Goal: Task Accomplishment & Management: Manage account settings

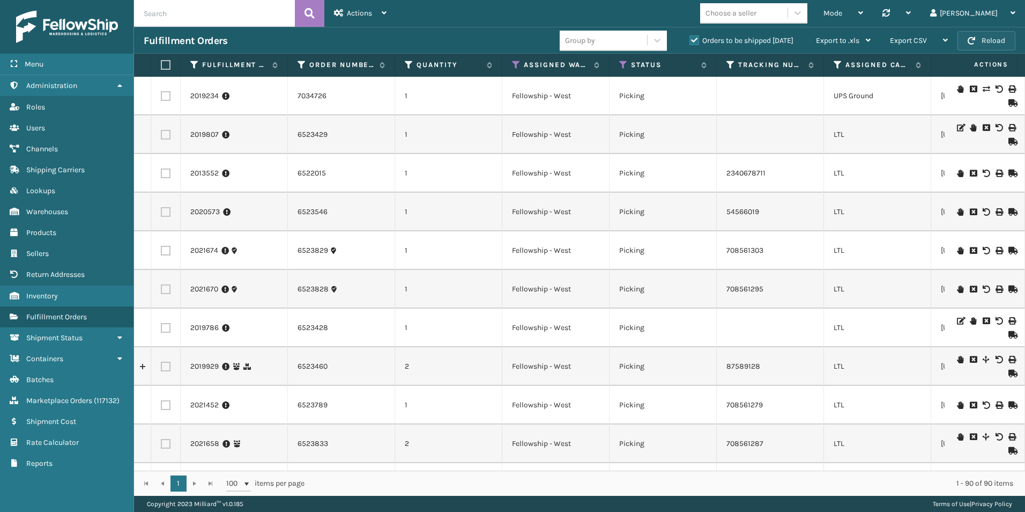
click at [986, 40] on button "Reload" at bounding box center [987, 40] width 58 height 19
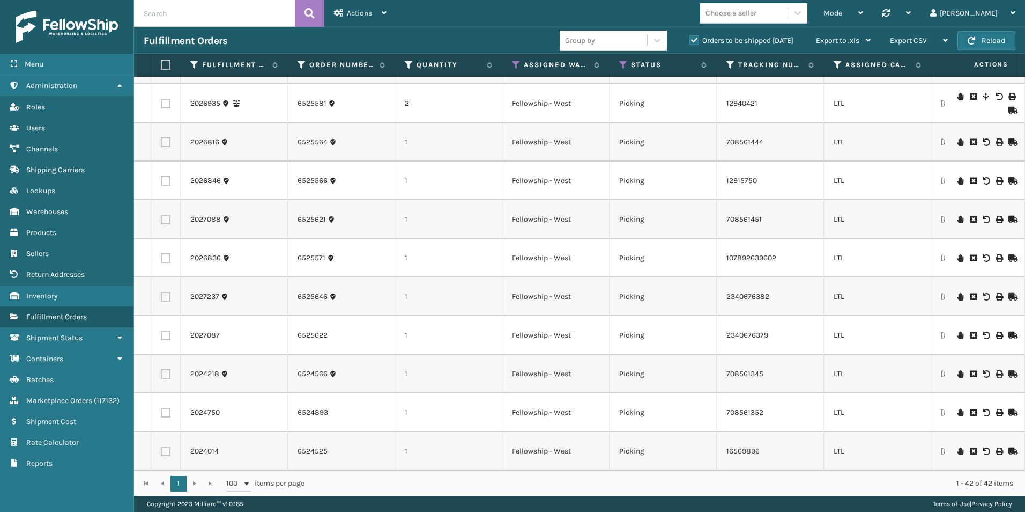
scroll to position [1236, 0]
click at [979, 38] on button "Reload" at bounding box center [987, 40] width 58 height 19
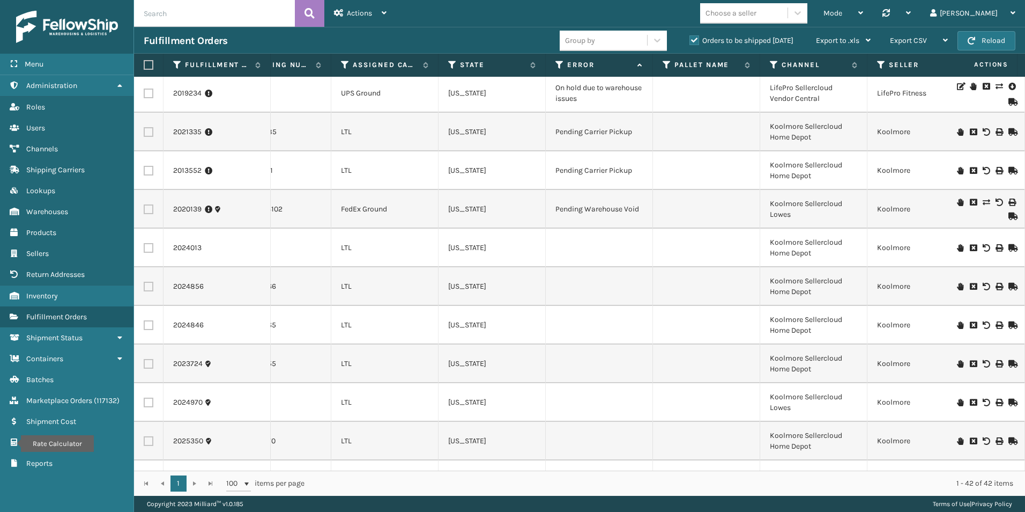
scroll to position [3, 501]
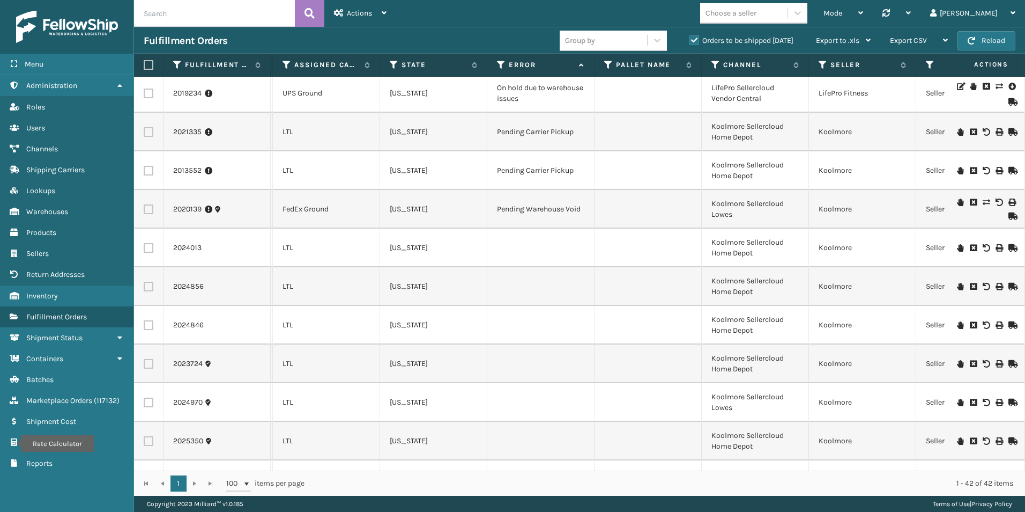
click at [957, 246] on icon at bounding box center [960, 248] width 6 height 8
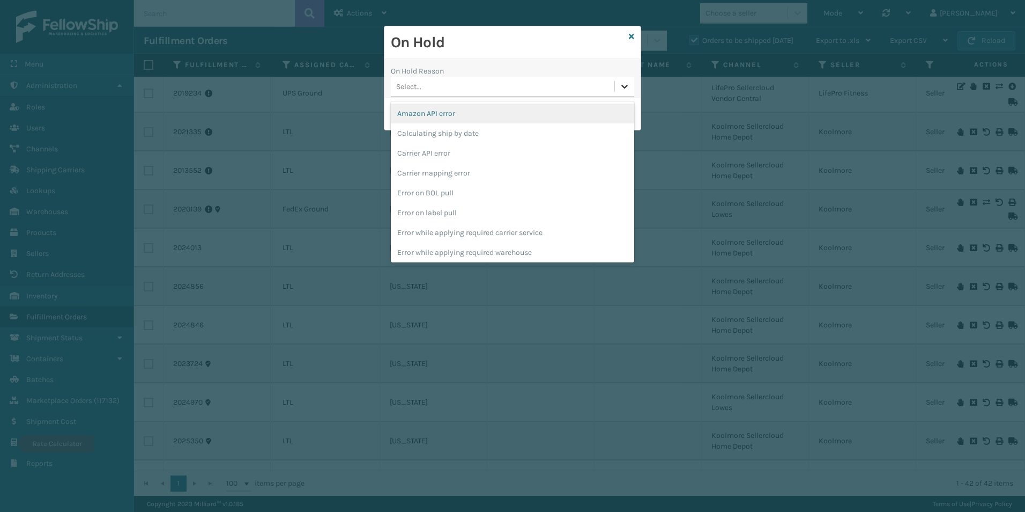
click at [628, 88] on icon at bounding box center [624, 86] width 11 height 11
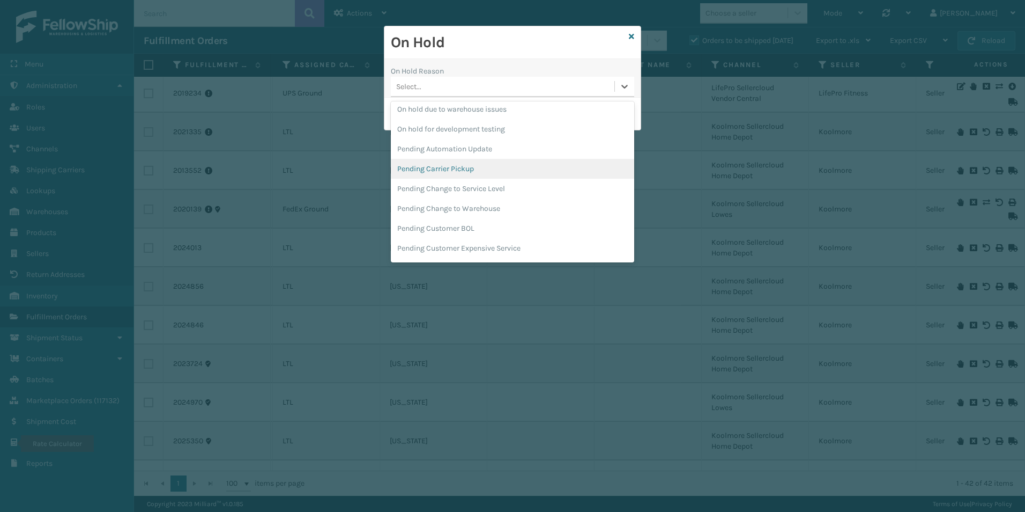
click at [470, 168] on div "Pending Carrier Pickup" at bounding box center [512, 169] width 243 height 20
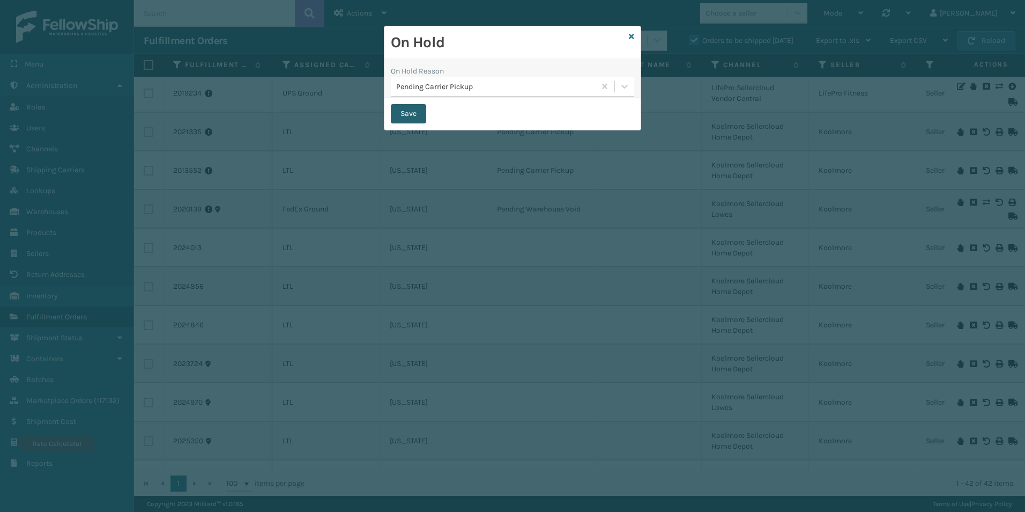
click at [409, 110] on button "Save" at bounding box center [408, 113] width 35 height 19
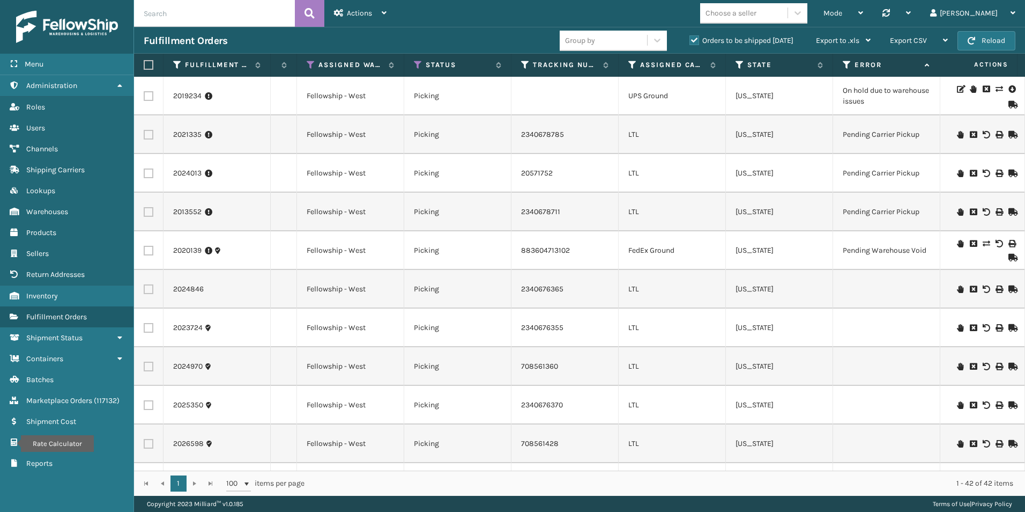
click at [957, 290] on icon at bounding box center [960, 289] width 6 height 8
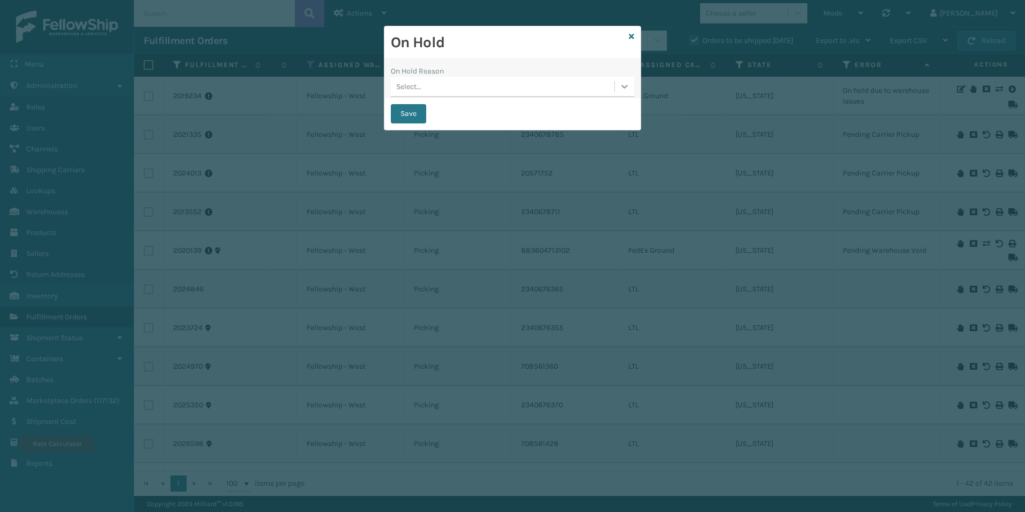
click at [623, 88] on icon at bounding box center [624, 86] width 11 height 11
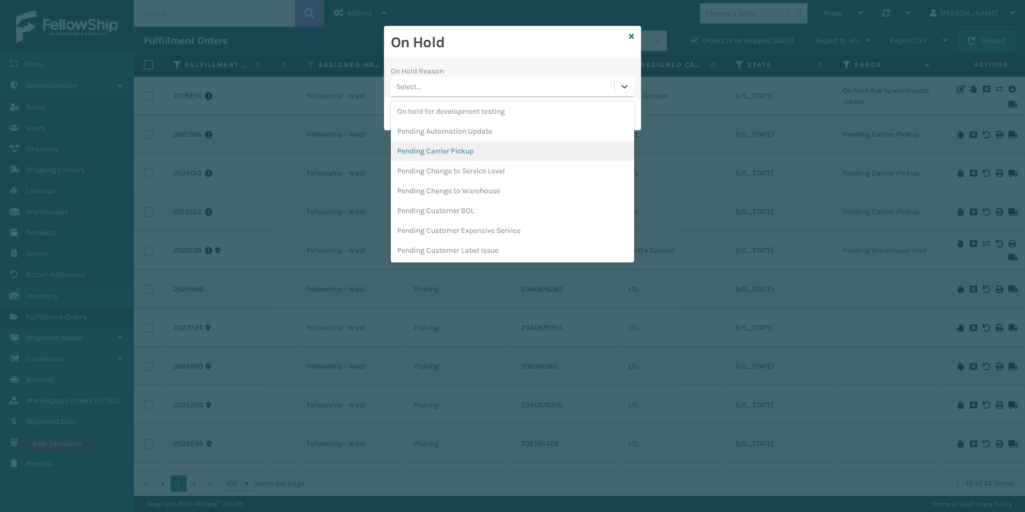
click at [474, 154] on div "Pending Carrier Pickup" at bounding box center [512, 151] width 243 height 20
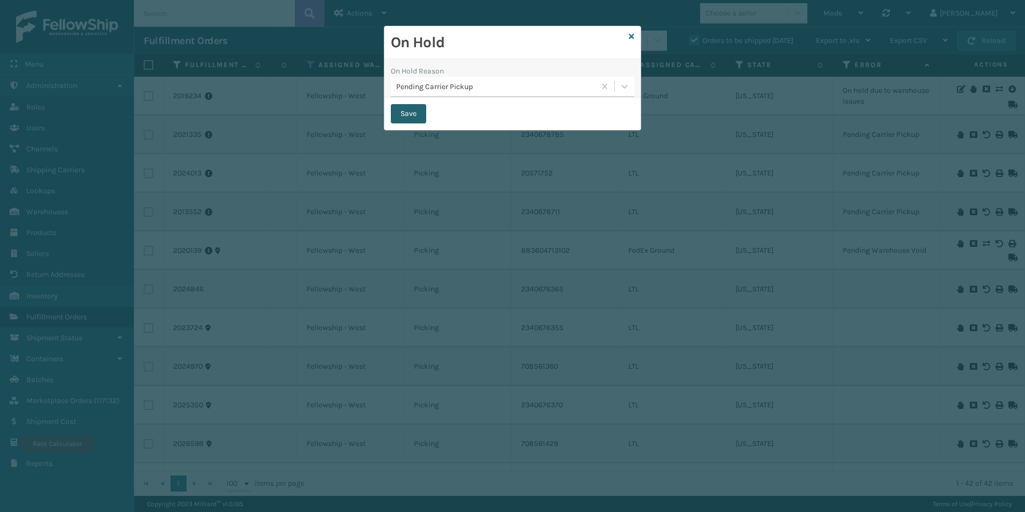
click at [415, 119] on button "Save" at bounding box center [408, 113] width 35 height 19
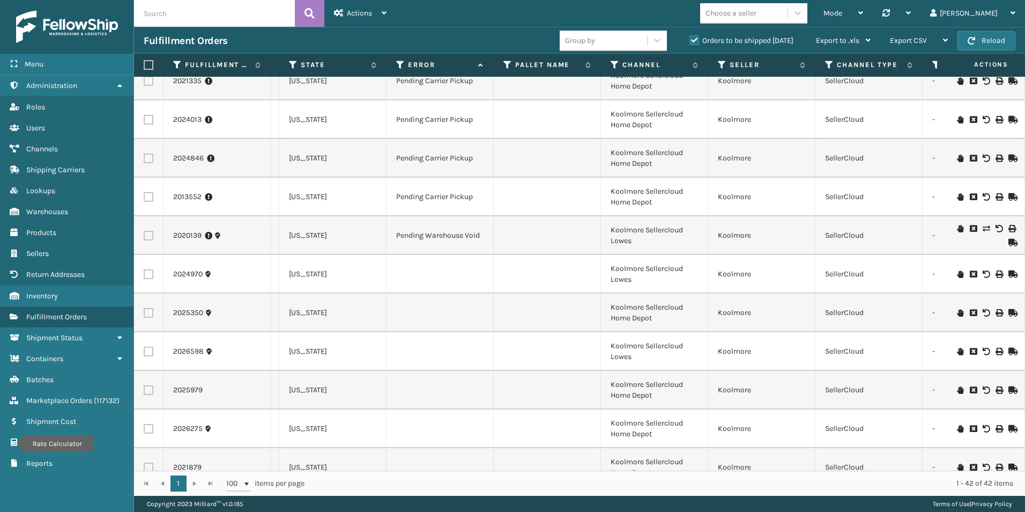
click at [957, 273] on icon at bounding box center [960, 274] width 6 height 8
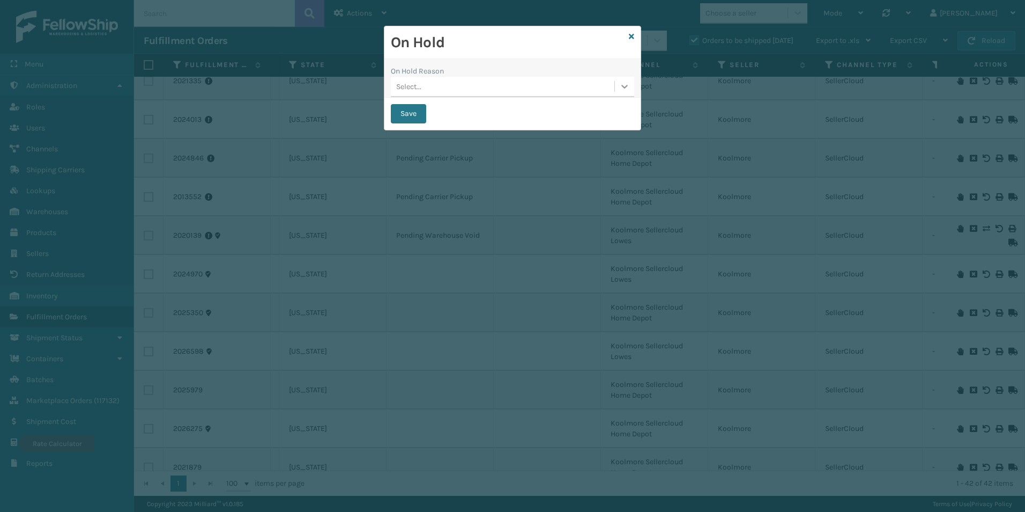
click at [625, 90] on icon at bounding box center [624, 86] width 11 height 11
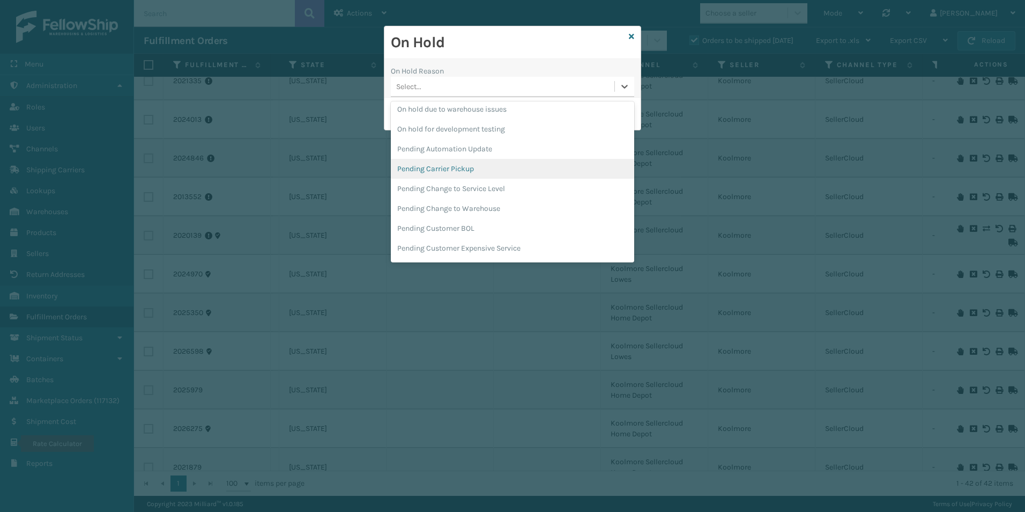
click at [477, 166] on div "Pending Carrier Pickup" at bounding box center [512, 169] width 243 height 20
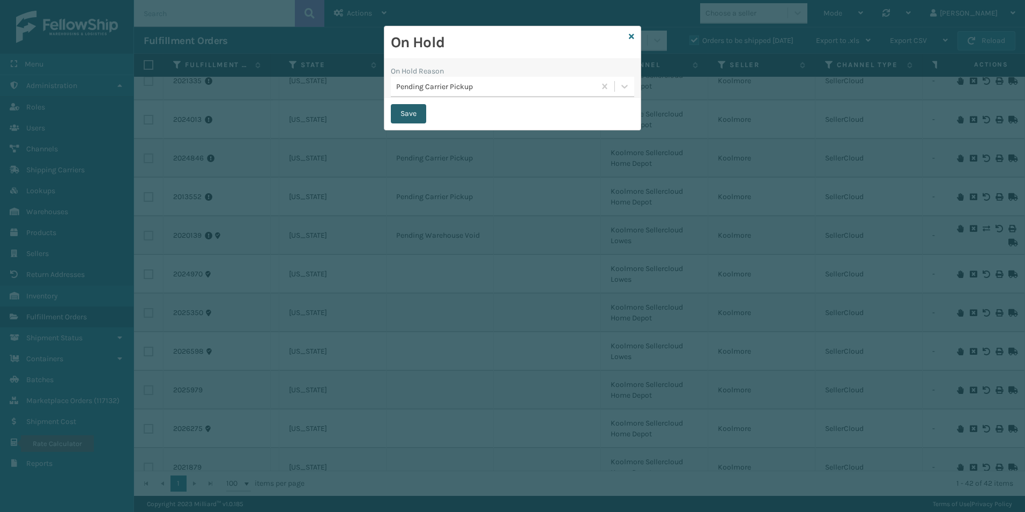
click at [413, 108] on button "Save" at bounding box center [408, 113] width 35 height 19
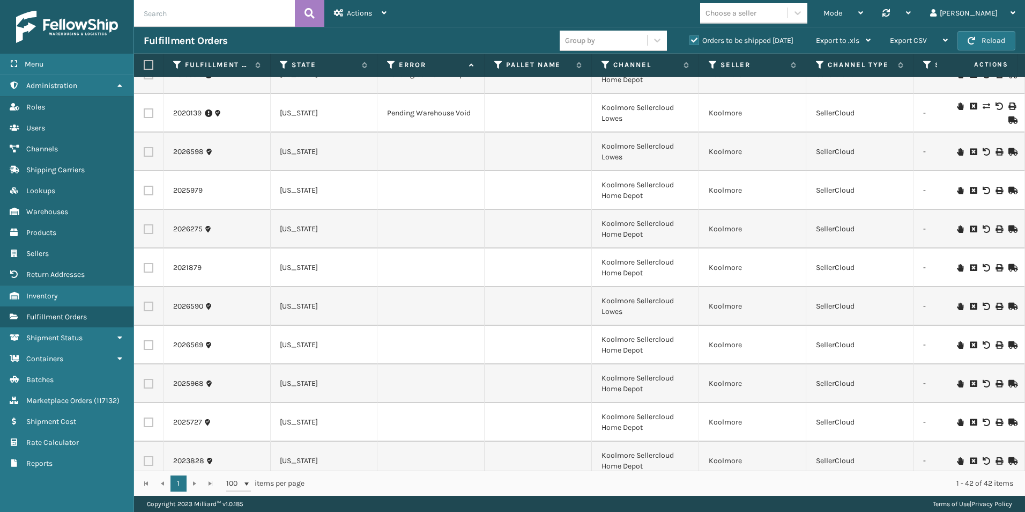
click at [957, 151] on icon at bounding box center [960, 152] width 6 height 8
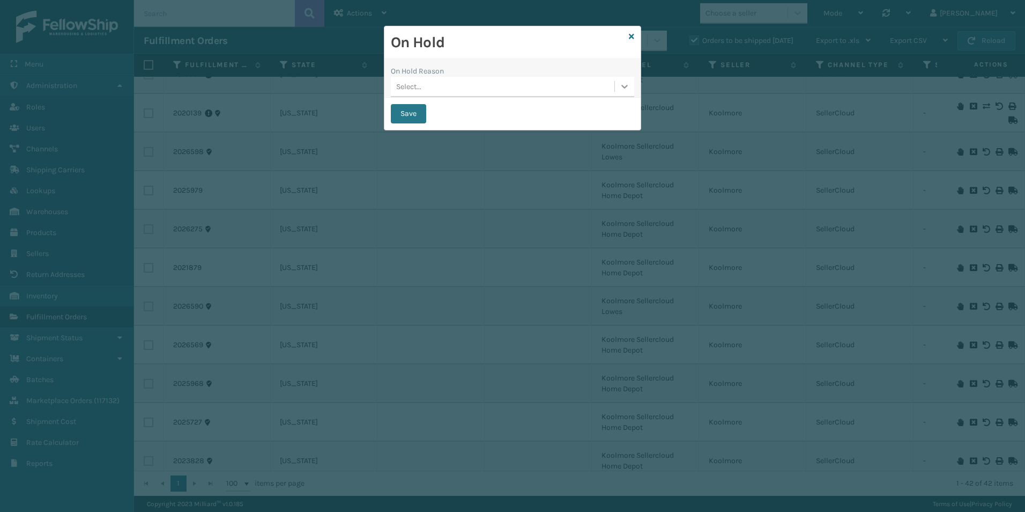
click at [624, 88] on icon at bounding box center [624, 86] width 11 height 11
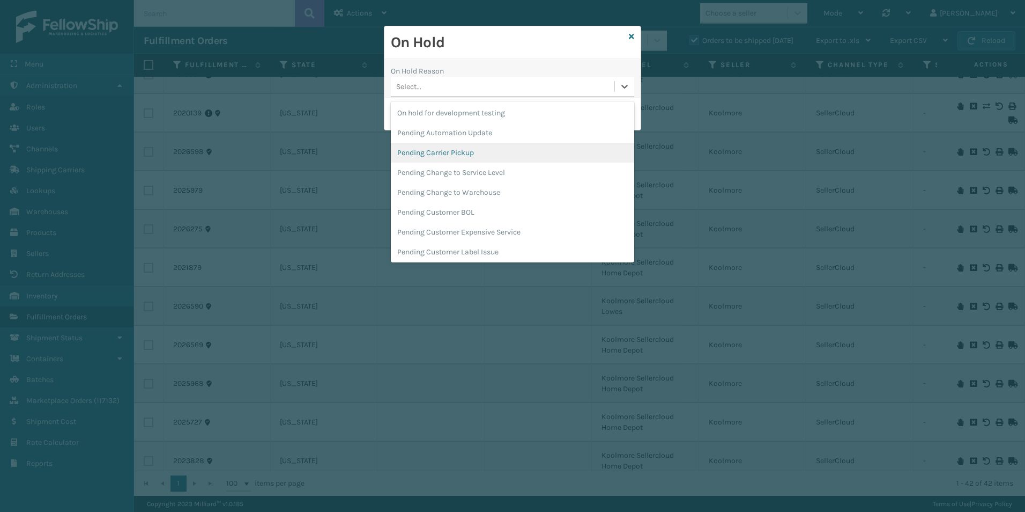
click at [470, 146] on div "Pending Carrier Pickup" at bounding box center [512, 153] width 243 height 20
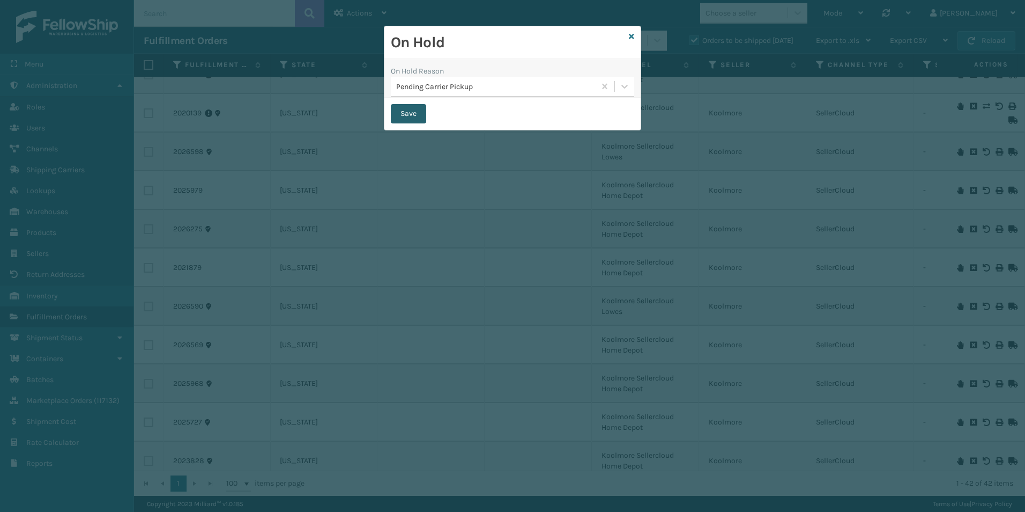
click at [418, 117] on button "Save" at bounding box center [408, 113] width 35 height 19
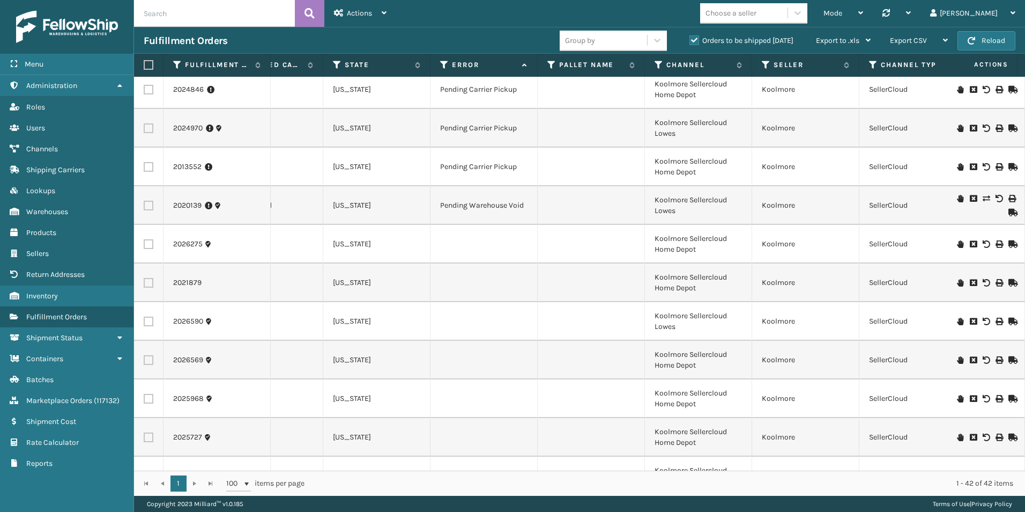
click at [957, 246] on icon at bounding box center [960, 244] width 6 height 8
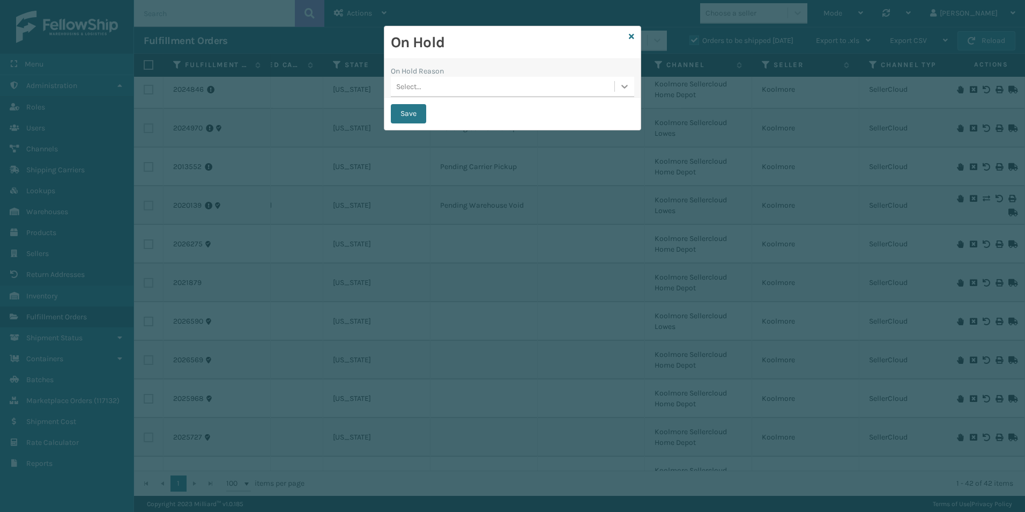
click at [621, 85] on icon at bounding box center [624, 86] width 11 height 11
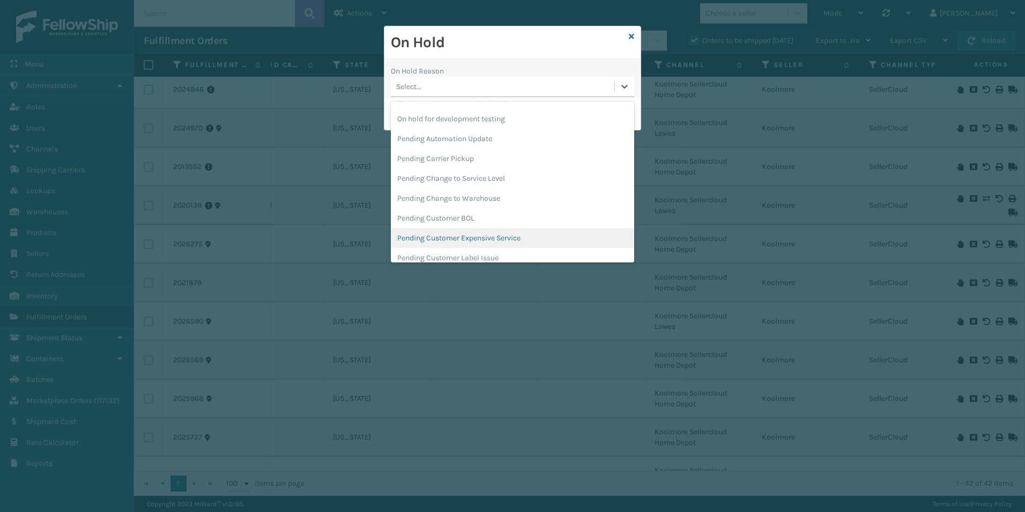
scroll to position [339, 0]
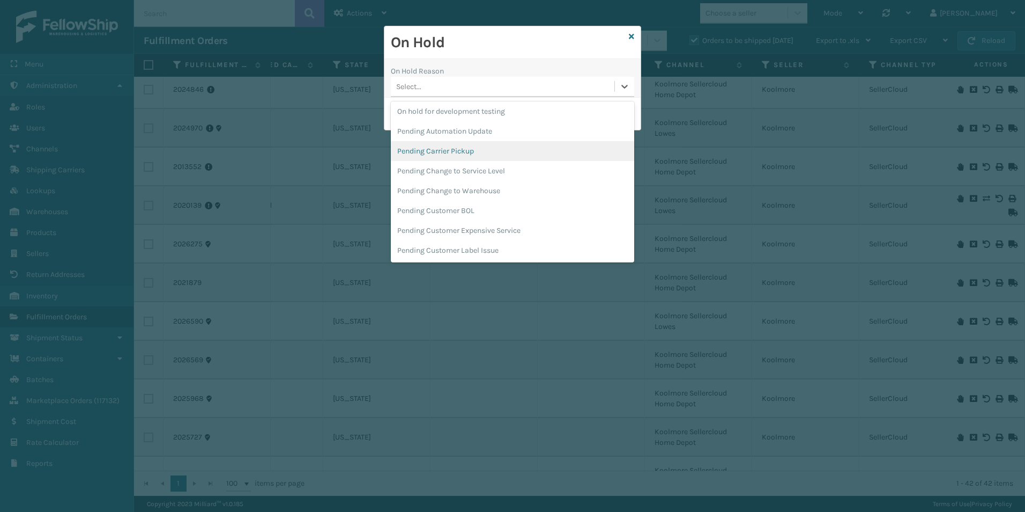
click at [469, 152] on div "Pending Carrier Pickup" at bounding box center [512, 151] width 243 height 20
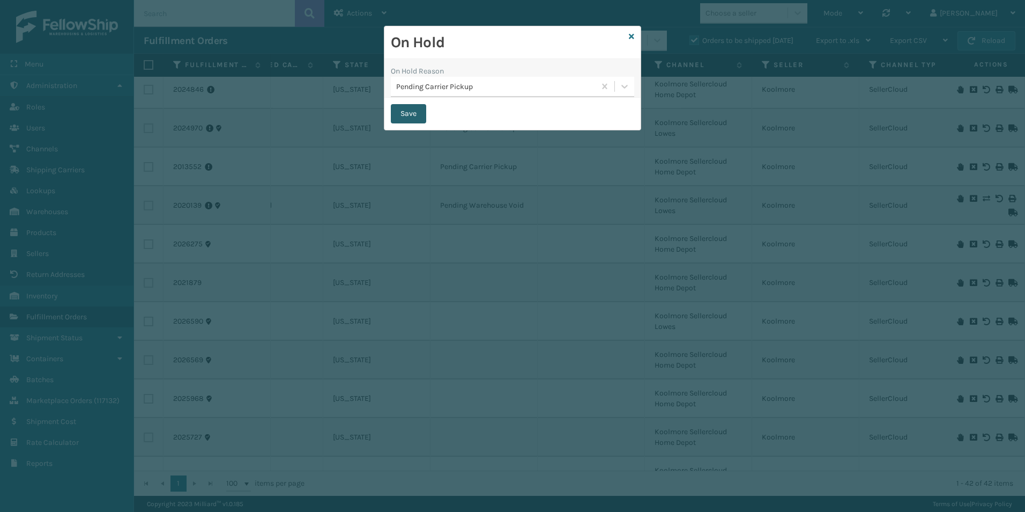
click at [397, 115] on button "Save" at bounding box center [408, 113] width 35 height 19
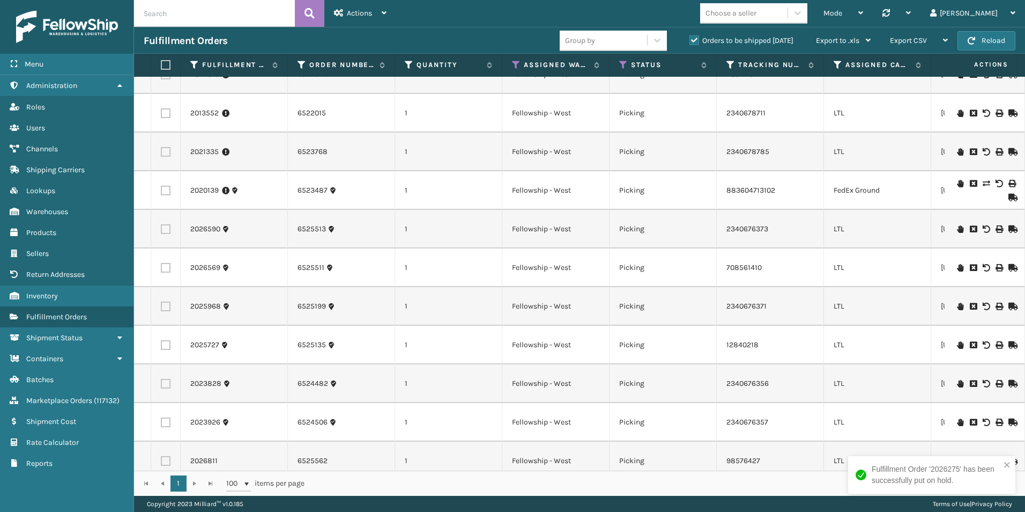
scroll to position [0, 127]
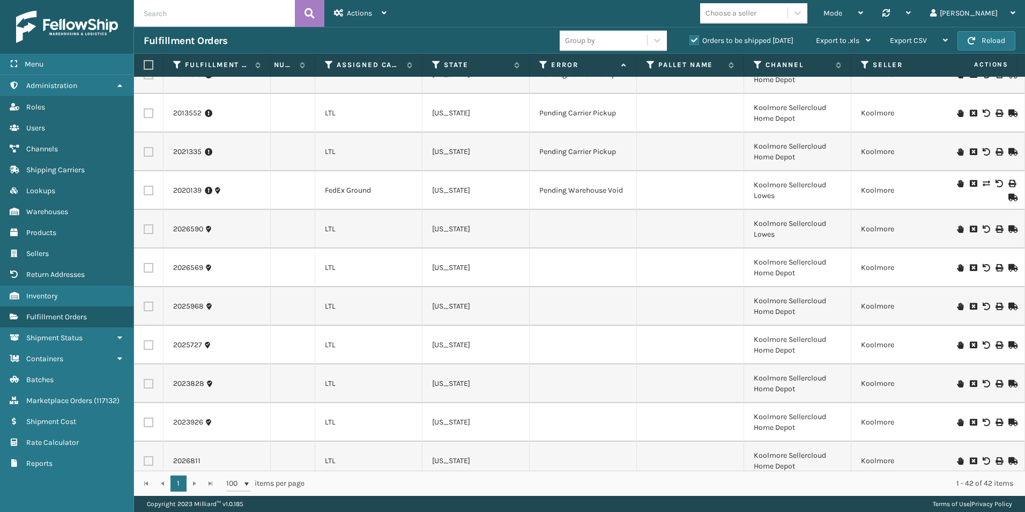
click at [957, 228] on icon at bounding box center [960, 229] width 6 height 8
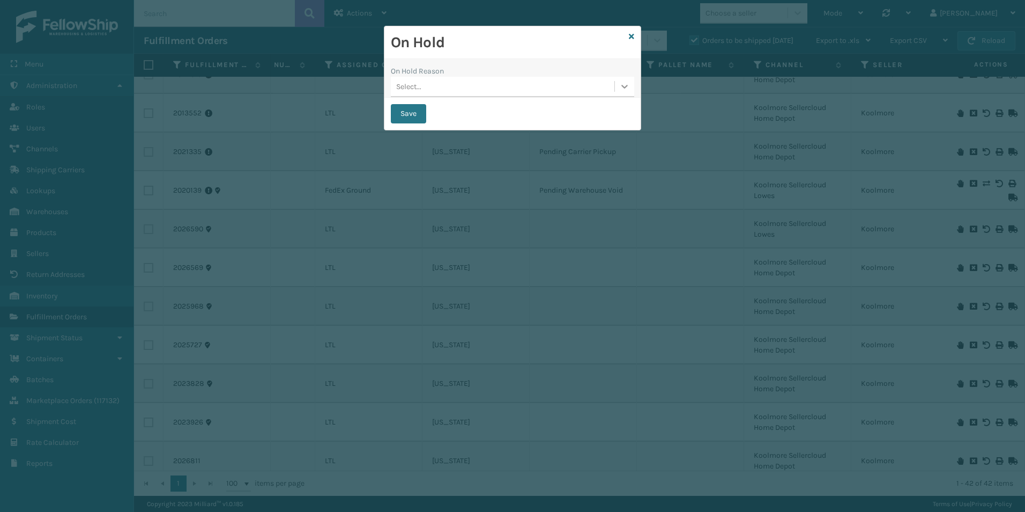
drag, startPoint x: 627, startPoint y: 87, endPoint x: 617, endPoint y: 92, distance: 10.8
click at [626, 87] on icon at bounding box center [624, 86] width 11 height 11
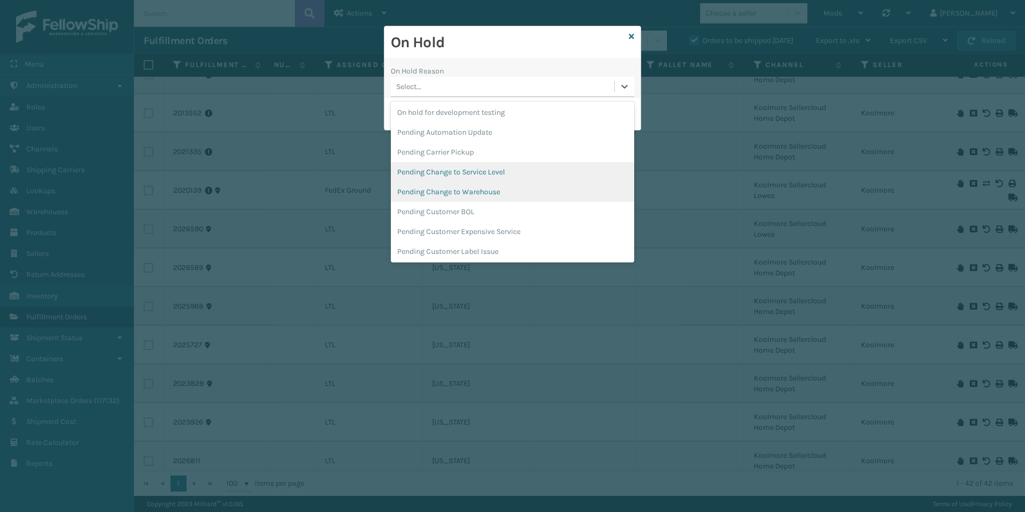
scroll to position [339, 0]
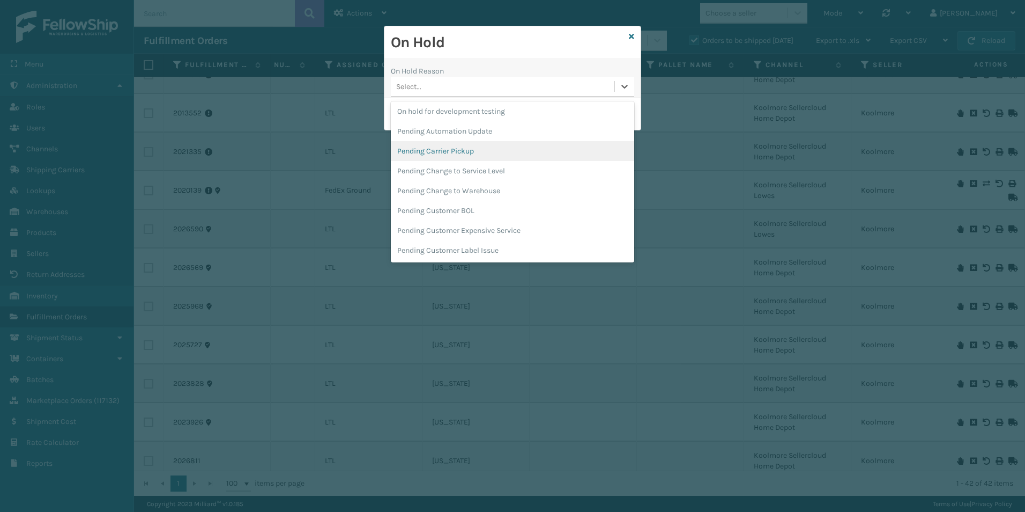
click at [450, 151] on div "Pending Carrier Pickup" at bounding box center [512, 151] width 243 height 20
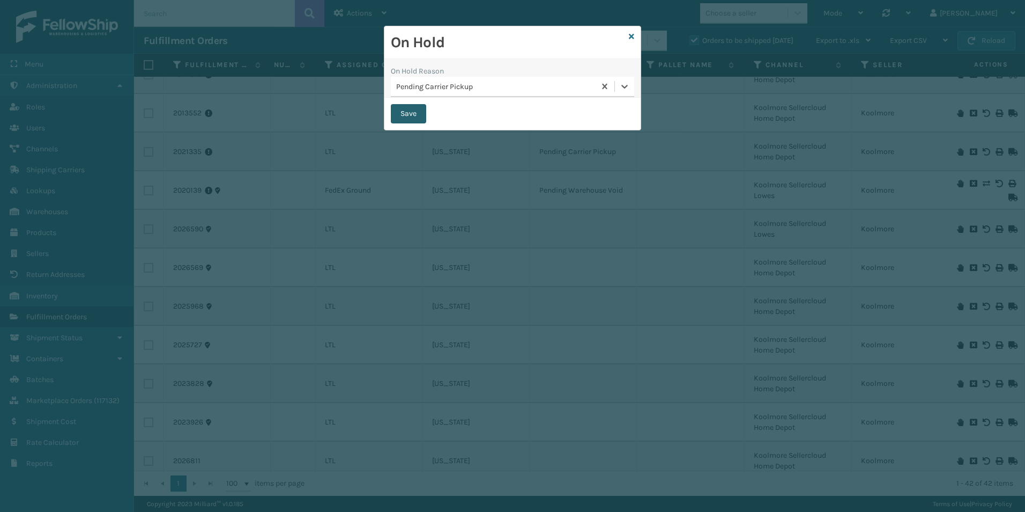
click at [407, 117] on button "Save" at bounding box center [408, 113] width 35 height 19
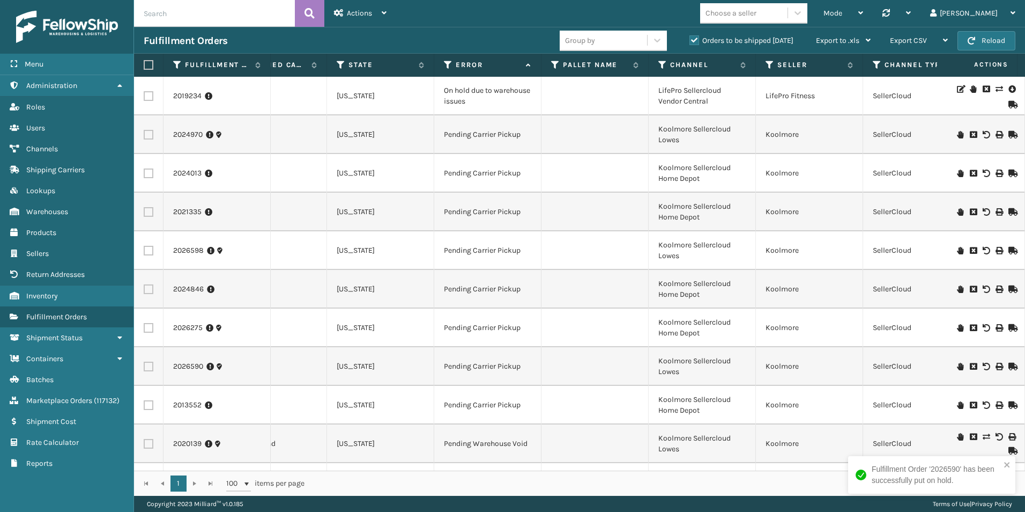
scroll to position [0, 628]
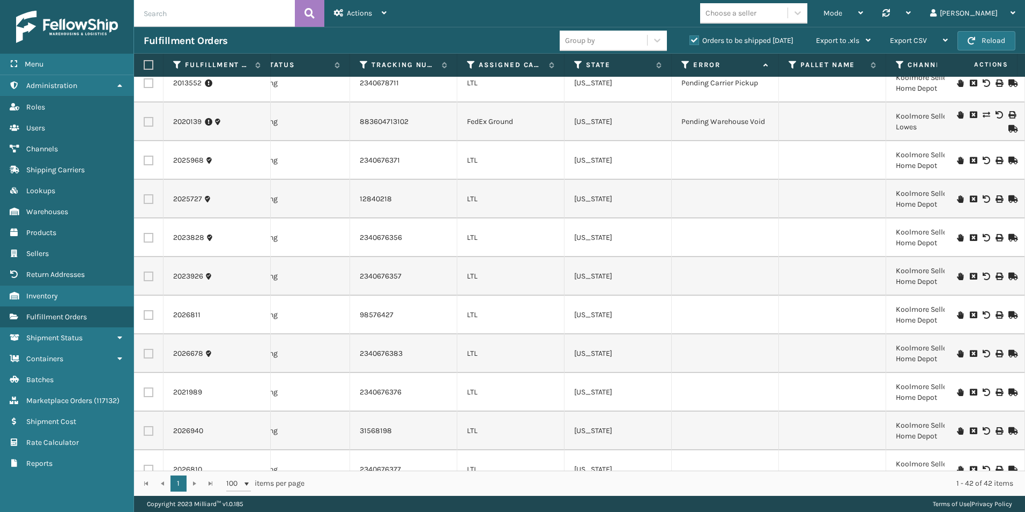
click at [957, 160] on icon at bounding box center [960, 161] width 6 height 8
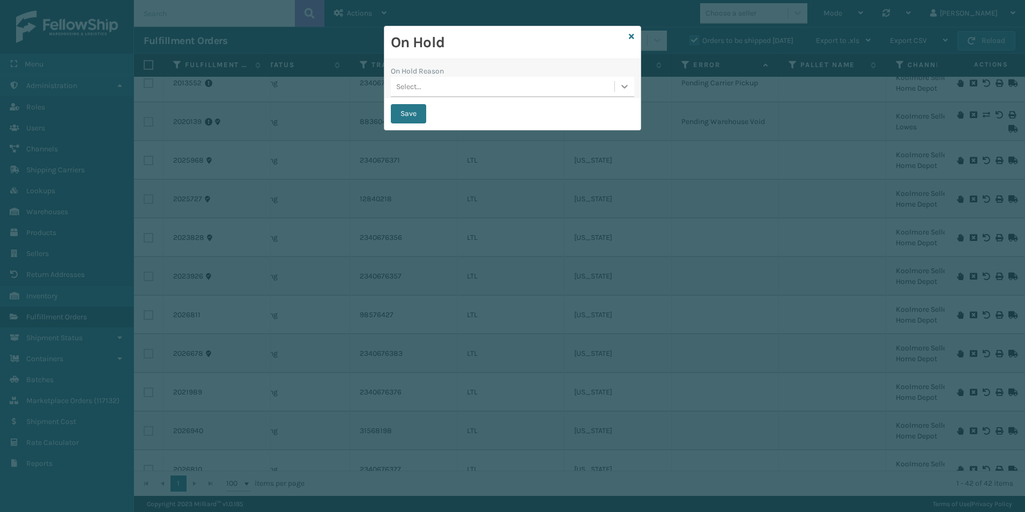
click at [630, 85] on div at bounding box center [624, 86] width 19 height 19
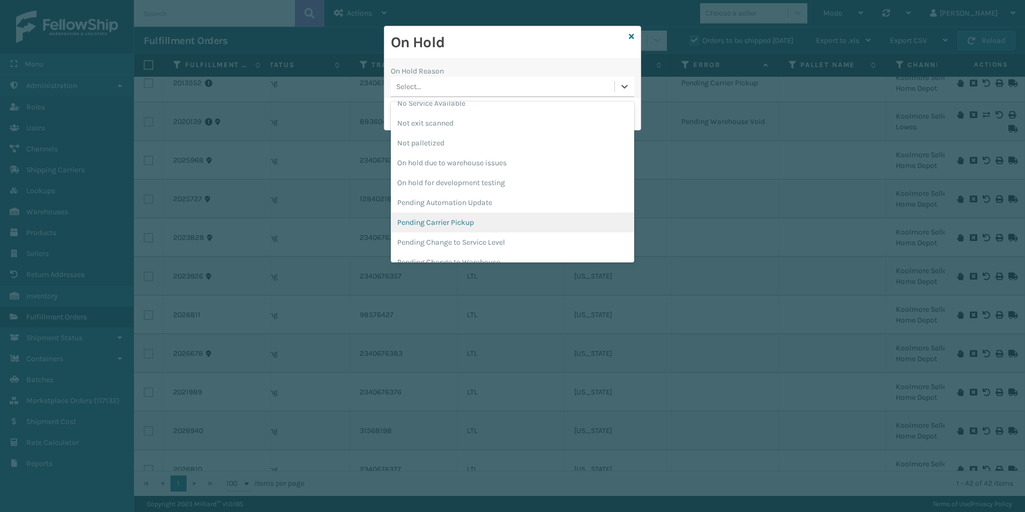
click at [464, 218] on div "Pending Carrier Pickup" at bounding box center [512, 222] width 243 height 20
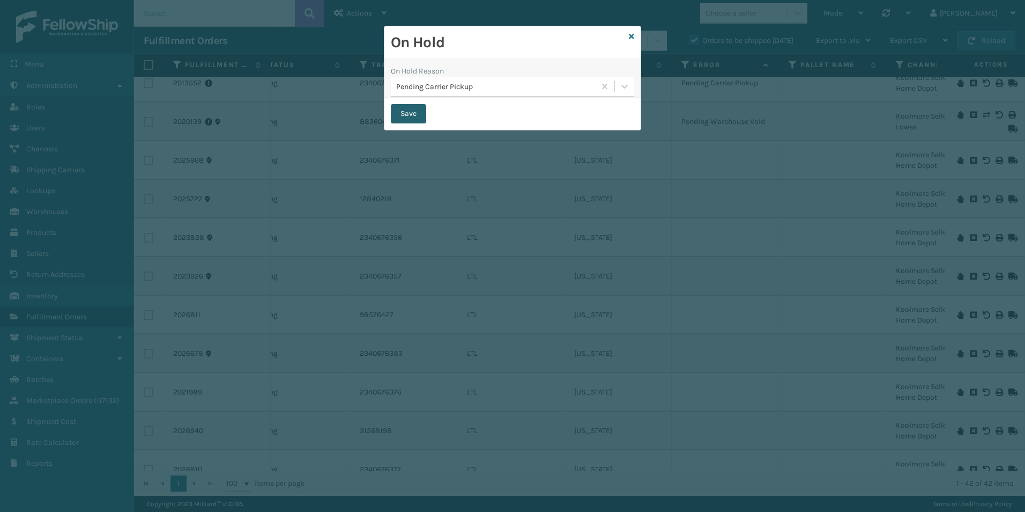
click at [404, 110] on button "Save" at bounding box center [408, 113] width 35 height 19
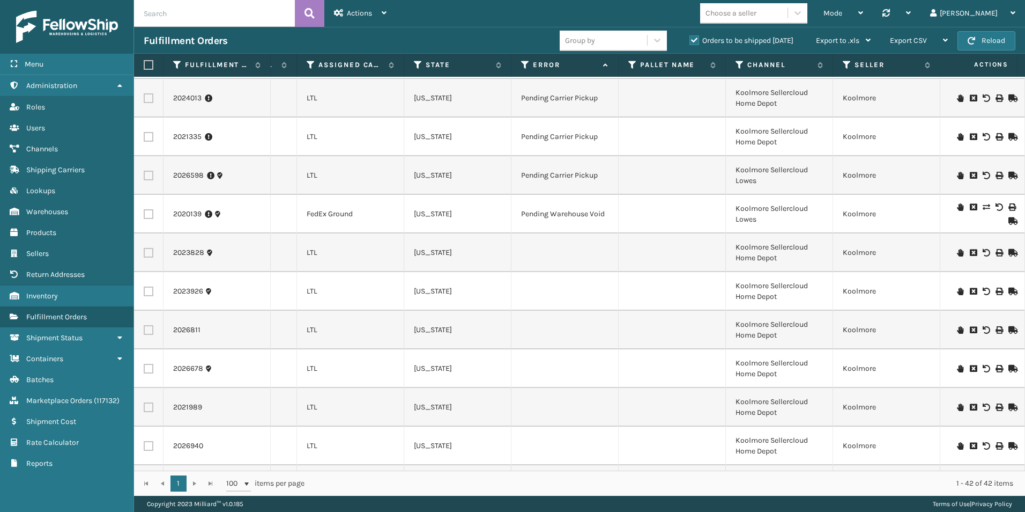
click at [1009, 253] on icon at bounding box center [1012, 253] width 6 height 8
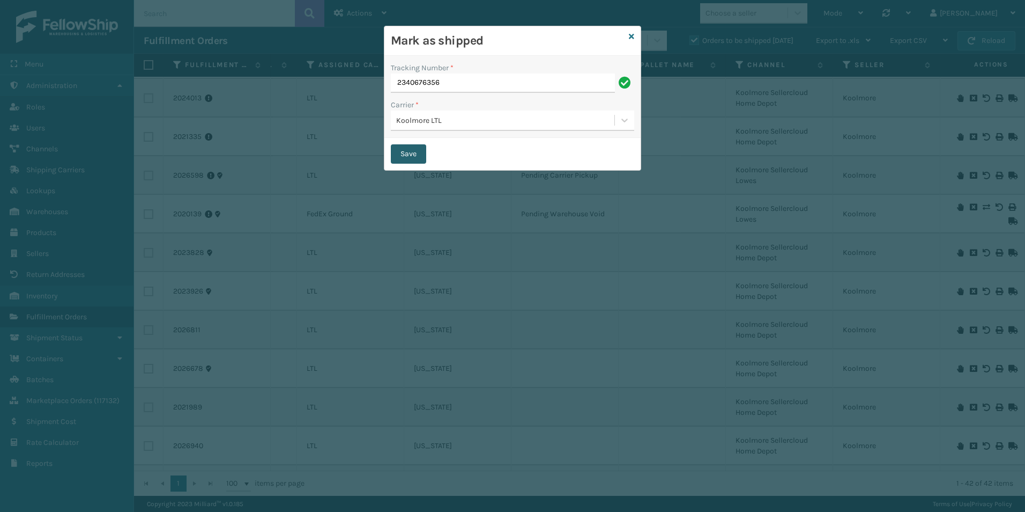
click at [411, 154] on button "Save" at bounding box center [408, 153] width 35 height 19
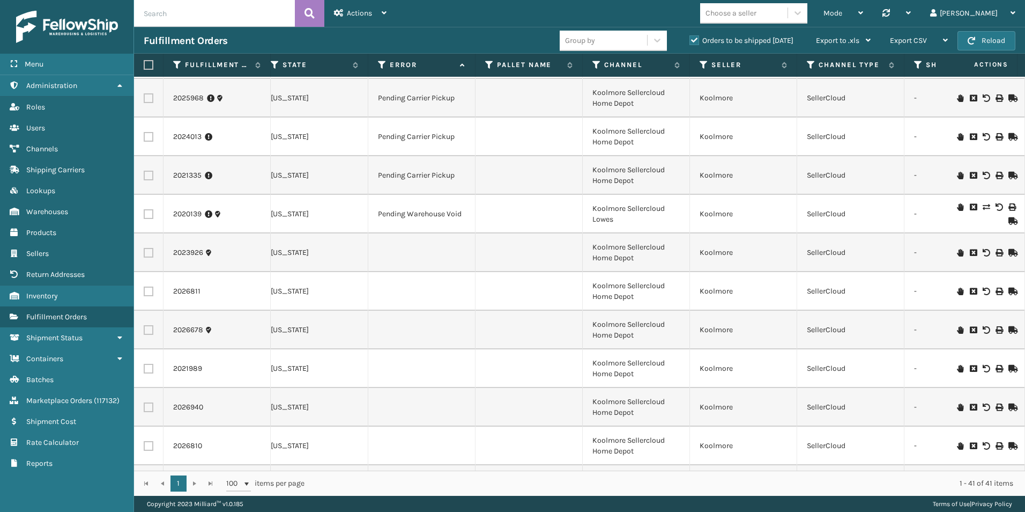
click at [957, 251] on icon at bounding box center [960, 253] width 6 height 8
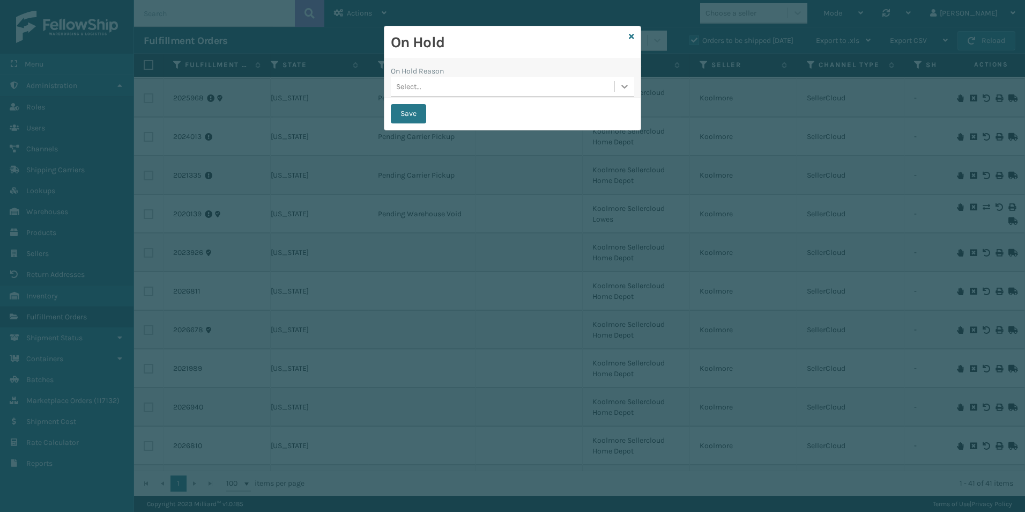
click at [623, 89] on icon at bounding box center [624, 86] width 11 height 11
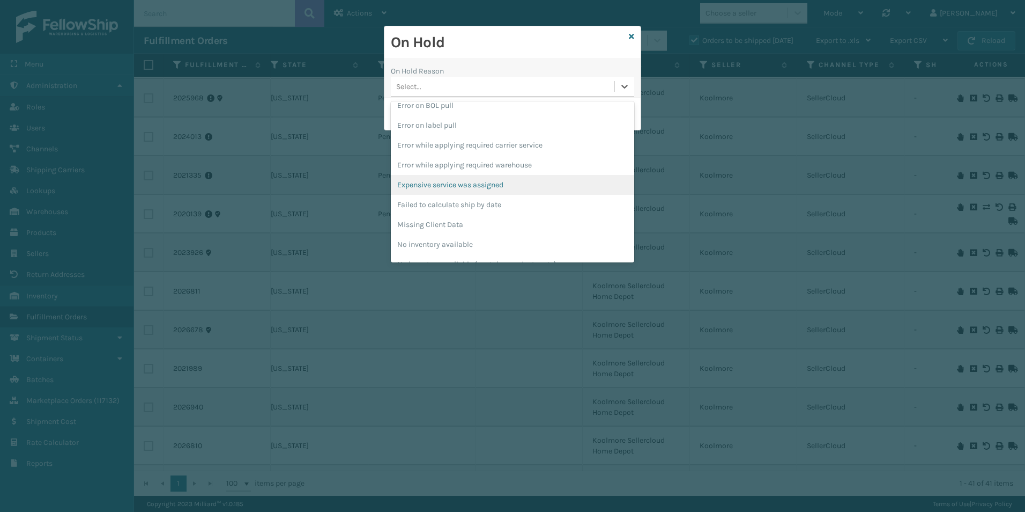
scroll to position [322, 0]
click at [458, 168] on div "Pending Carrier Pickup" at bounding box center [512, 169] width 243 height 20
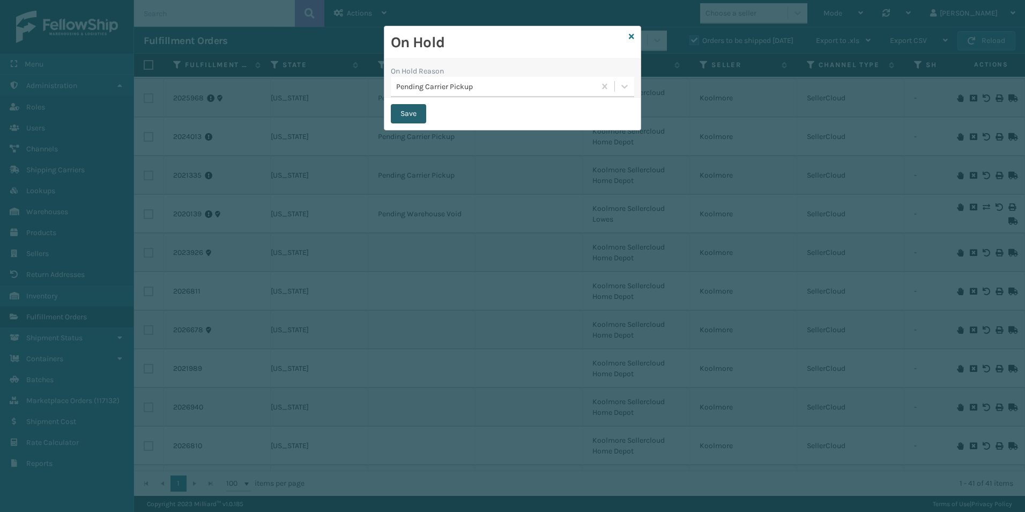
click at [411, 109] on button "Save" at bounding box center [408, 113] width 35 height 19
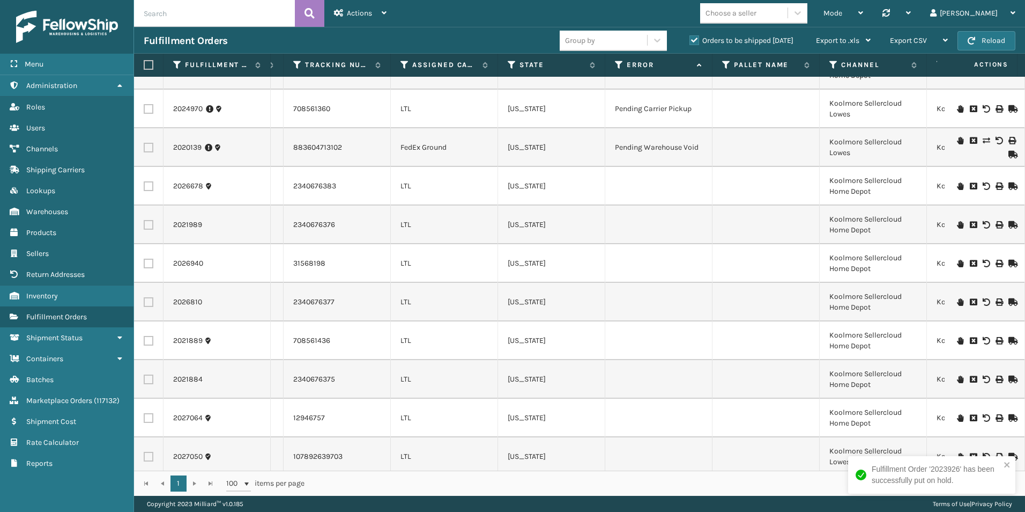
scroll to position [375, 433]
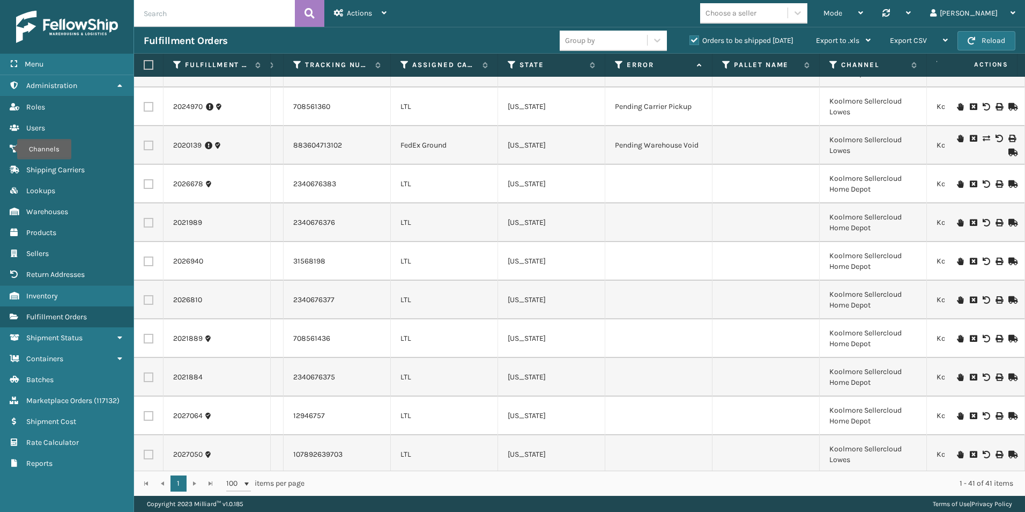
click at [957, 181] on icon at bounding box center [960, 184] width 6 height 8
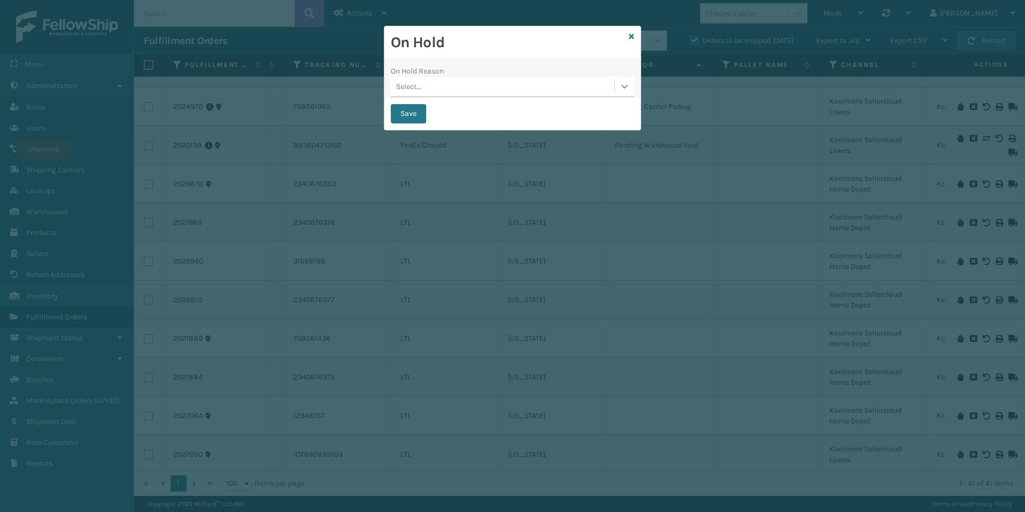
click at [619, 85] on icon at bounding box center [624, 86] width 11 height 11
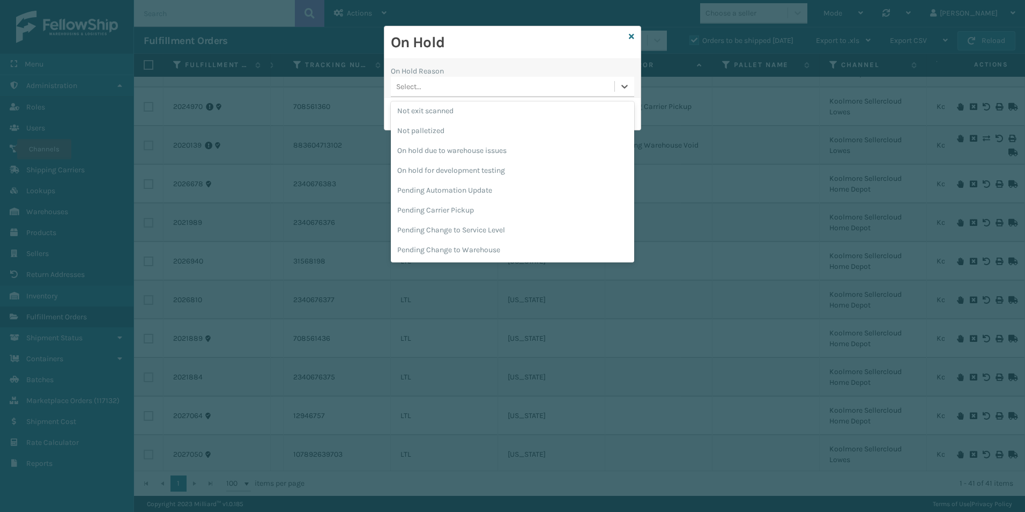
scroll to position [339, 0]
click at [433, 146] on div "Pending Carrier Pickup" at bounding box center [512, 151] width 243 height 20
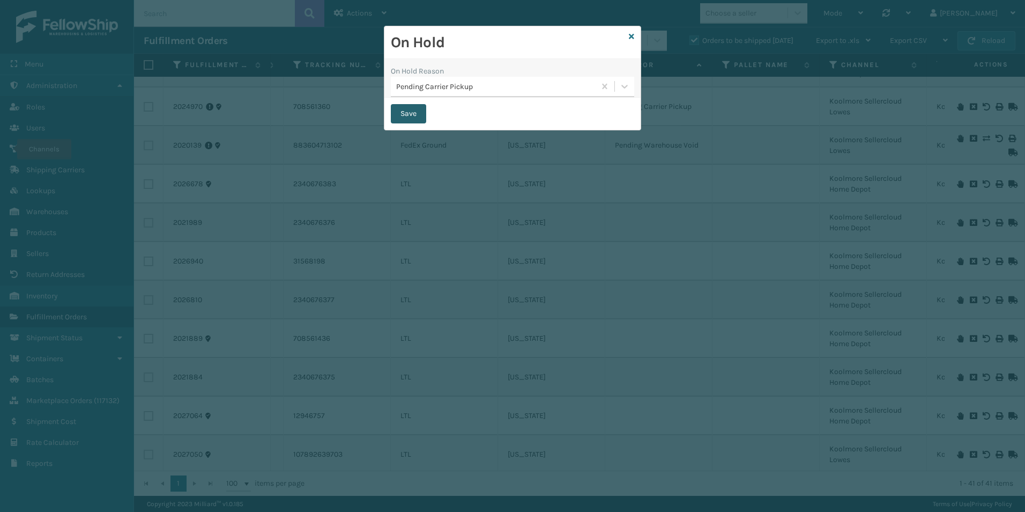
click at [412, 110] on button "Save" at bounding box center [408, 113] width 35 height 19
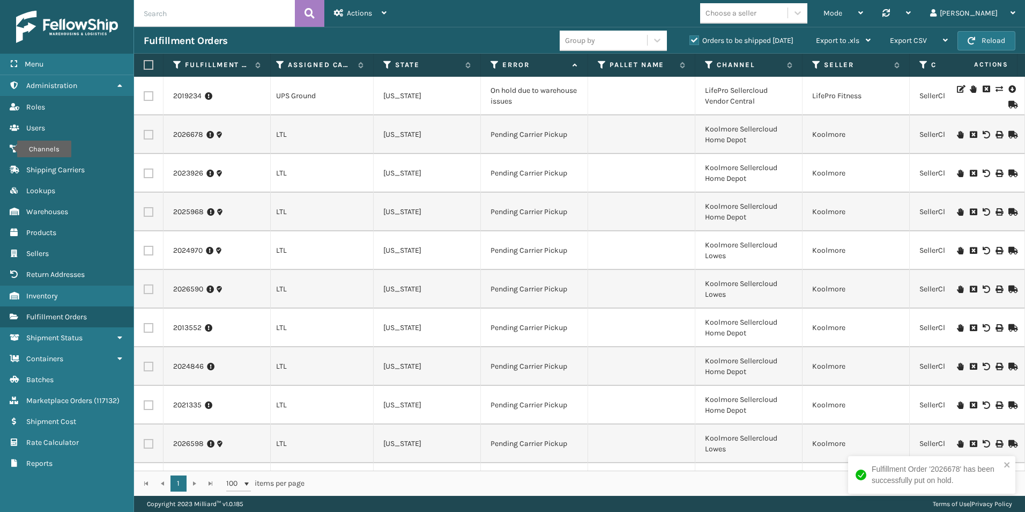
scroll to position [0, 539]
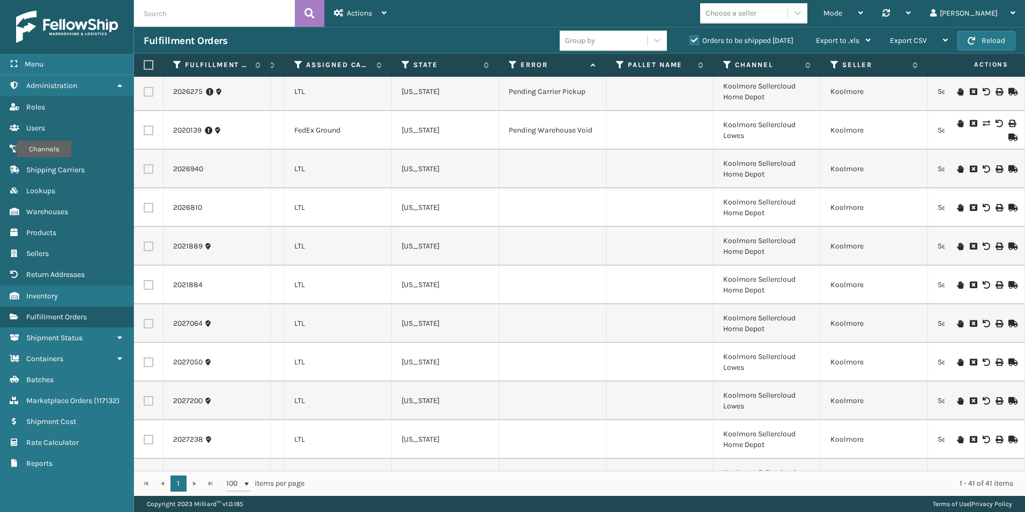
click at [957, 169] on icon at bounding box center [960, 169] width 6 height 8
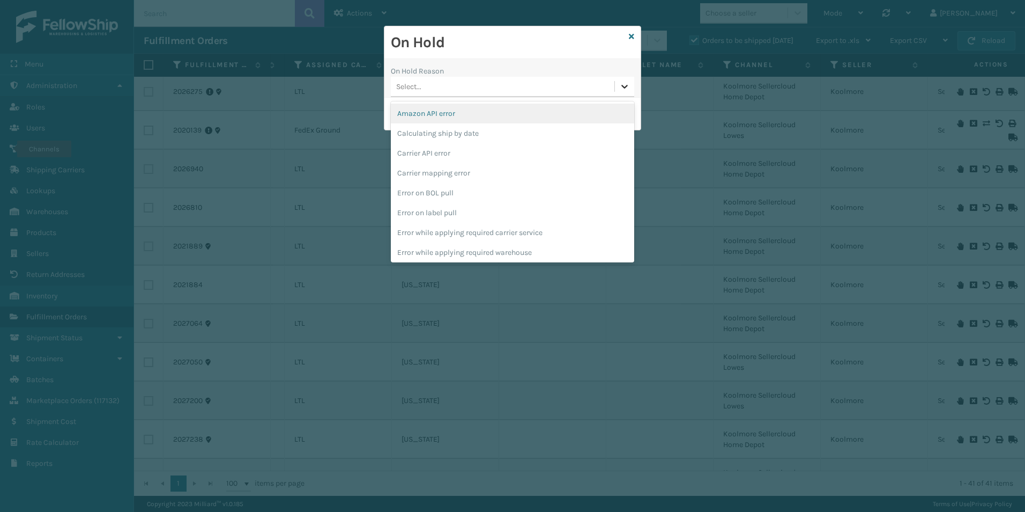
click at [624, 90] on icon at bounding box center [624, 86] width 11 height 11
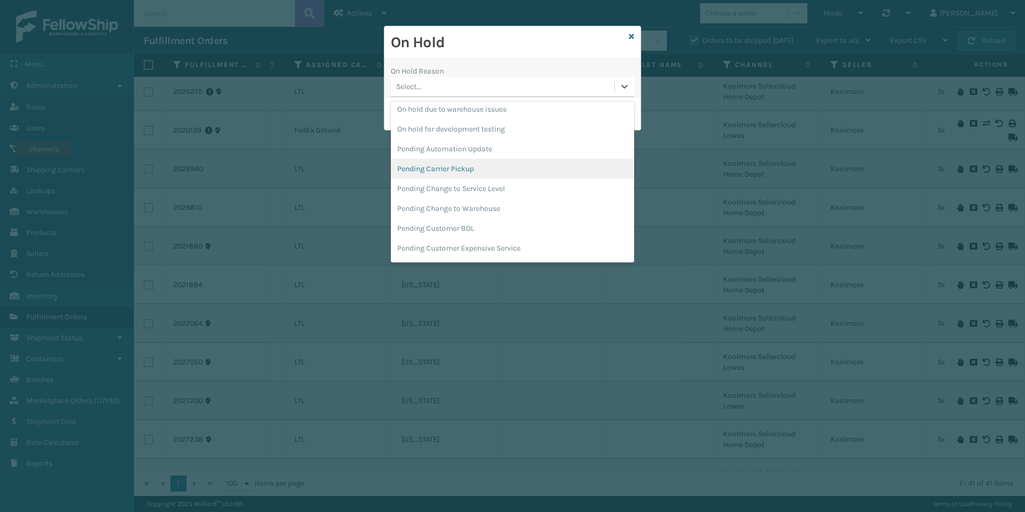
click at [468, 169] on div "Pending Carrier Pickup" at bounding box center [512, 169] width 243 height 20
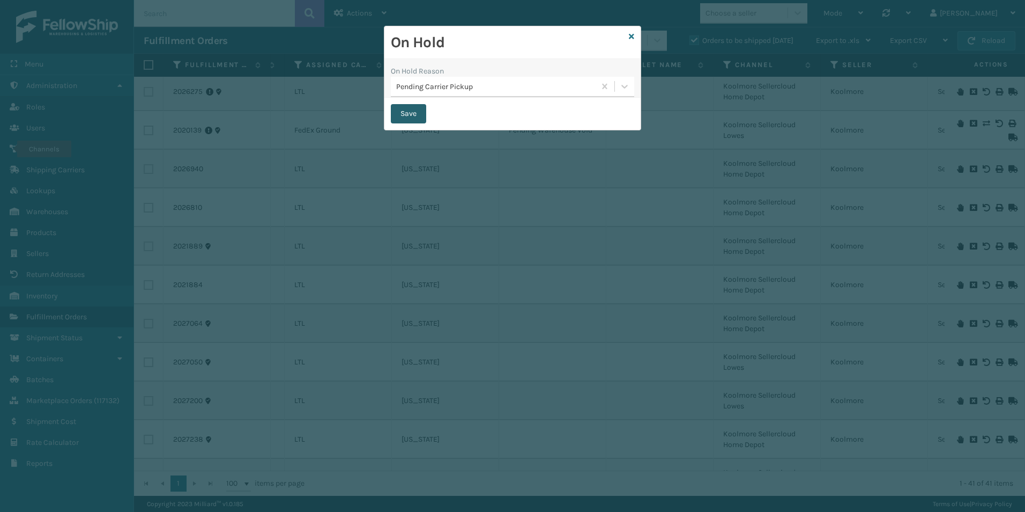
click at [404, 119] on button "Save" at bounding box center [408, 113] width 35 height 19
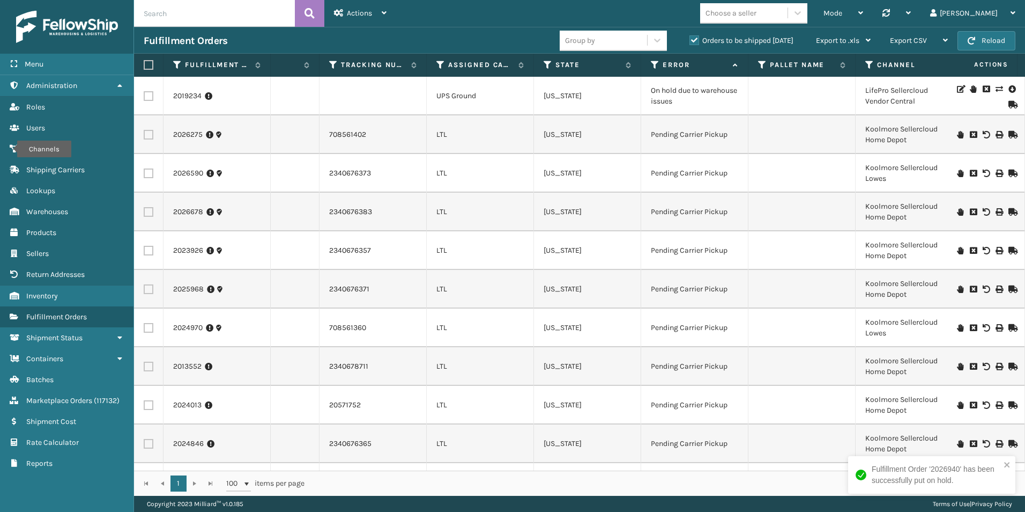
scroll to position [0, 519]
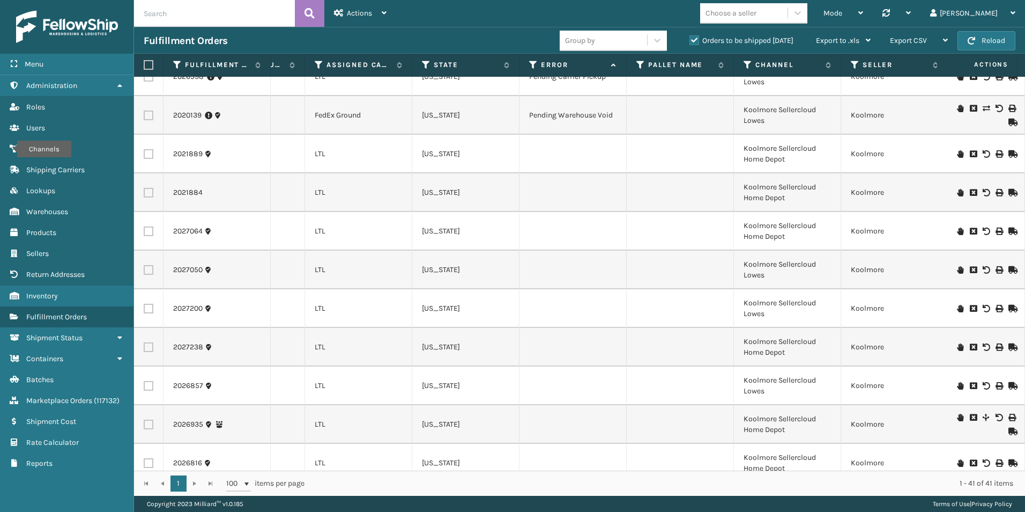
click at [957, 153] on icon at bounding box center [960, 154] width 6 height 8
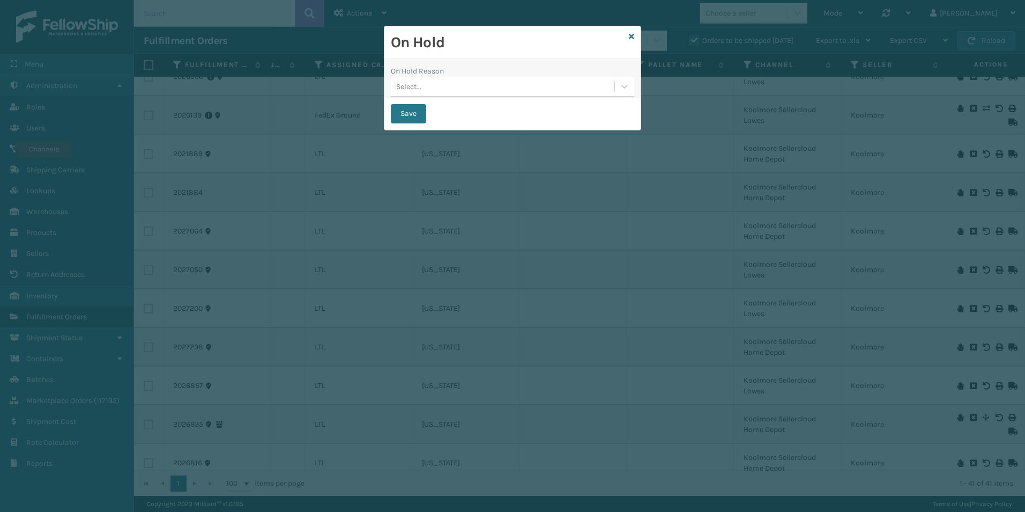
drag, startPoint x: 618, startPoint y: 88, endPoint x: 603, endPoint y: 99, distance: 18.8
click at [618, 87] on div at bounding box center [624, 86] width 19 height 19
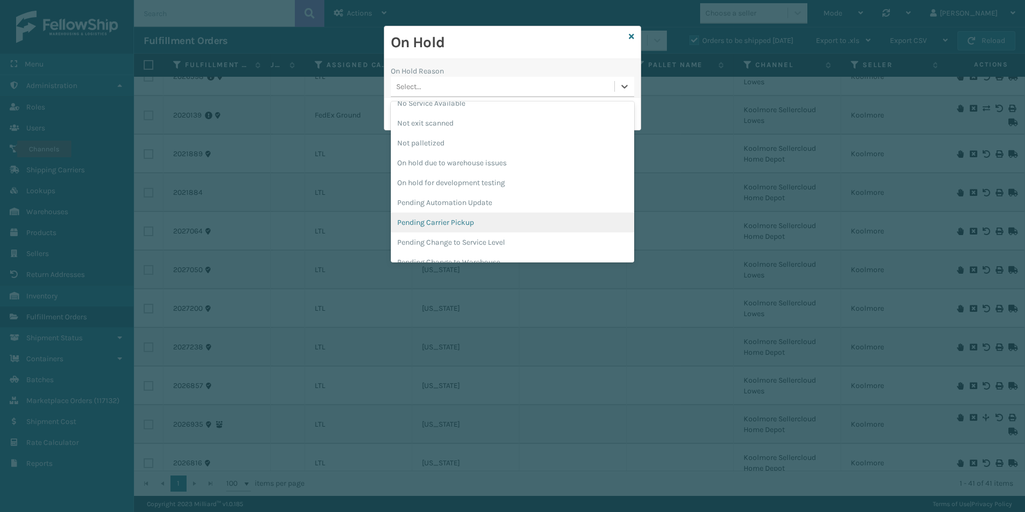
click at [439, 220] on div "Pending Carrier Pickup" at bounding box center [512, 222] width 243 height 20
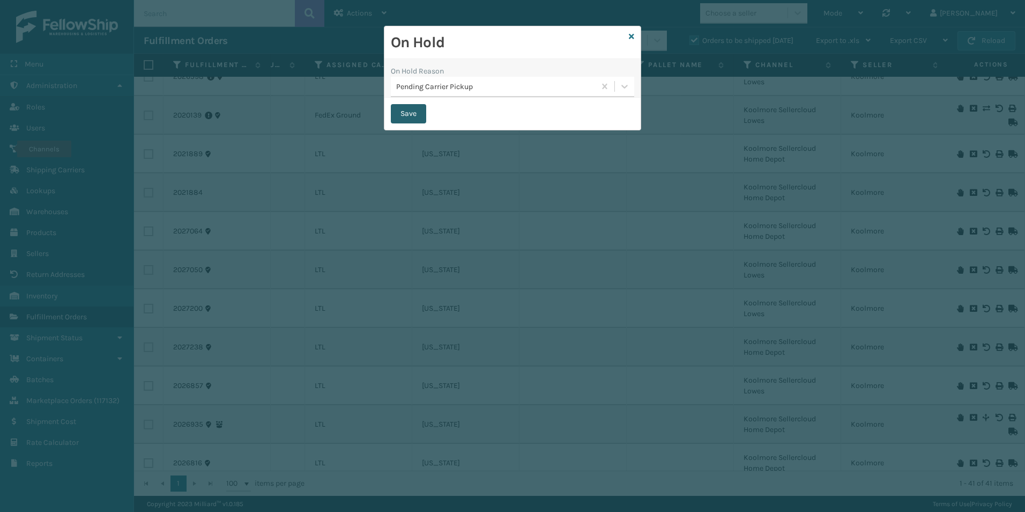
click at [409, 120] on button "Save" at bounding box center [408, 113] width 35 height 19
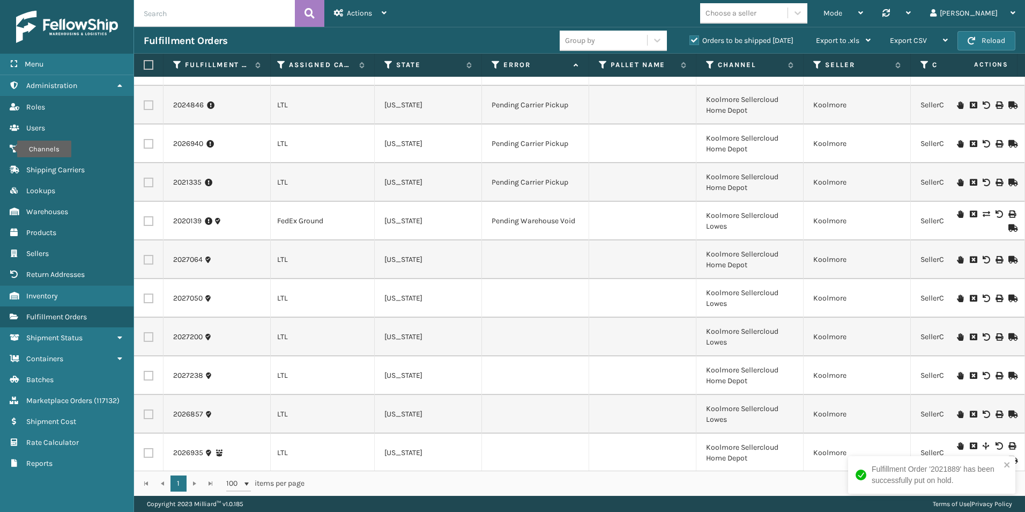
scroll to position [483, 557]
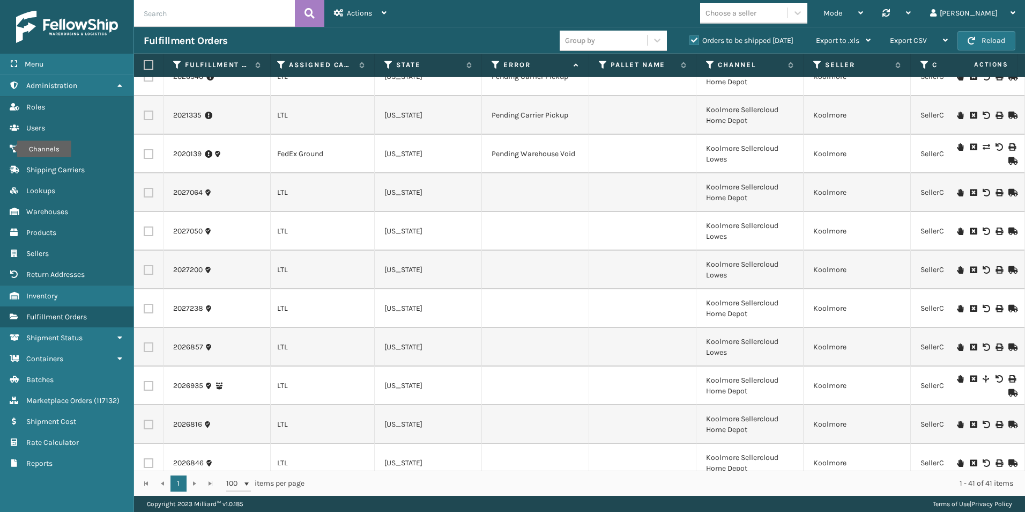
click at [957, 191] on icon at bounding box center [960, 193] width 6 height 8
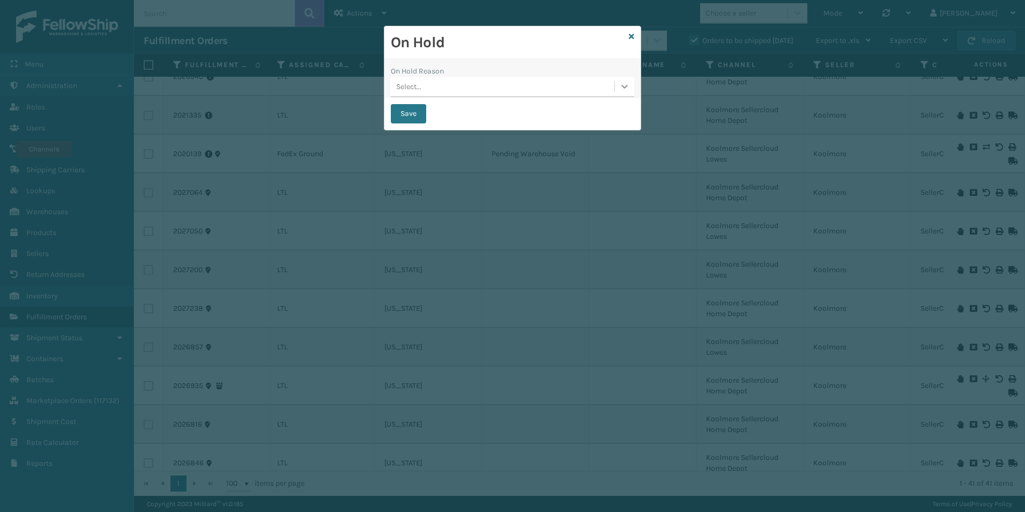
drag, startPoint x: 623, startPoint y: 84, endPoint x: 619, endPoint y: 88, distance: 6.1
click at [623, 83] on icon at bounding box center [624, 86] width 11 height 11
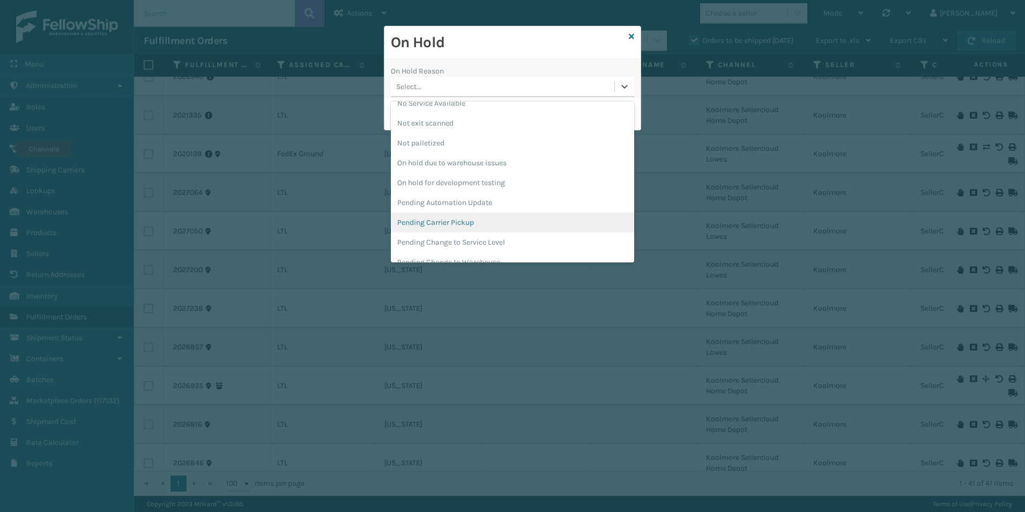
click at [463, 220] on div "Pending Carrier Pickup" at bounding box center [512, 222] width 243 height 20
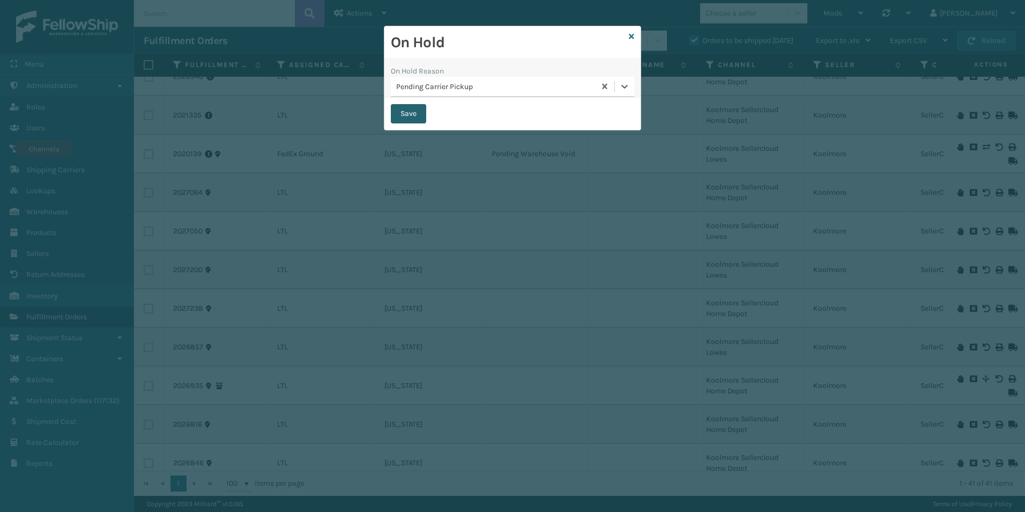
click at [403, 114] on button "Save" at bounding box center [408, 113] width 35 height 19
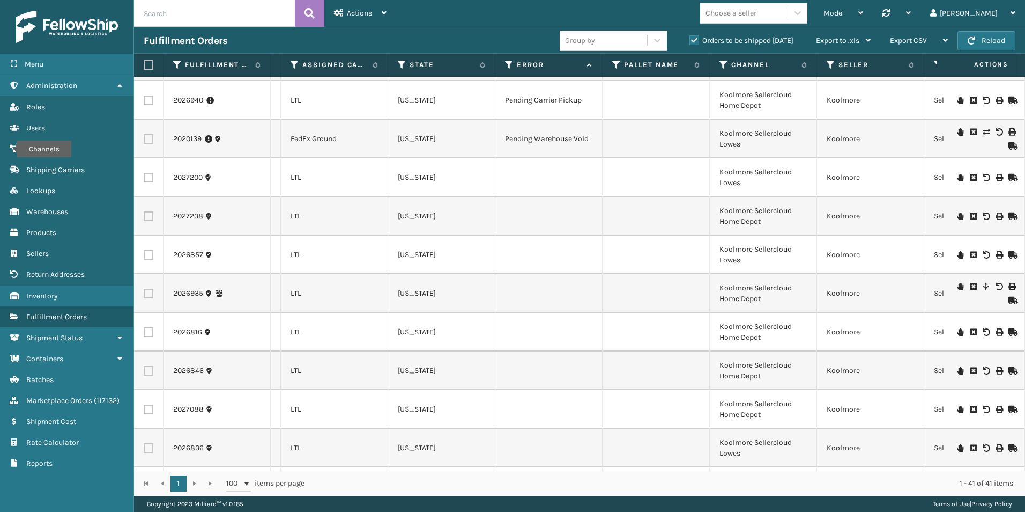
click at [957, 178] on icon at bounding box center [960, 178] width 6 height 8
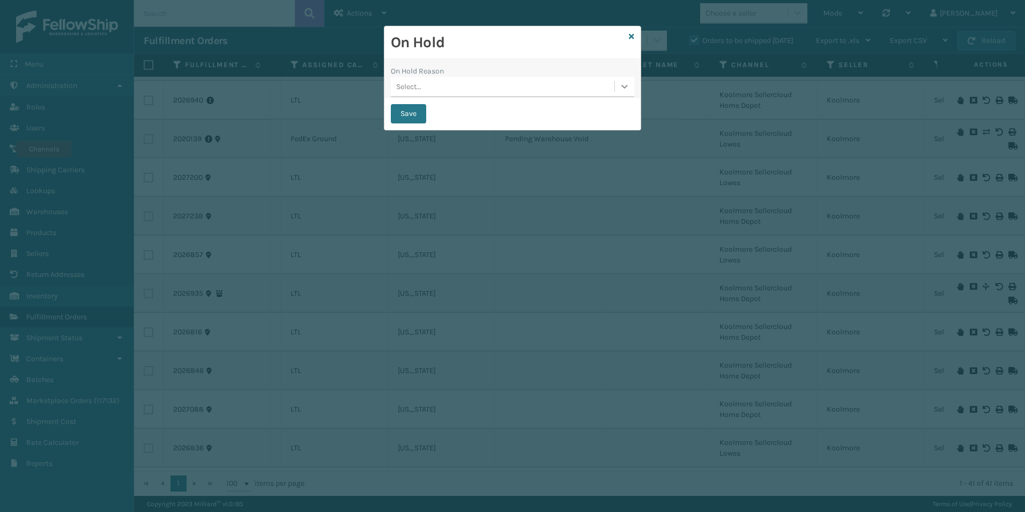
click at [624, 87] on icon at bounding box center [624, 87] width 6 height 4
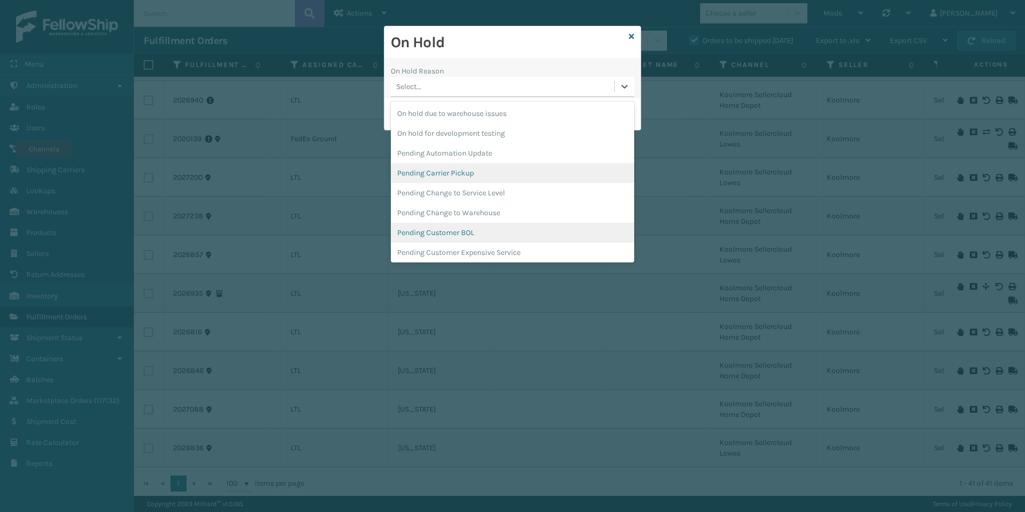
scroll to position [322, 0]
click at [461, 169] on div "Pending Carrier Pickup" at bounding box center [512, 169] width 243 height 20
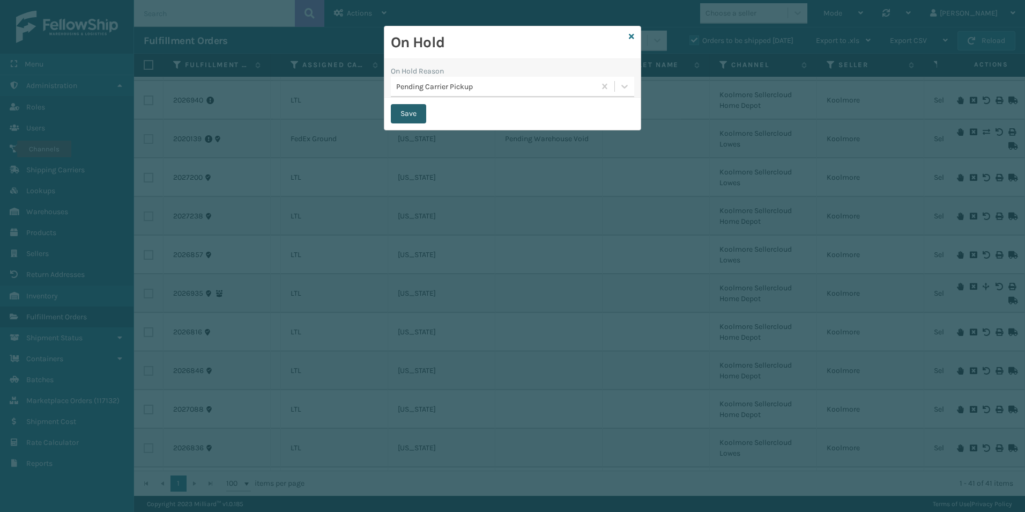
click at [417, 112] on button "Save" at bounding box center [408, 113] width 35 height 19
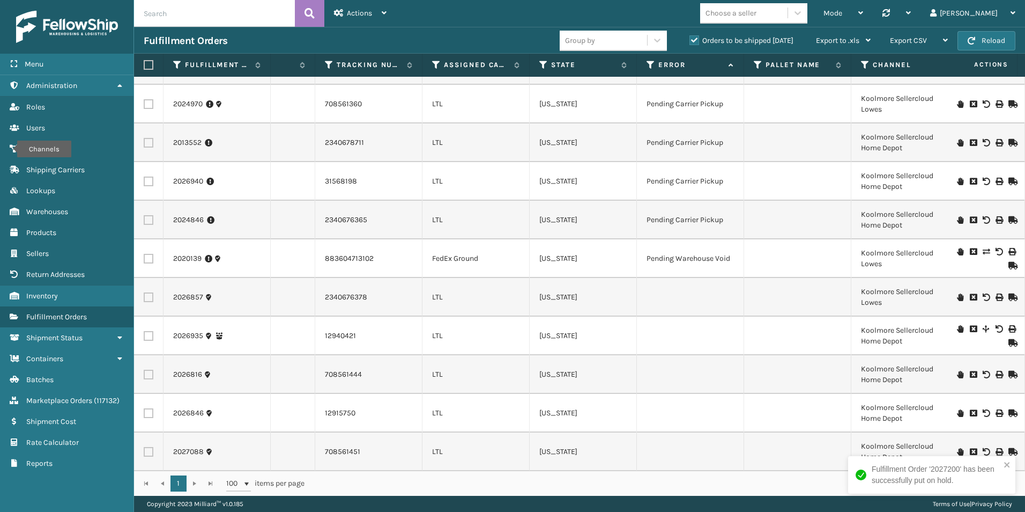
scroll to position [483, 402]
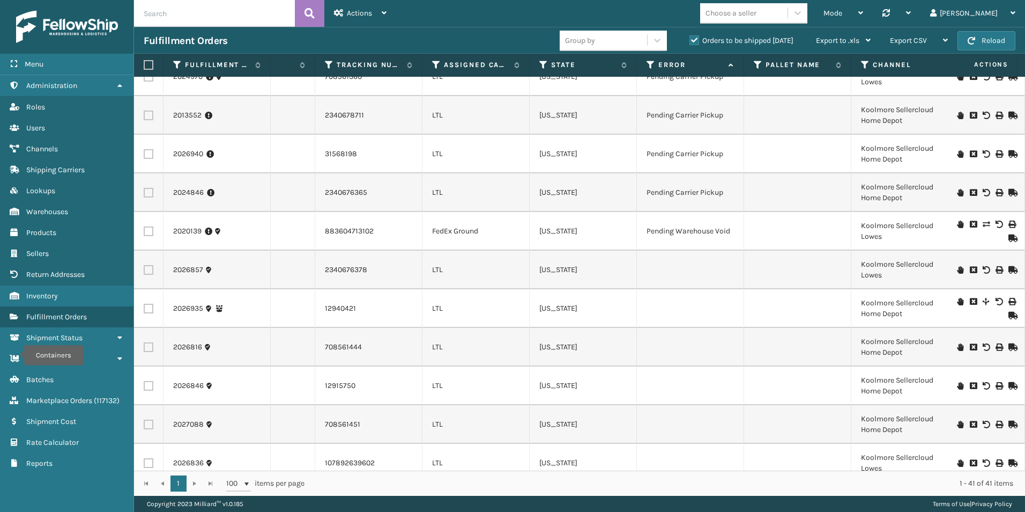
click at [957, 270] on icon at bounding box center [960, 270] width 6 height 8
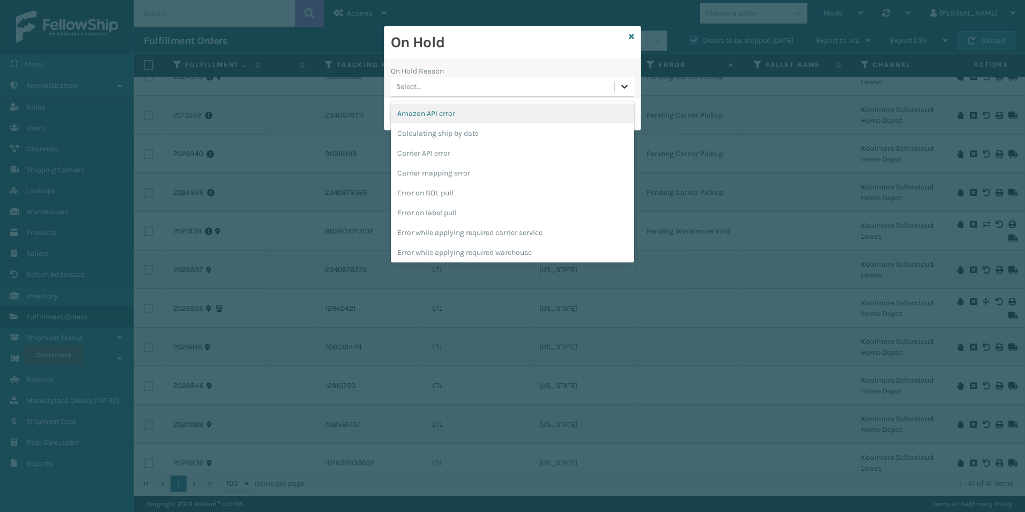
click at [623, 87] on icon at bounding box center [624, 86] width 11 height 11
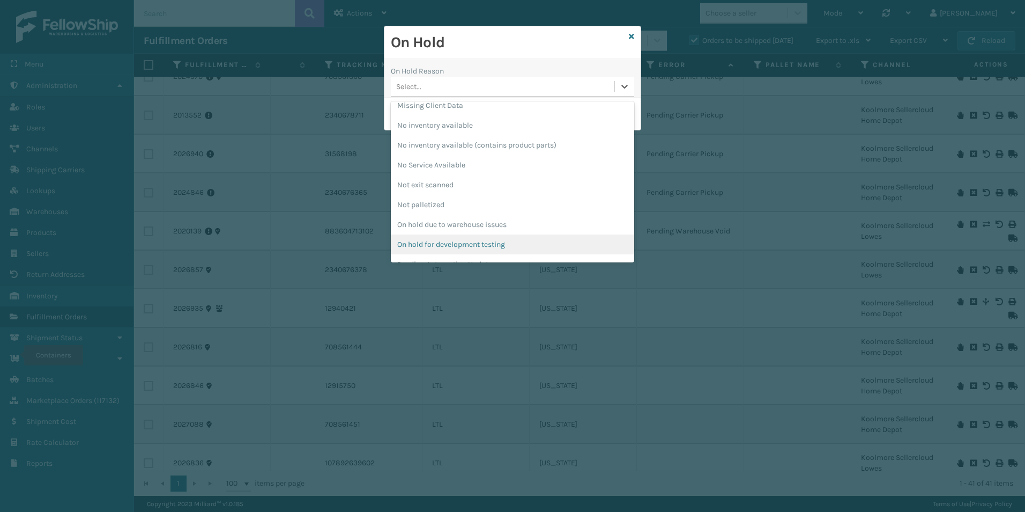
scroll to position [268, 0]
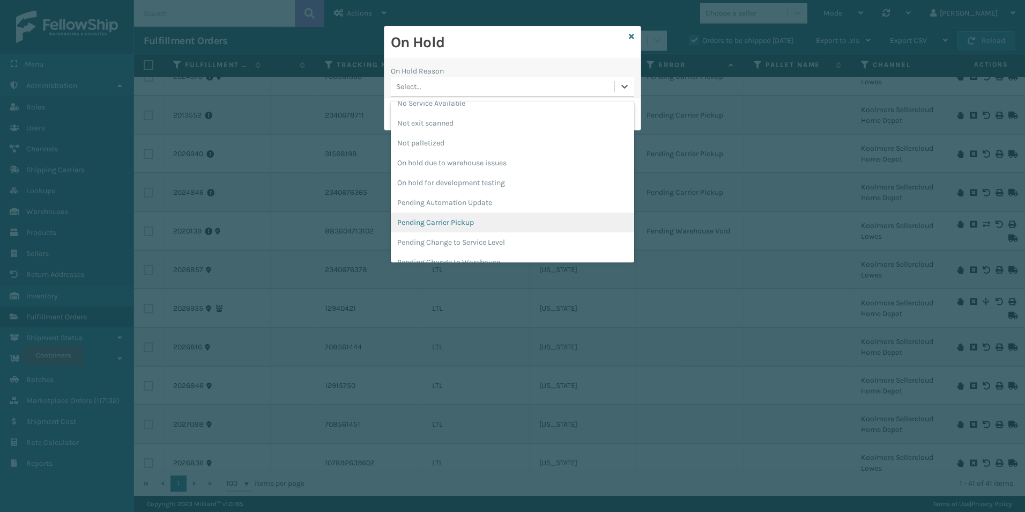
click at [441, 220] on div "Pending Carrier Pickup" at bounding box center [512, 222] width 243 height 20
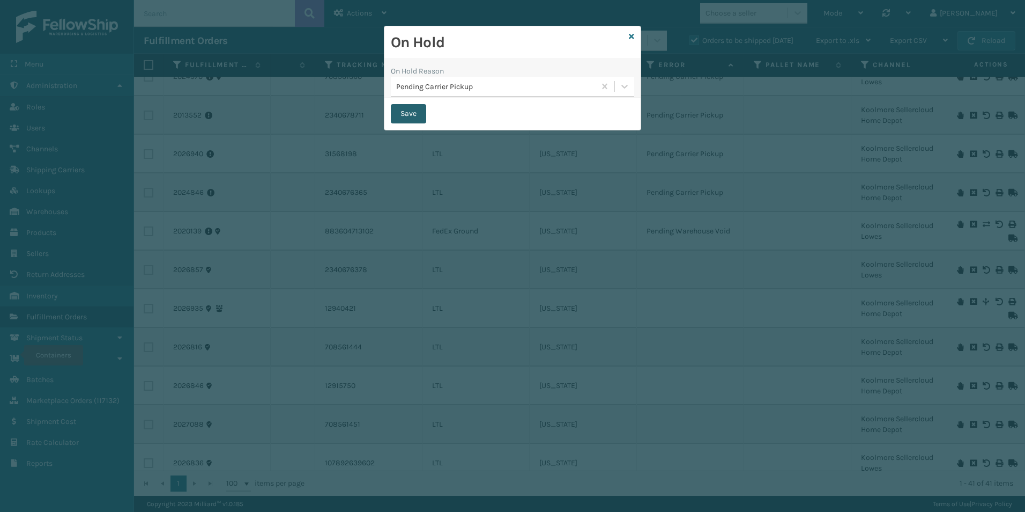
click at [407, 110] on button "Save" at bounding box center [408, 113] width 35 height 19
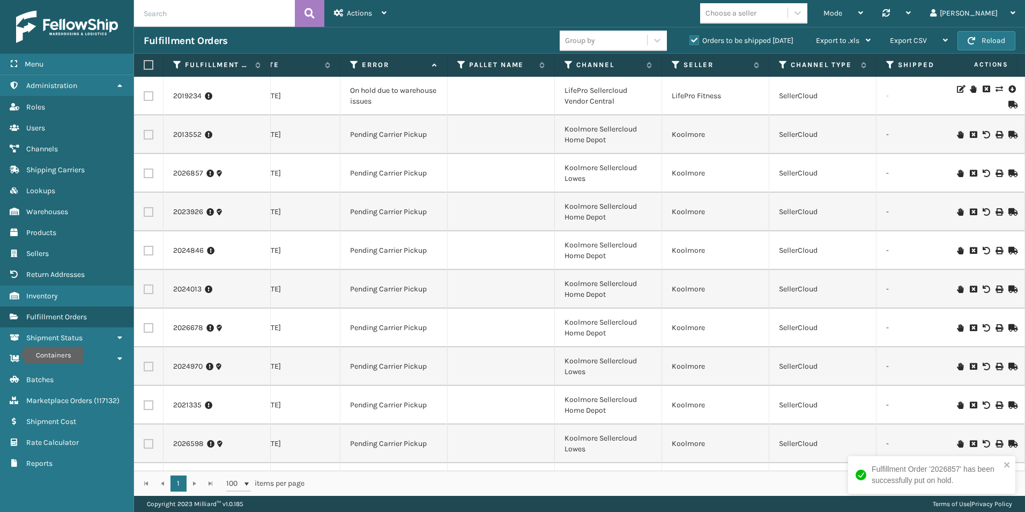
scroll to position [0, 575]
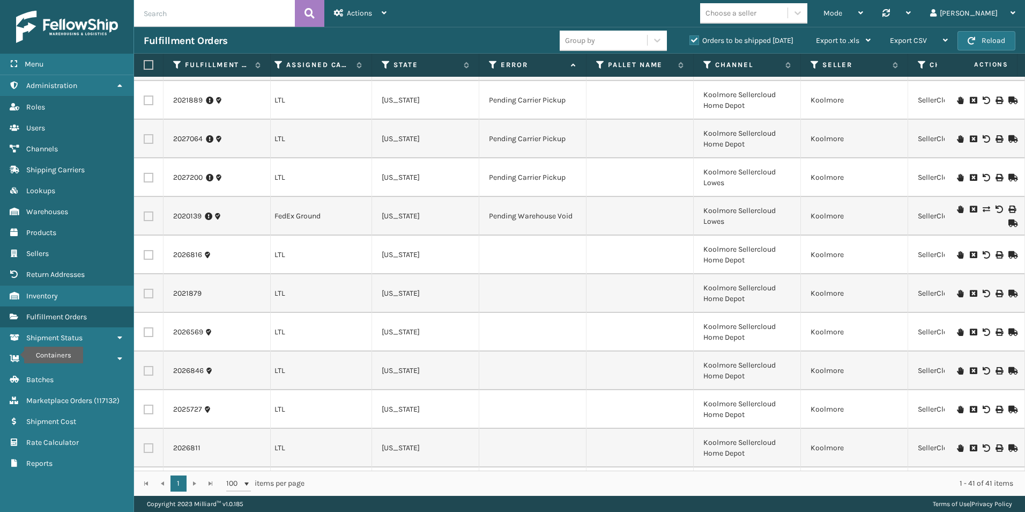
click at [957, 256] on icon at bounding box center [960, 255] width 6 height 8
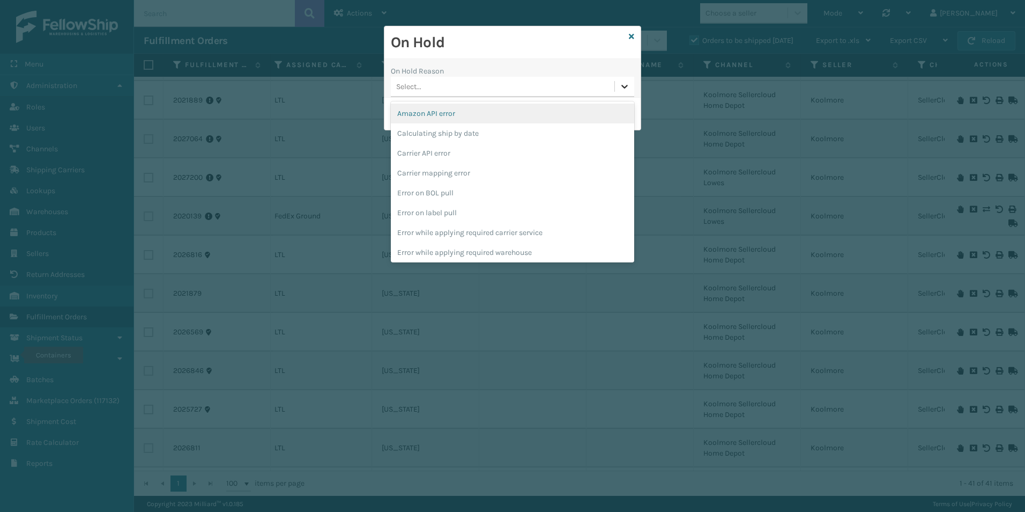
click at [624, 87] on icon at bounding box center [624, 87] width 6 height 4
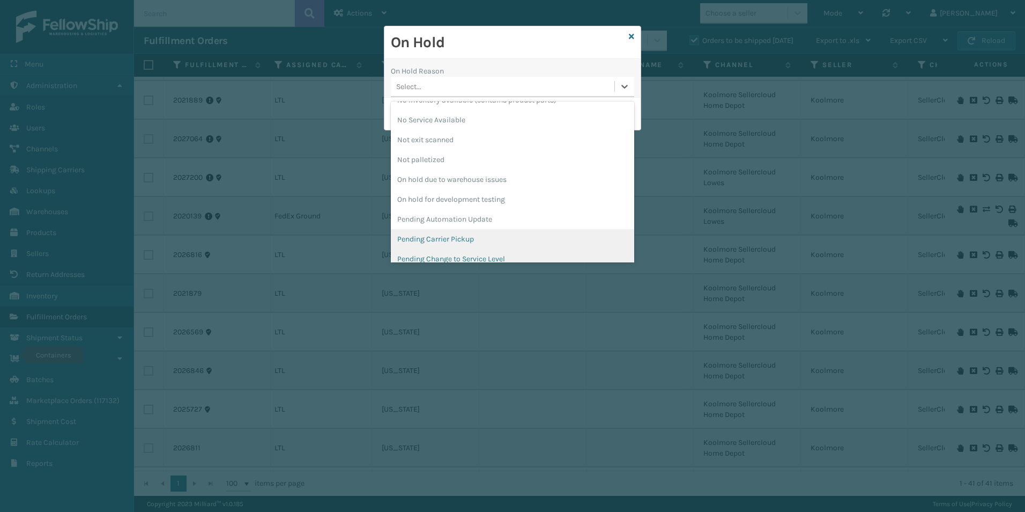
scroll to position [268, 0]
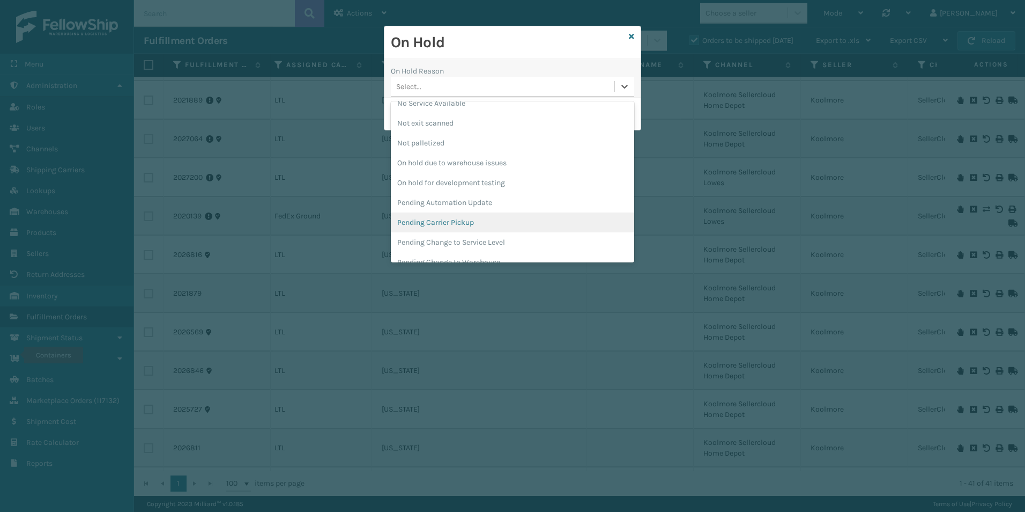
click at [428, 221] on div "Pending Carrier Pickup" at bounding box center [512, 222] width 243 height 20
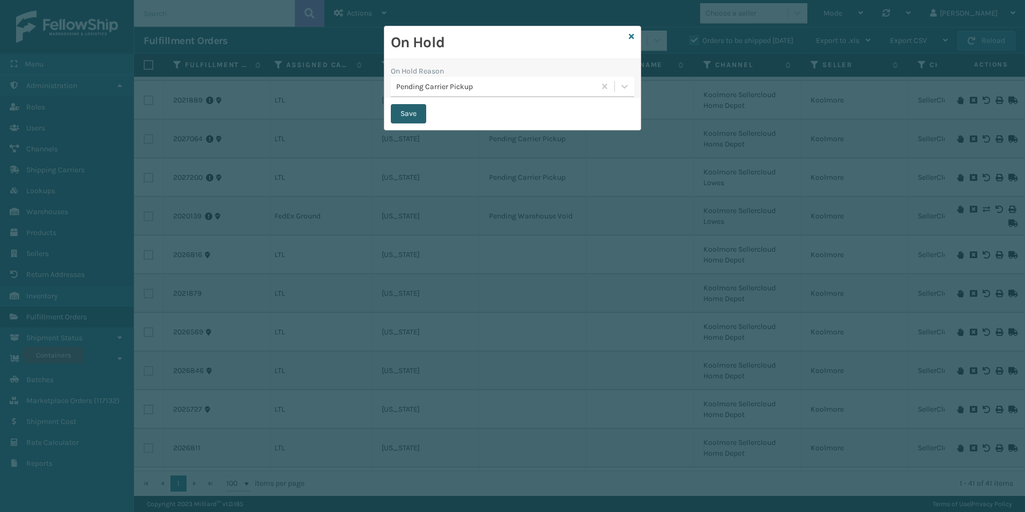
click at [402, 116] on button "Save" at bounding box center [408, 113] width 35 height 19
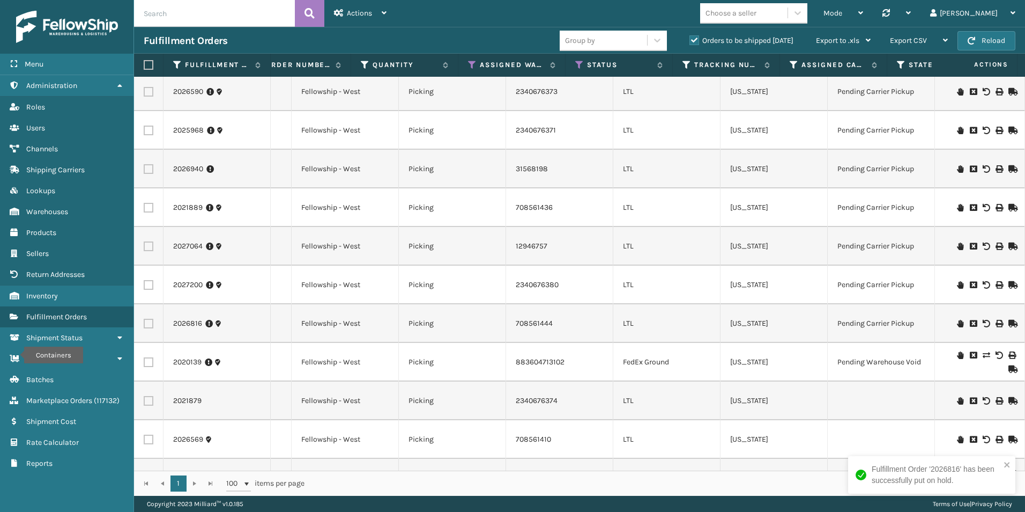
scroll to position [0, 211]
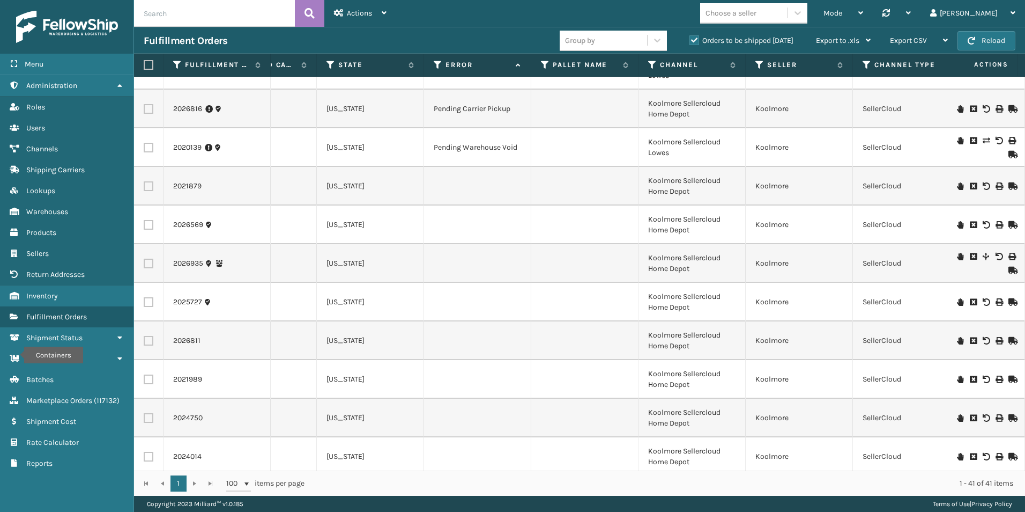
click at [957, 186] on icon at bounding box center [960, 186] width 6 height 8
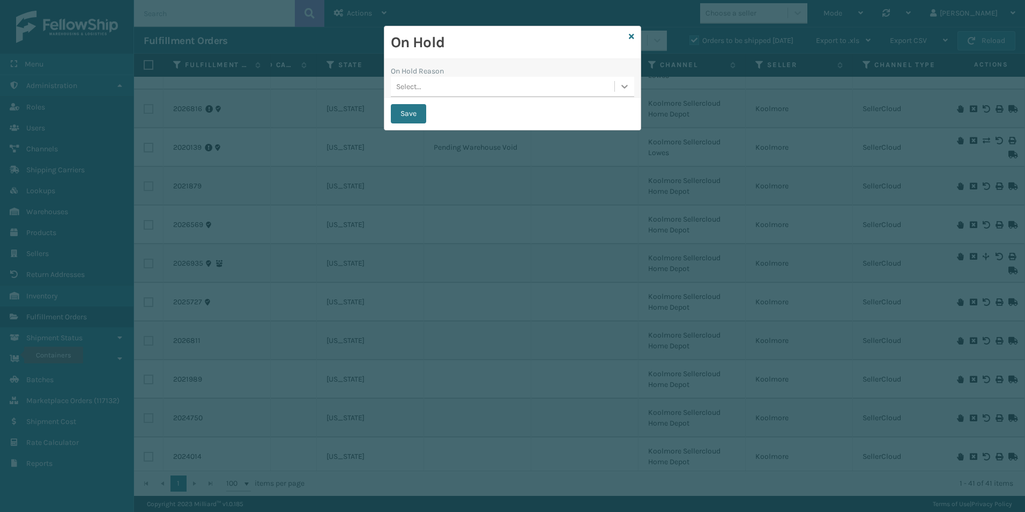
click at [626, 86] on icon at bounding box center [624, 87] width 6 height 4
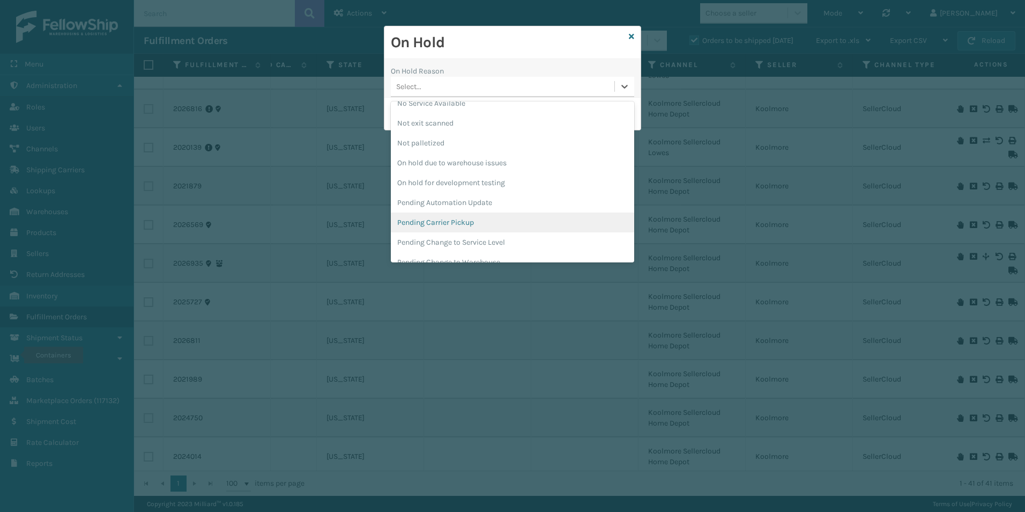
click at [437, 217] on div "Pending Carrier Pickup" at bounding box center [512, 222] width 243 height 20
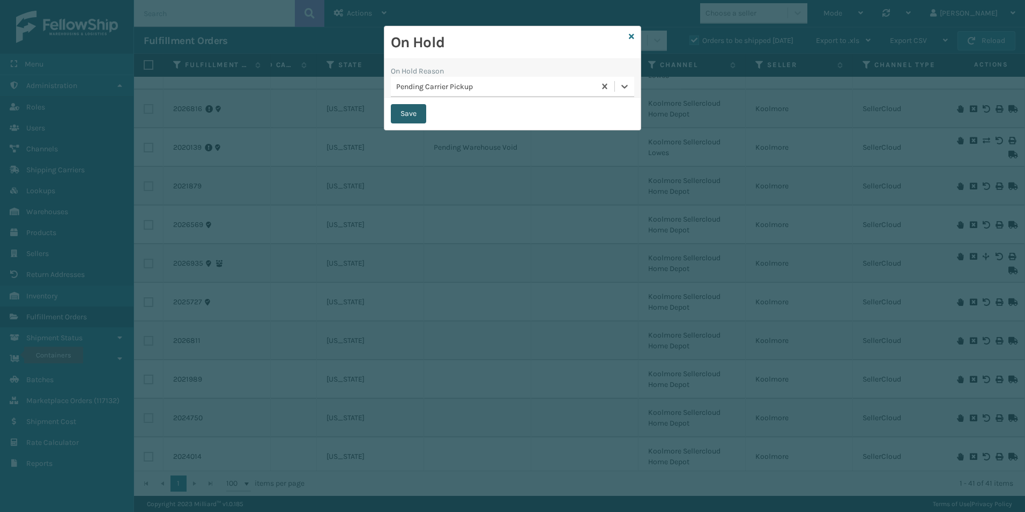
click at [401, 116] on button "Save" at bounding box center [408, 113] width 35 height 19
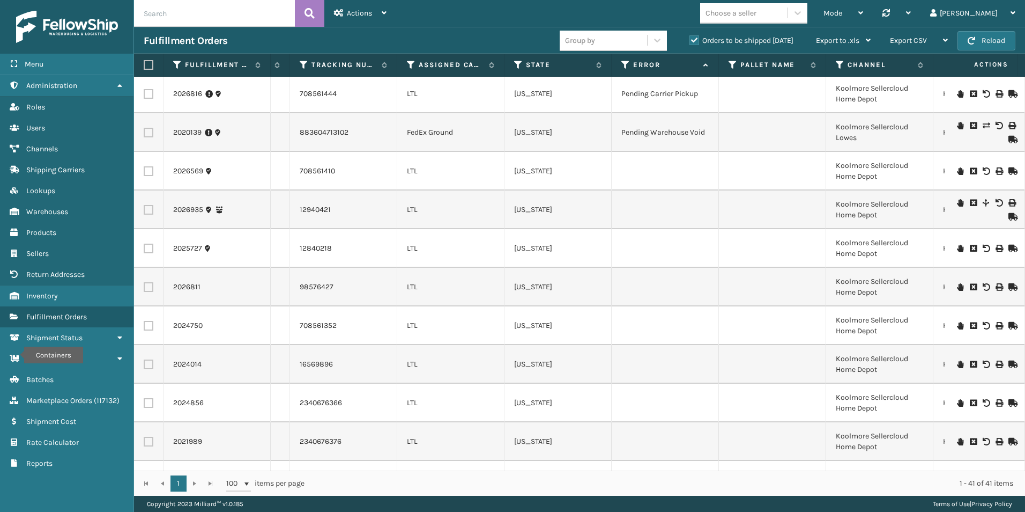
click at [957, 173] on icon at bounding box center [960, 171] width 6 height 8
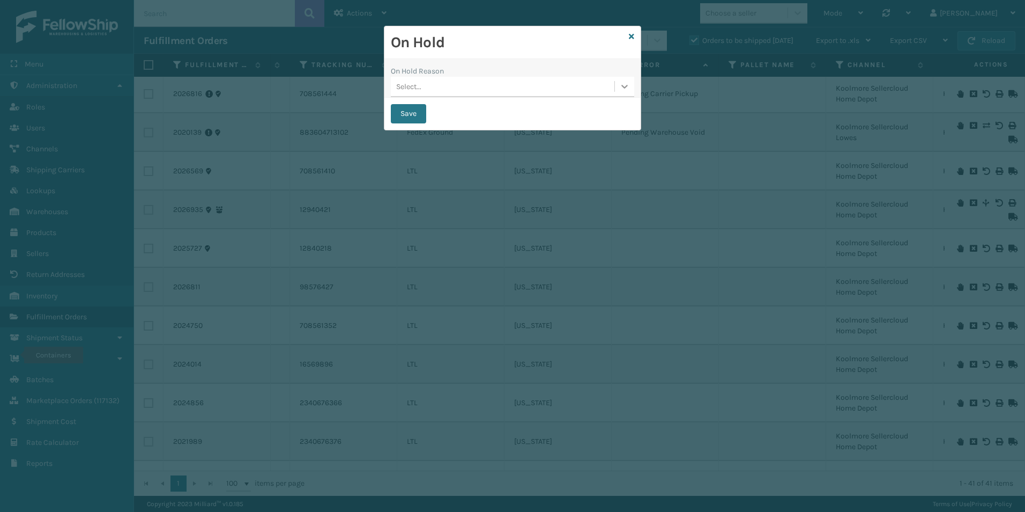
click at [631, 91] on div at bounding box center [624, 86] width 19 height 19
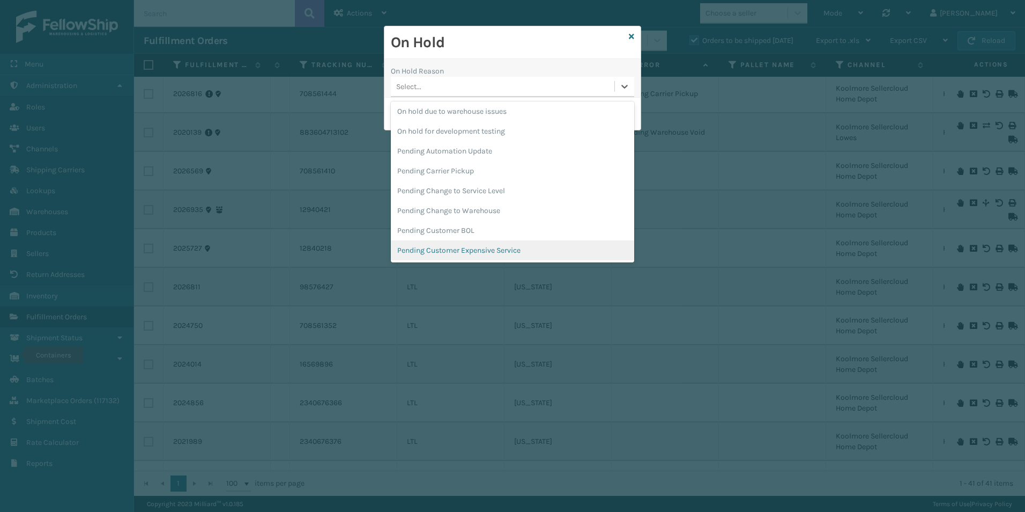
scroll to position [322, 0]
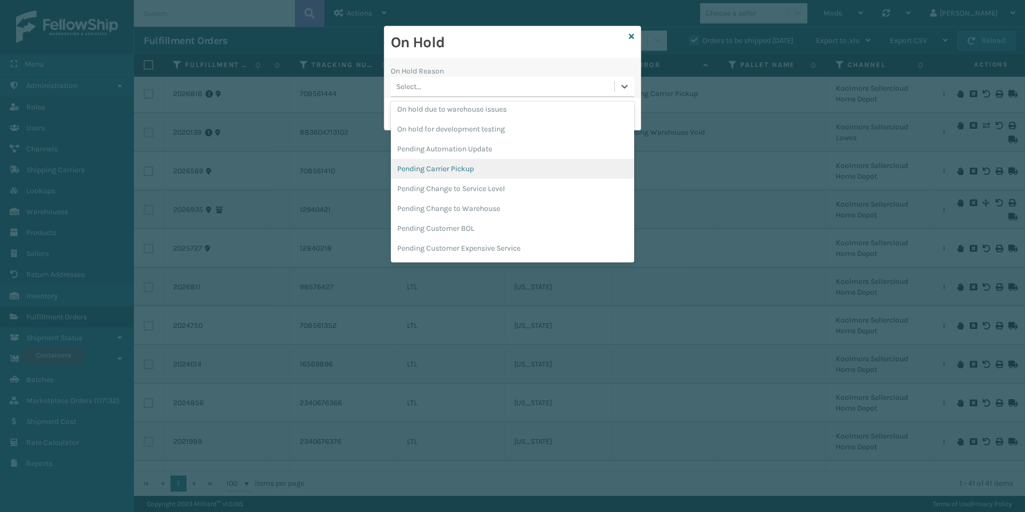
click at [454, 167] on div "Pending Carrier Pickup" at bounding box center [512, 169] width 243 height 20
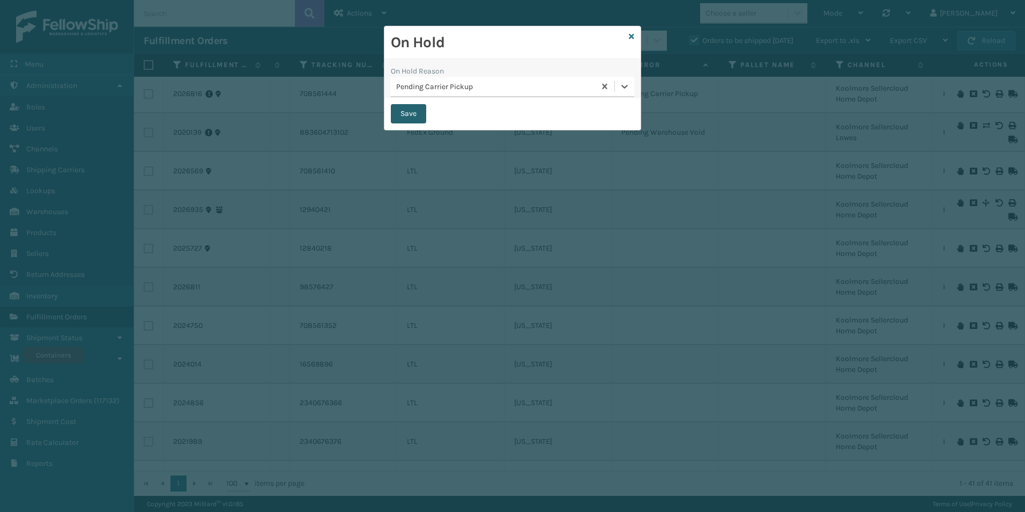
click at [413, 115] on button "Save" at bounding box center [408, 113] width 35 height 19
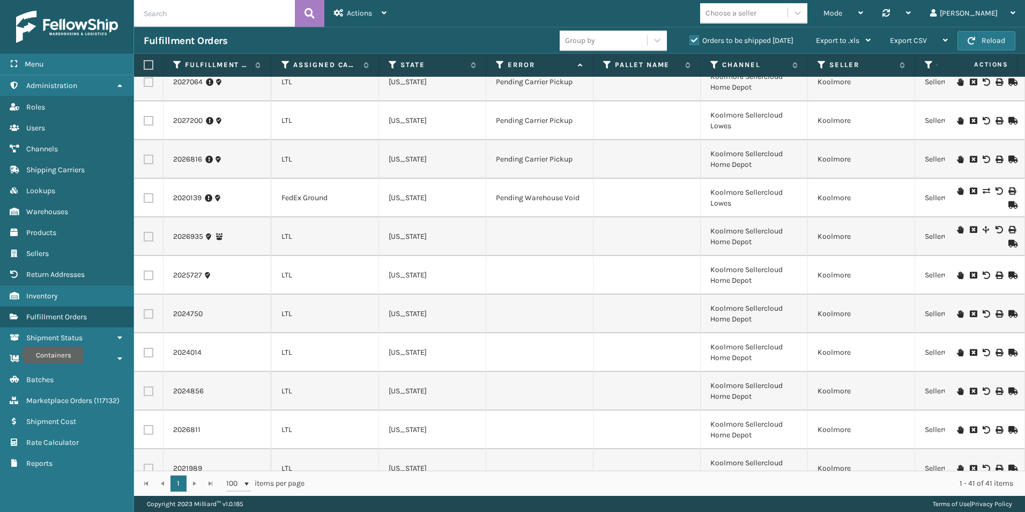
scroll to position [697, 552]
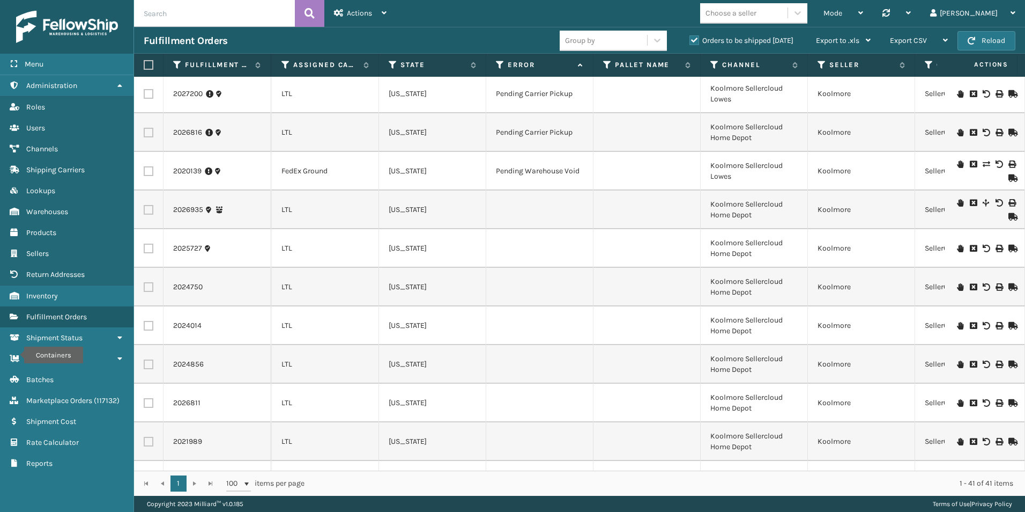
click at [957, 204] on icon at bounding box center [960, 203] width 6 height 8
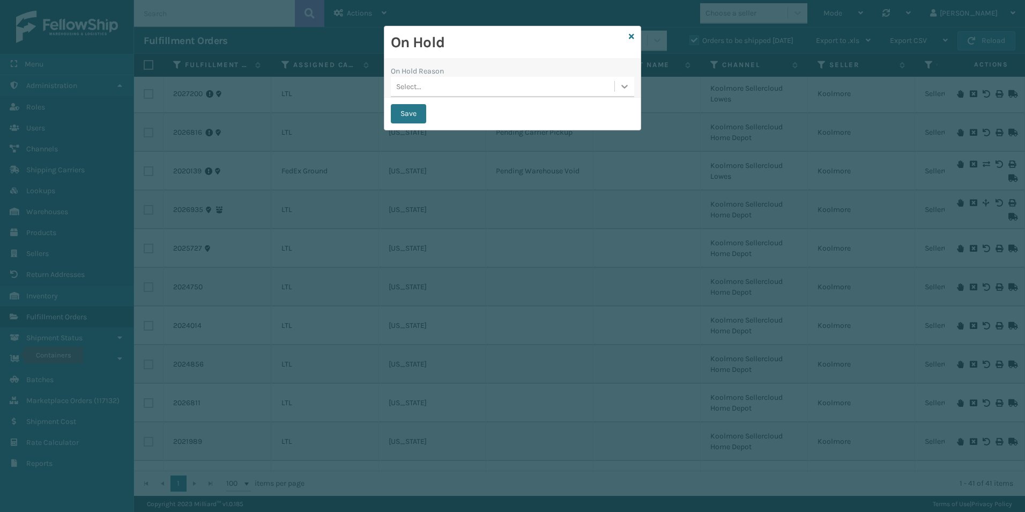
click at [621, 86] on icon at bounding box center [624, 86] width 11 height 11
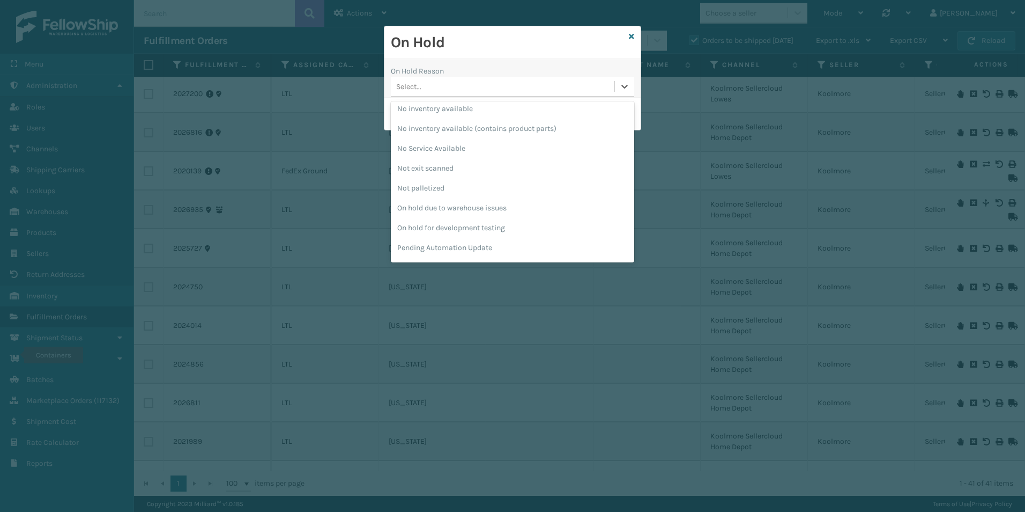
scroll to position [322, 0]
click at [440, 167] on div "Pending Carrier Pickup" at bounding box center [512, 169] width 243 height 20
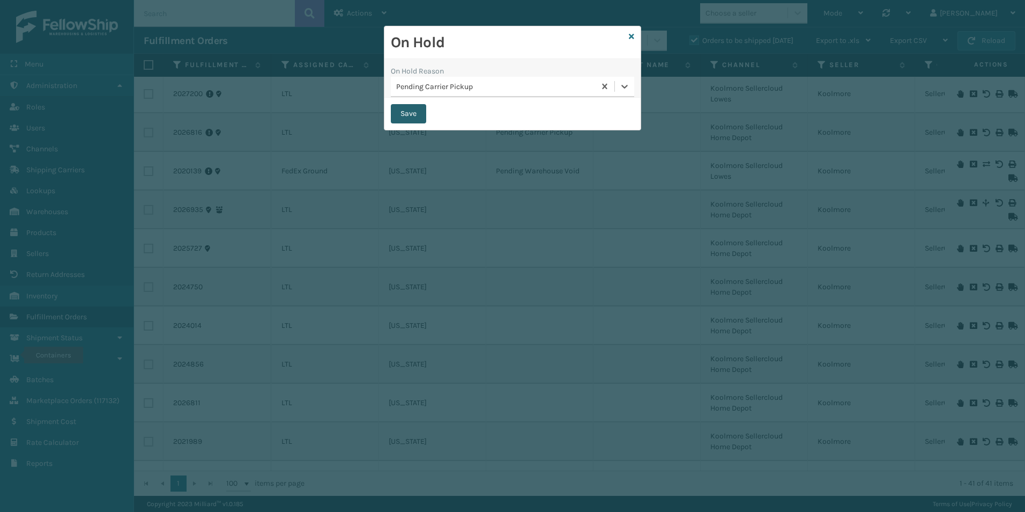
click at [402, 115] on button "Save" at bounding box center [408, 113] width 35 height 19
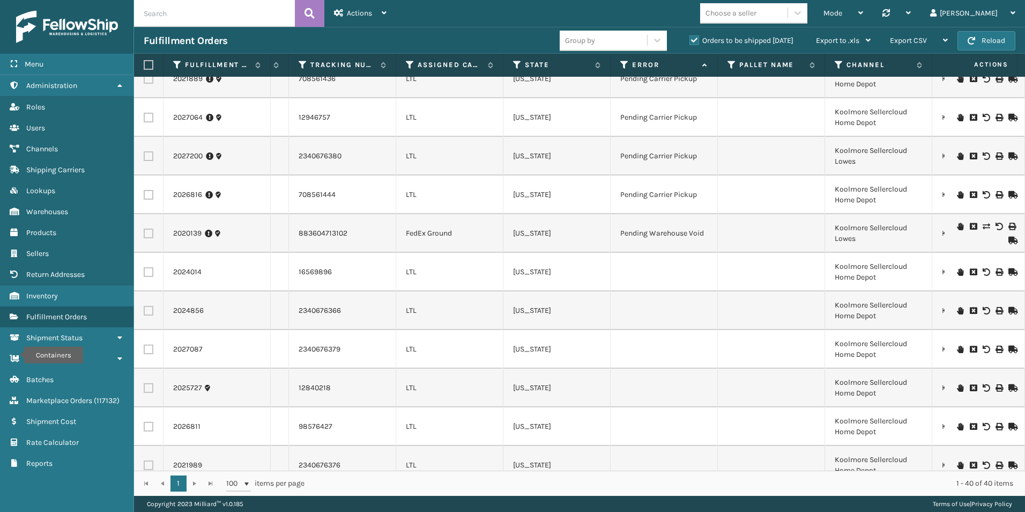
scroll to position [804, 428]
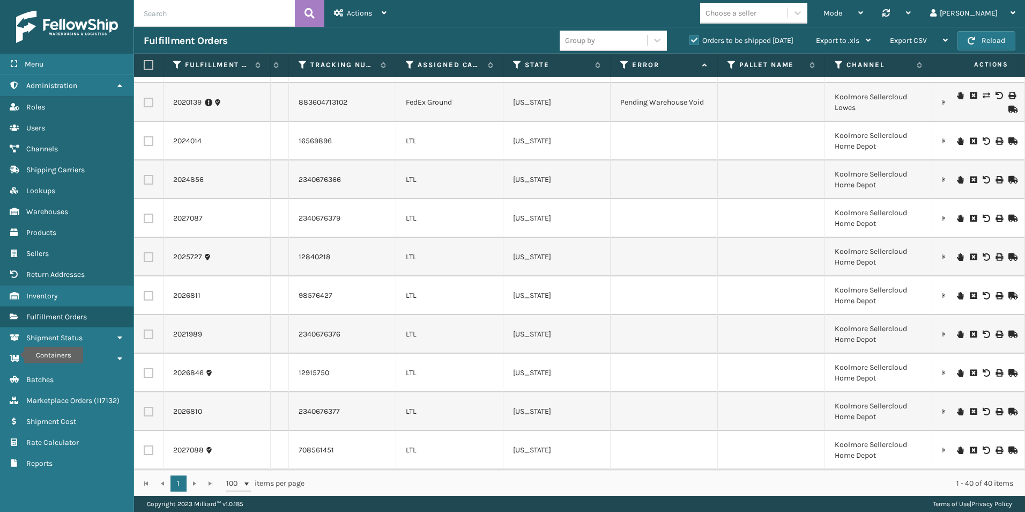
click at [957, 141] on icon at bounding box center [960, 141] width 6 height 8
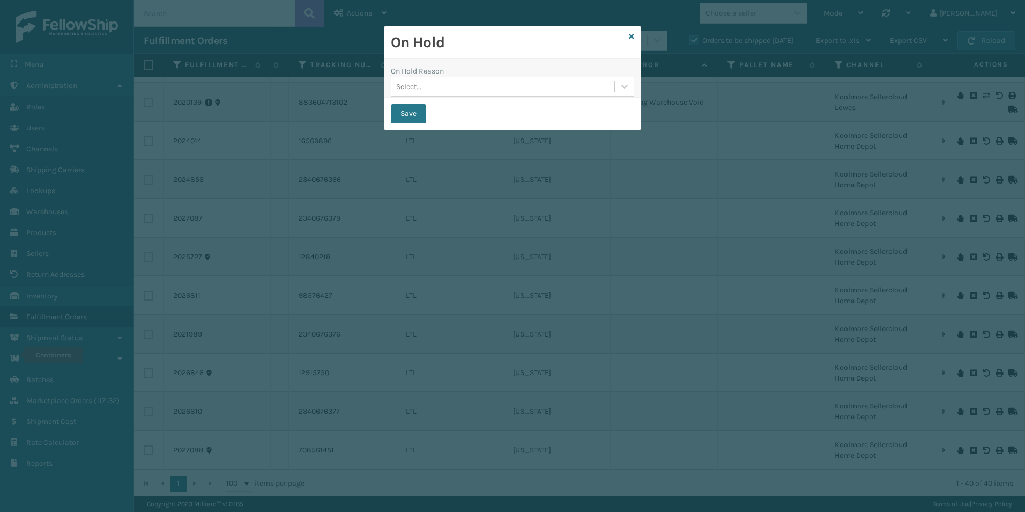
click at [620, 91] on icon at bounding box center [624, 86] width 11 height 11
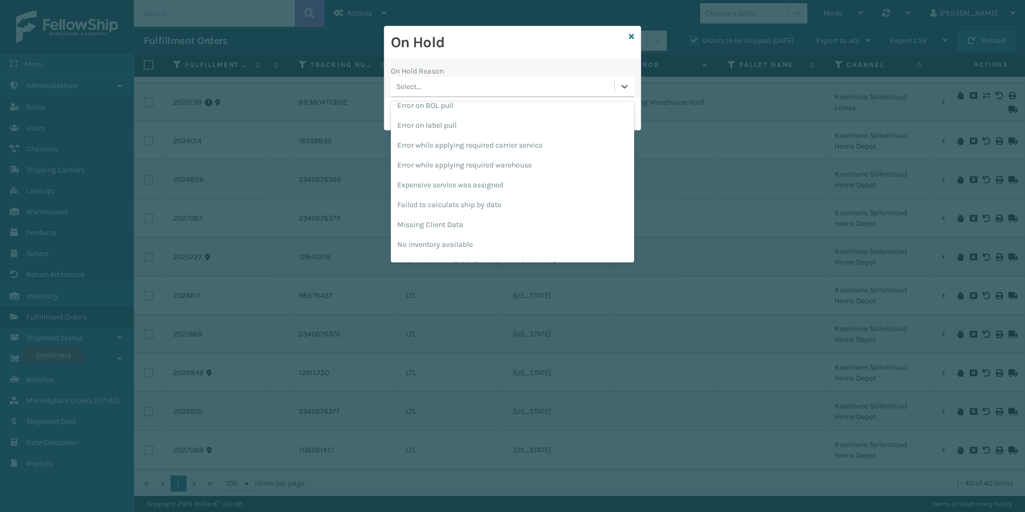
scroll to position [322, 0]
click at [455, 168] on div "Pending Carrier Pickup" at bounding box center [512, 169] width 243 height 20
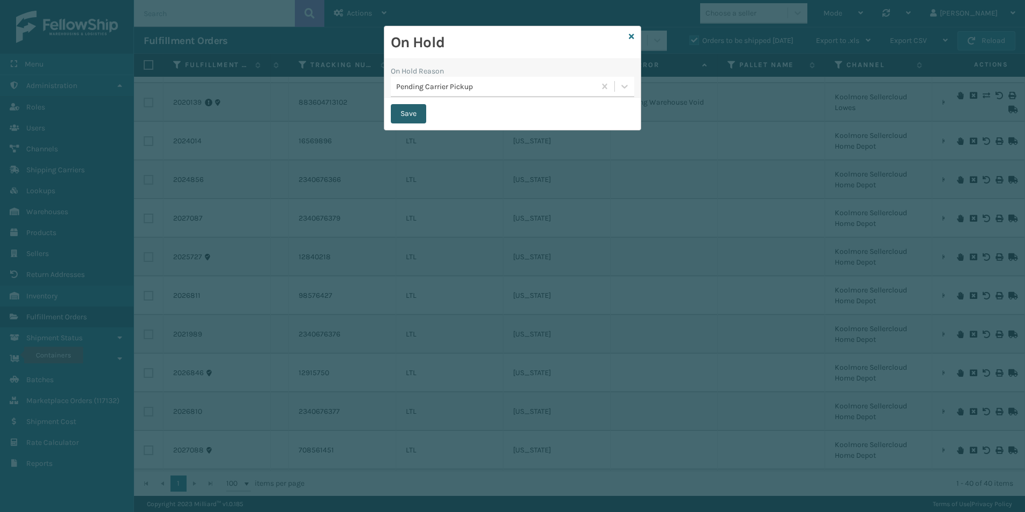
click at [412, 108] on button "Save" at bounding box center [408, 113] width 35 height 19
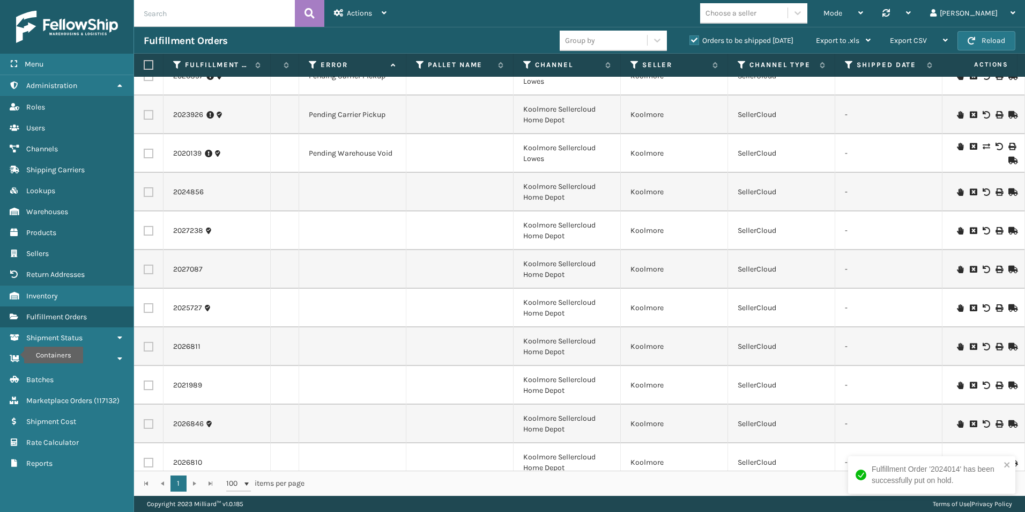
scroll to position [858, 739]
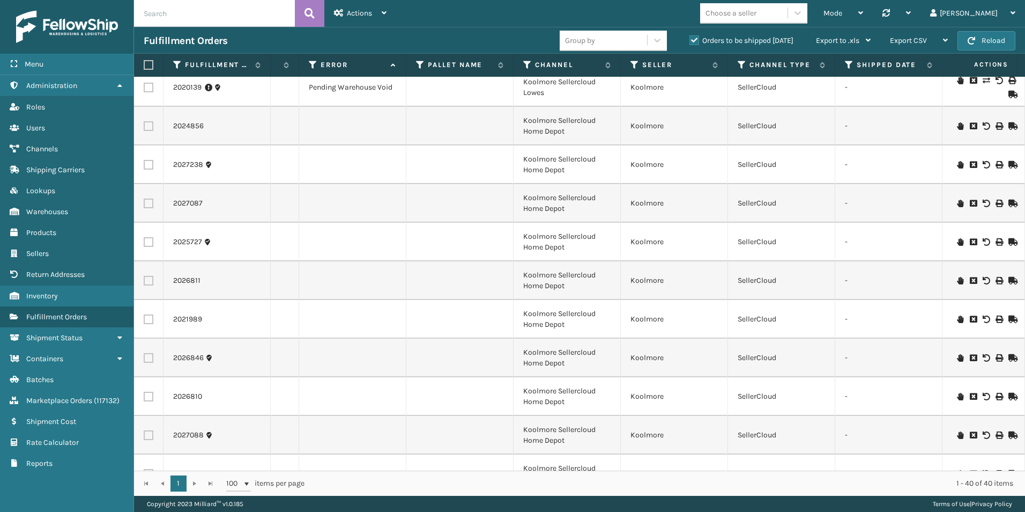
click at [957, 125] on icon at bounding box center [960, 126] width 6 height 8
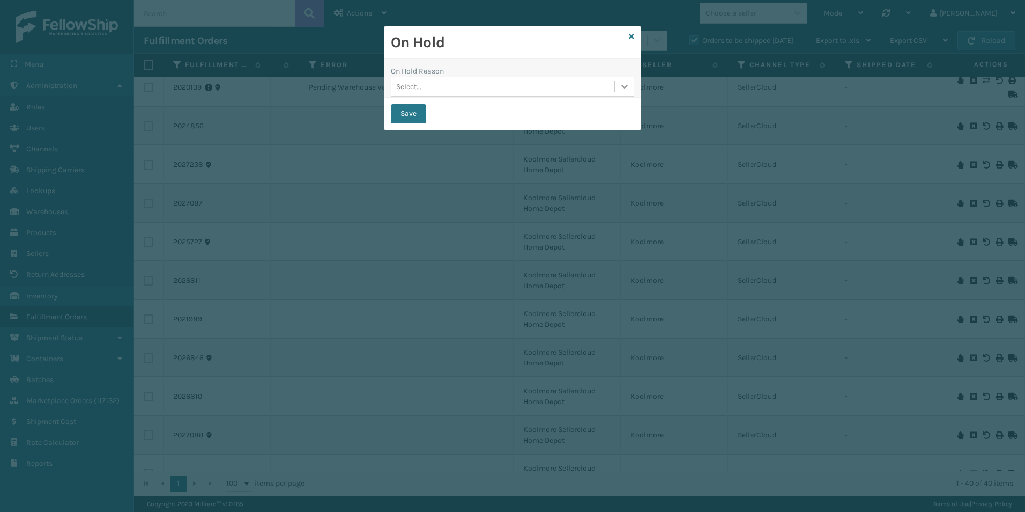
click at [622, 87] on icon at bounding box center [624, 86] width 11 height 11
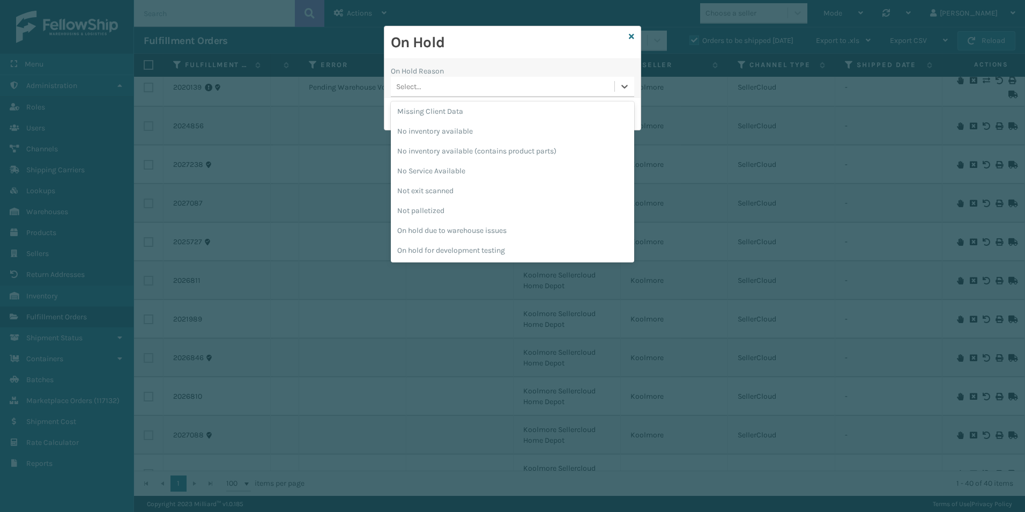
scroll to position [268, 0]
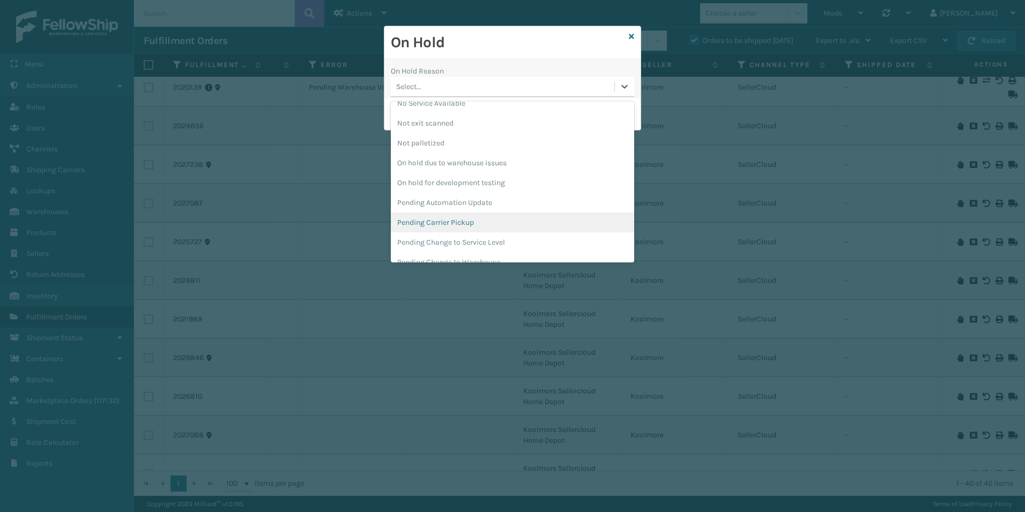
click at [447, 220] on div "Pending Carrier Pickup" at bounding box center [512, 222] width 243 height 20
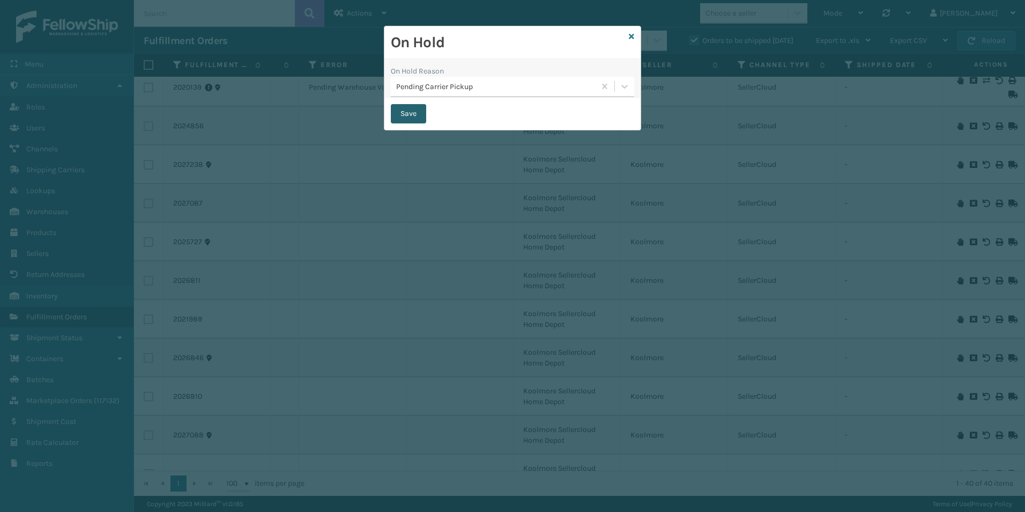
click at [401, 114] on button "Save" at bounding box center [408, 113] width 35 height 19
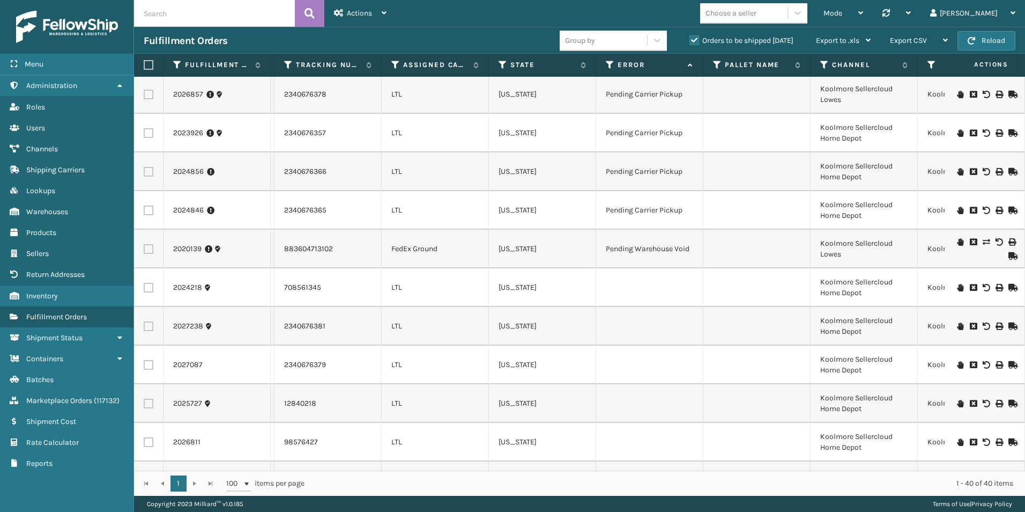
scroll to position [804, 442]
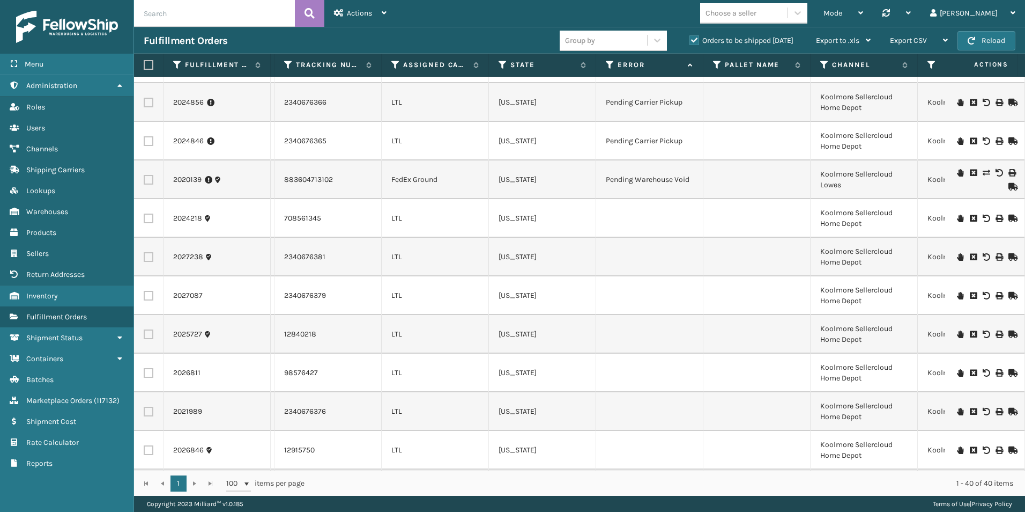
click at [957, 217] on icon at bounding box center [960, 218] width 6 height 8
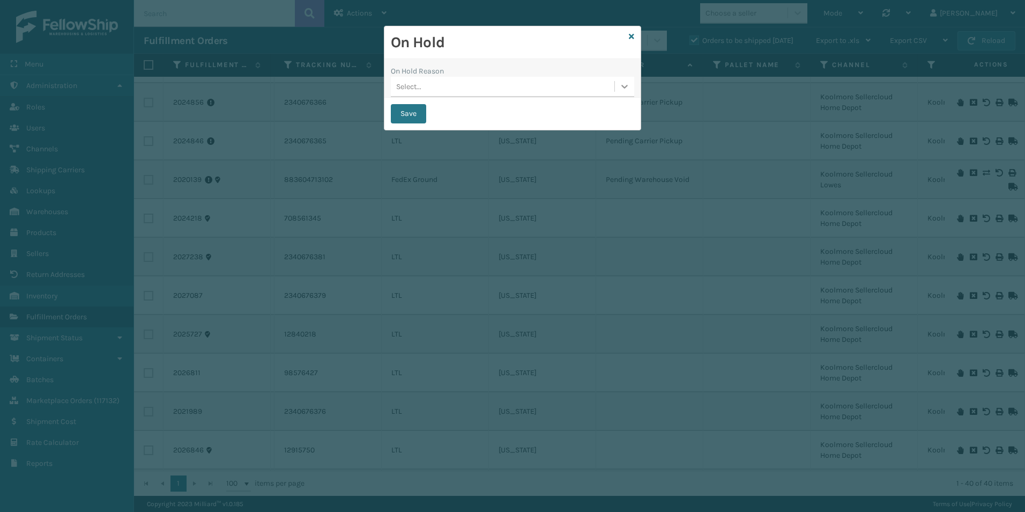
click at [618, 88] on div at bounding box center [624, 86] width 19 height 19
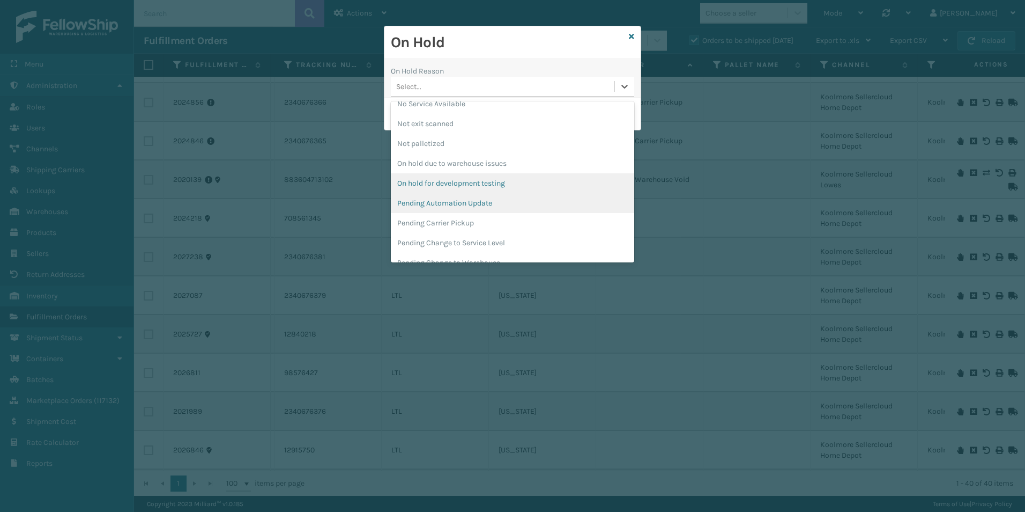
scroll to position [268, 0]
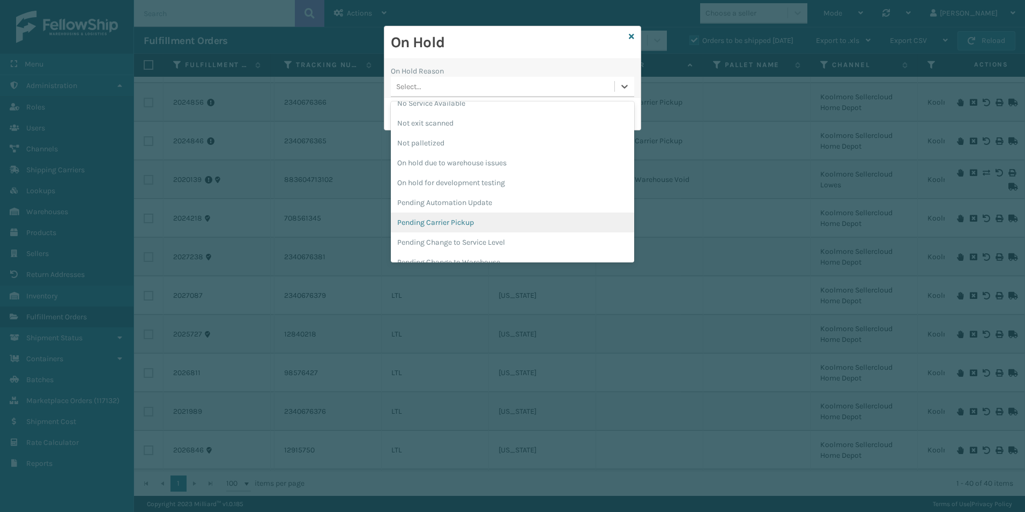
click at [443, 218] on div "Pending Carrier Pickup" at bounding box center [512, 222] width 243 height 20
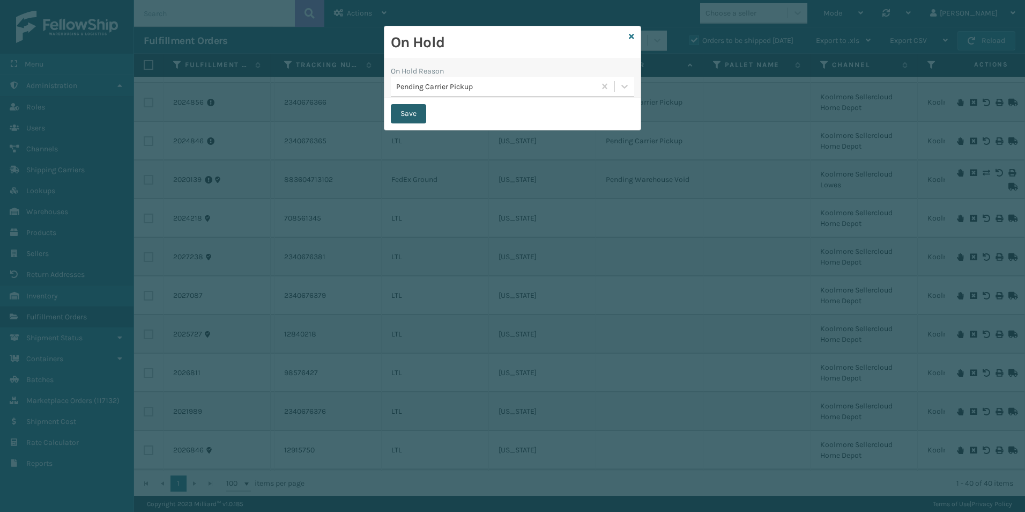
click at [402, 112] on button "Save" at bounding box center [408, 113] width 35 height 19
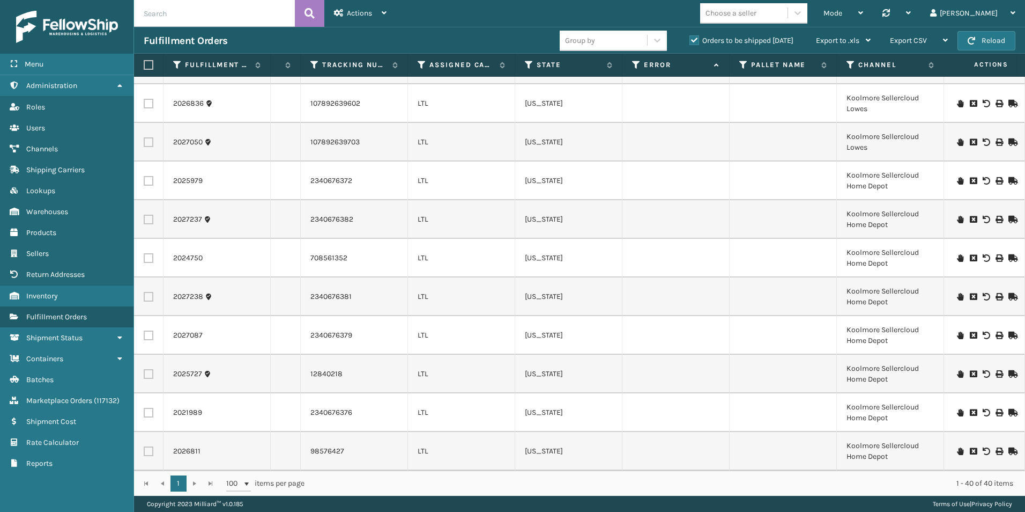
scroll to position [0, 419]
click at [957, 254] on icon at bounding box center [960, 258] width 6 height 8
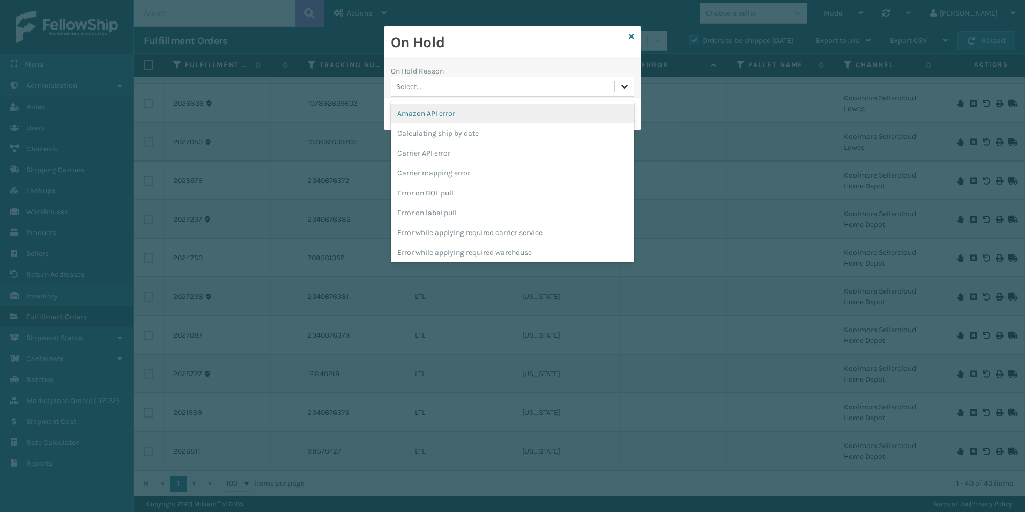
click at [627, 86] on icon at bounding box center [624, 87] width 6 height 4
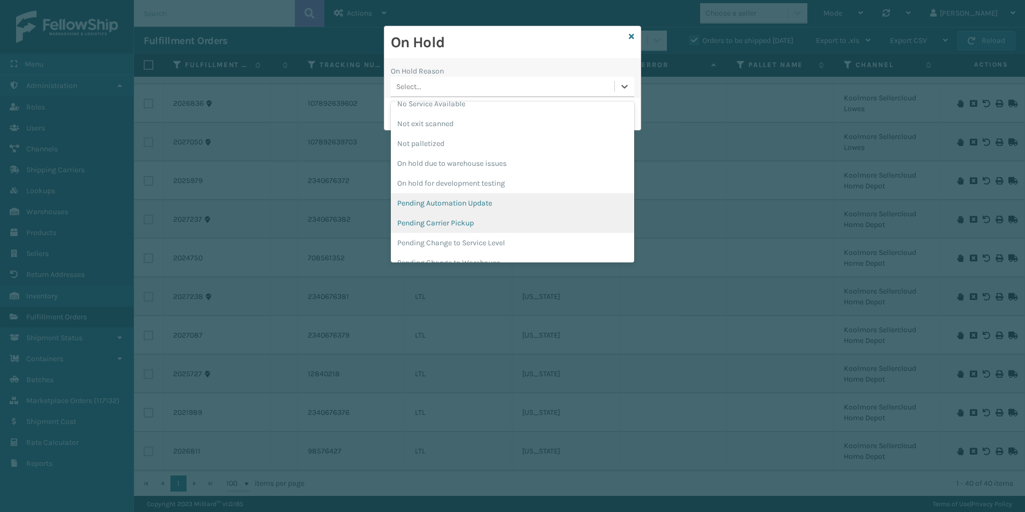
scroll to position [268, 0]
click at [455, 218] on div "Pending Carrier Pickup" at bounding box center [512, 222] width 243 height 20
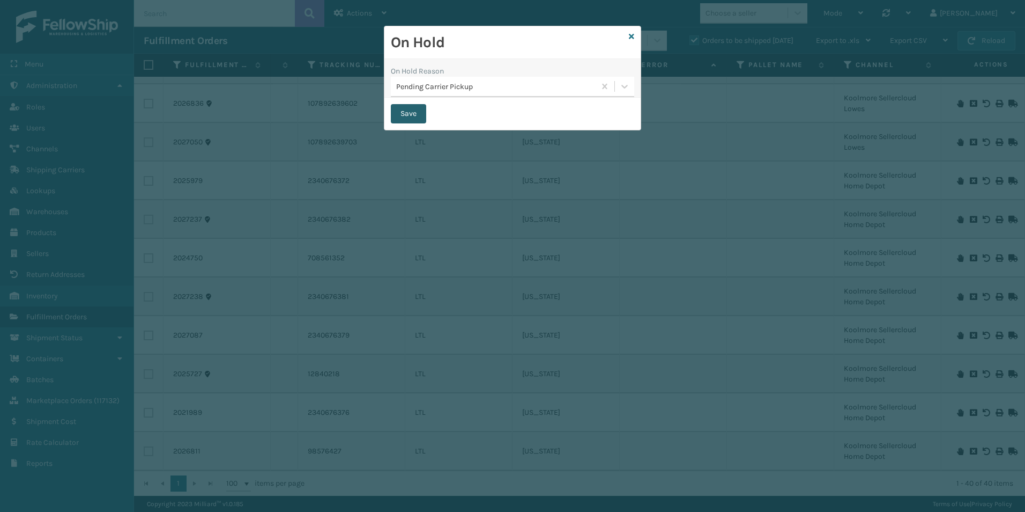
click at [410, 110] on button "Save" at bounding box center [408, 113] width 35 height 19
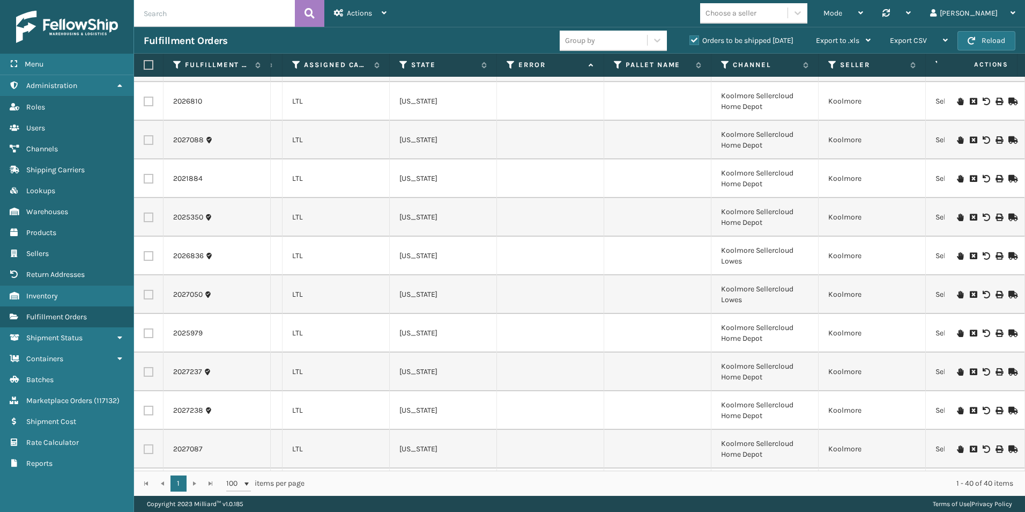
scroll to position [998, 542]
click at [957, 140] on icon at bounding box center [960, 141] width 6 height 8
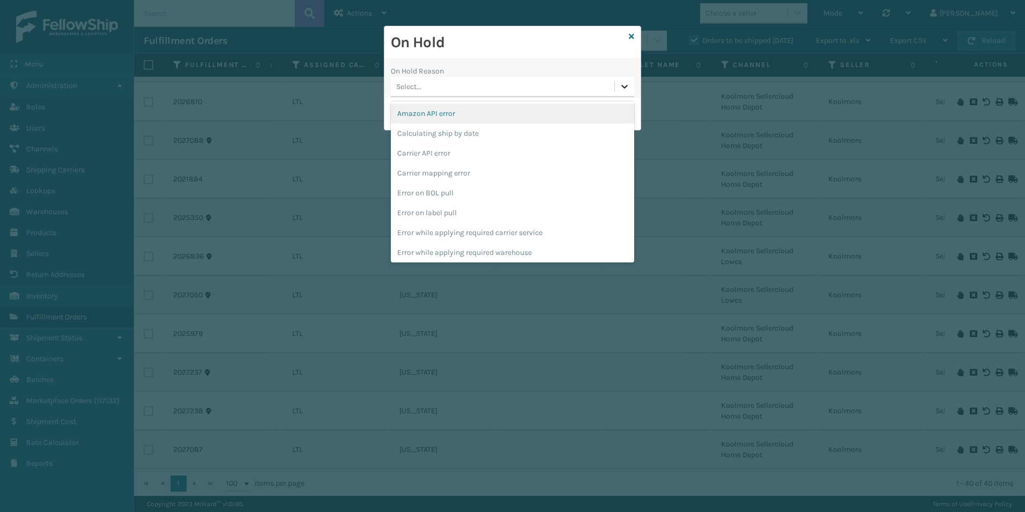
click at [622, 87] on icon at bounding box center [624, 86] width 11 height 11
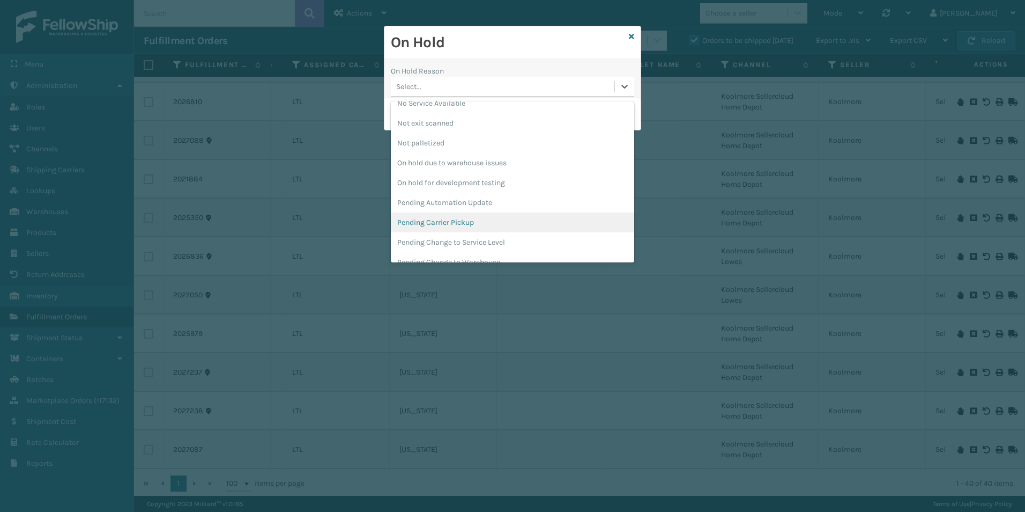
click at [445, 218] on div "Pending Carrier Pickup" at bounding box center [512, 222] width 243 height 20
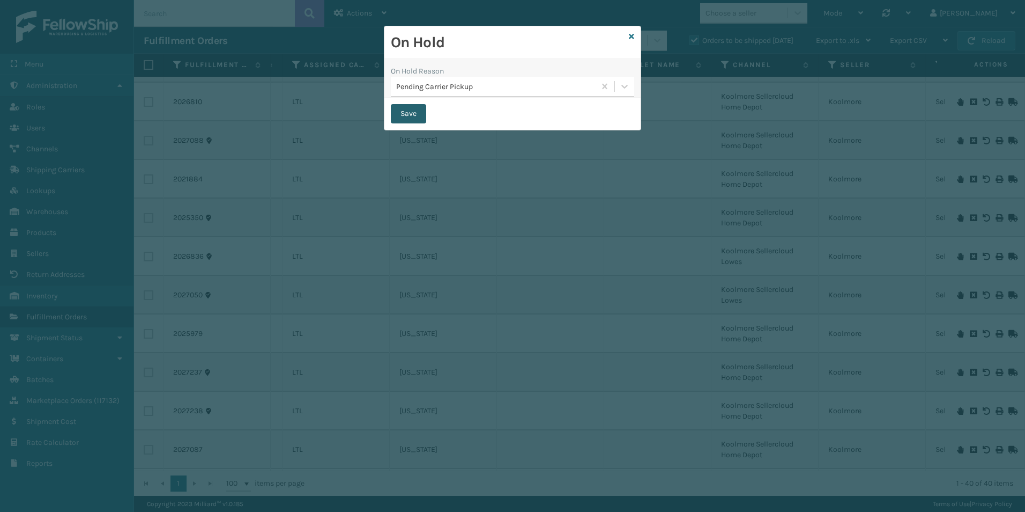
click at [406, 113] on button "Save" at bounding box center [408, 113] width 35 height 19
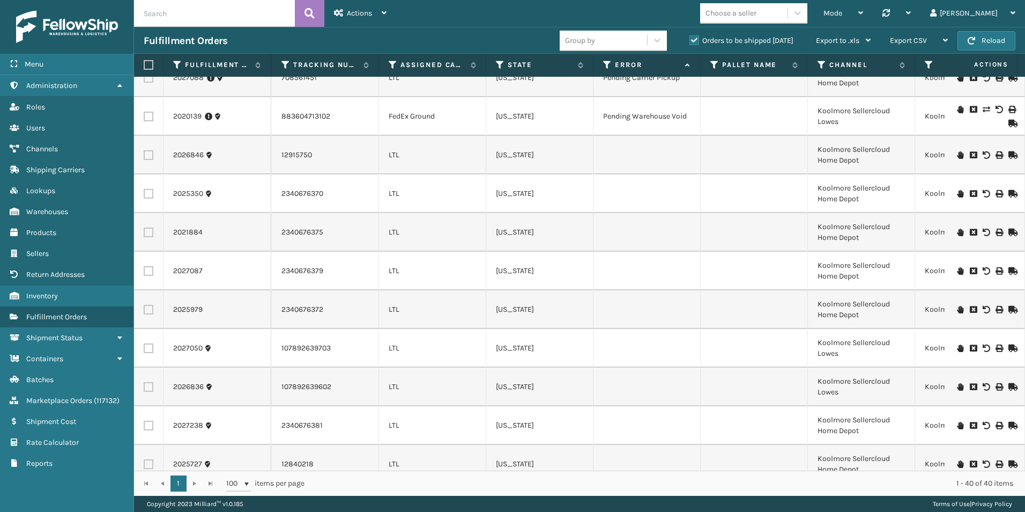
scroll to position [965, 445]
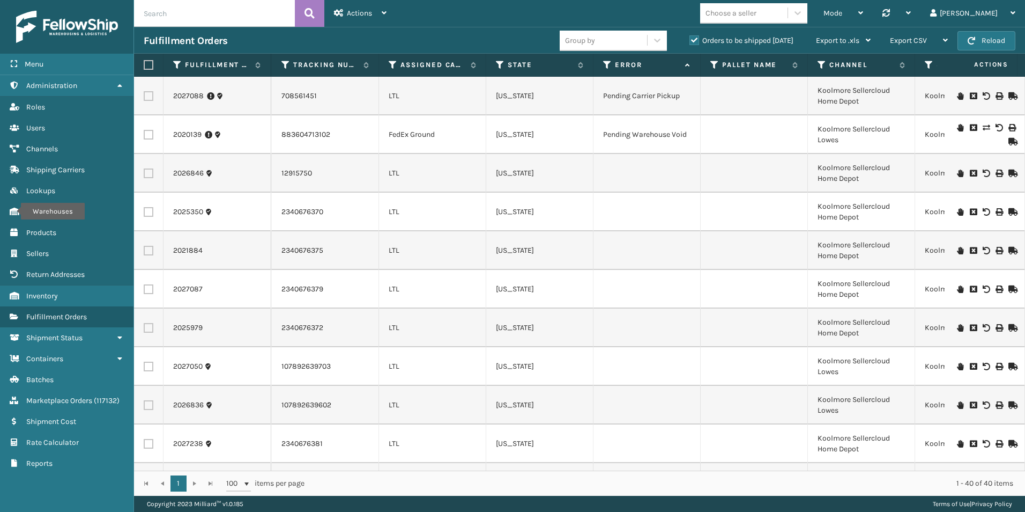
click at [957, 252] on icon at bounding box center [960, 251] width 6 height 8
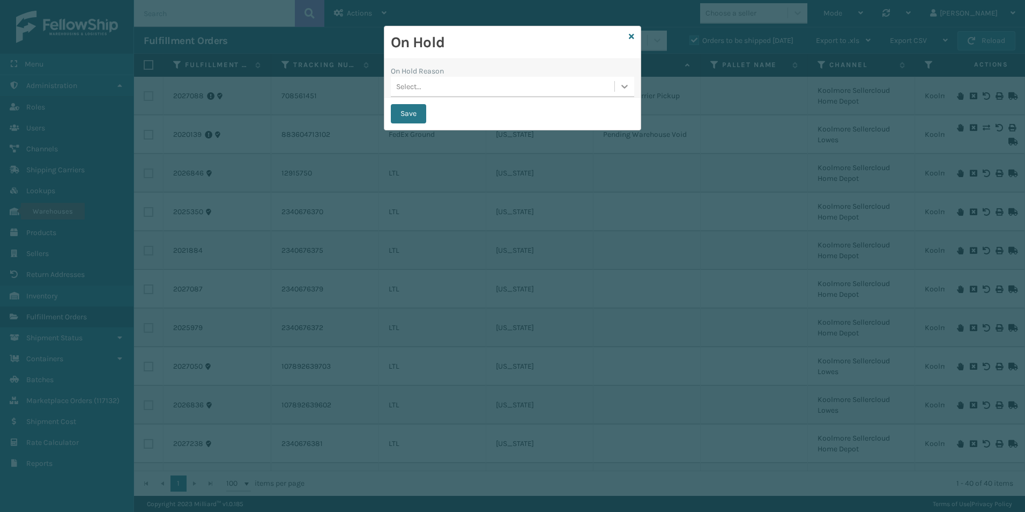
click at [620, 88] on icon at bounding box center [624, 86] width 11 height 11
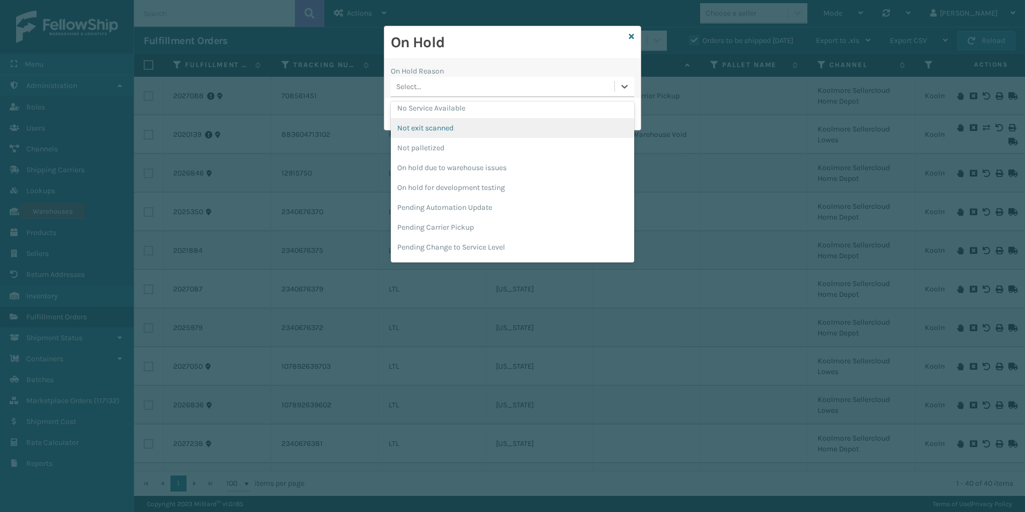
scroll to position [339, 0]
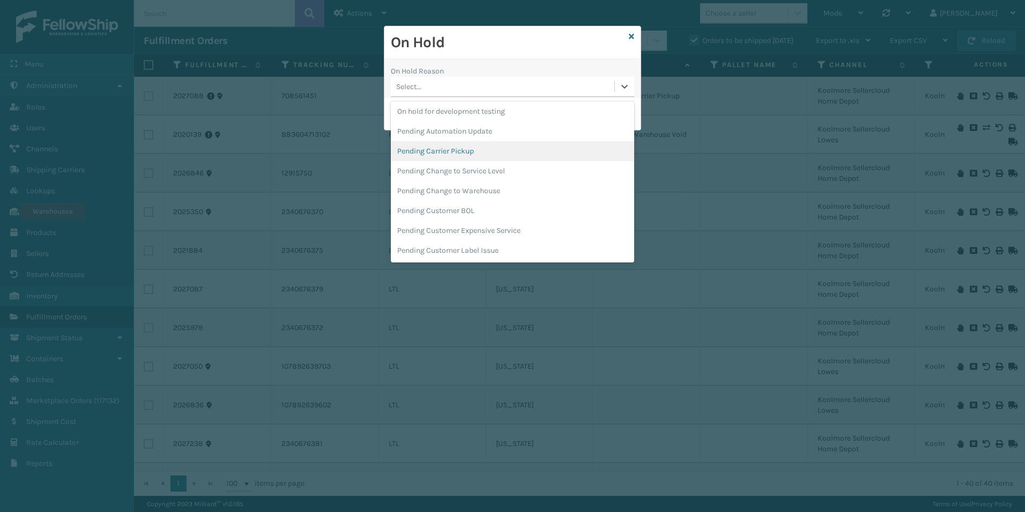
click at [444, 155] on div "Pending Carrier Pickup" at bounding box center [512, 151] width 243 height 20
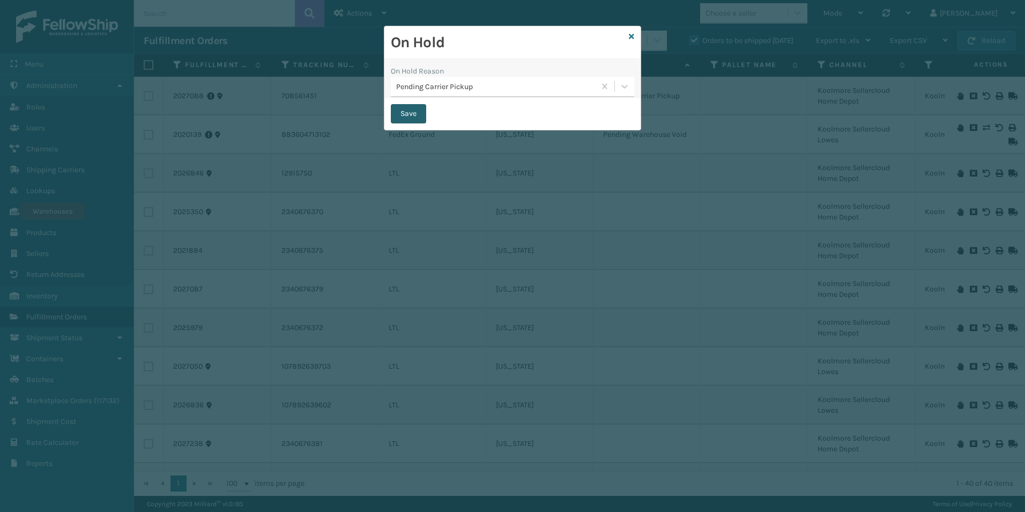
click at [409, 113] on button "Save" at bounding box center [408, 113] width 35 height 19
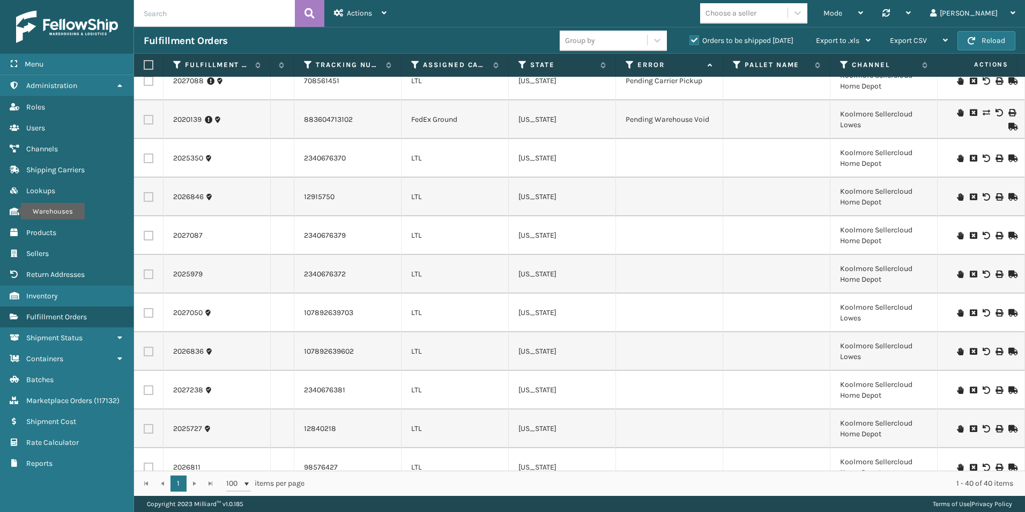
scroll to position [0, 396]
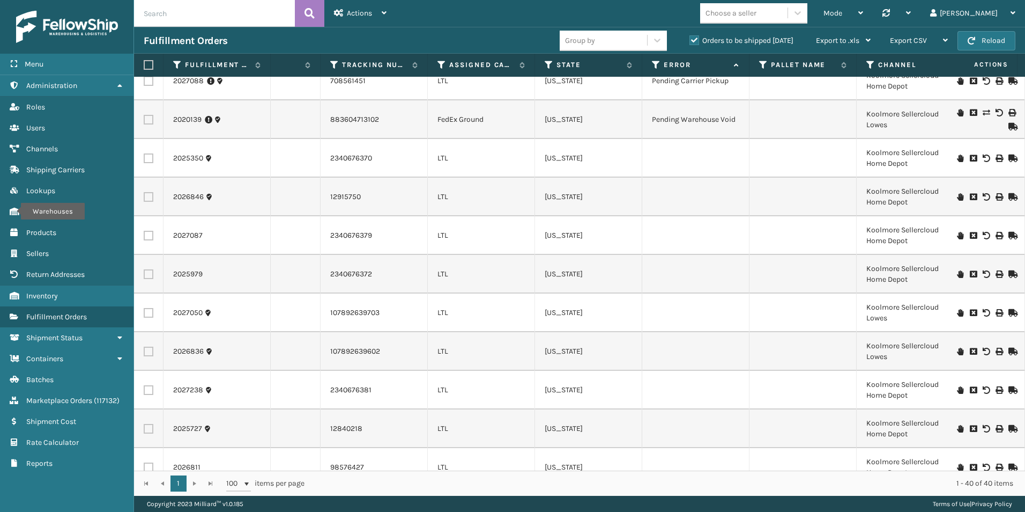
click at [957, 236] on icon at bounding box center [960, 236] width 6 height 8
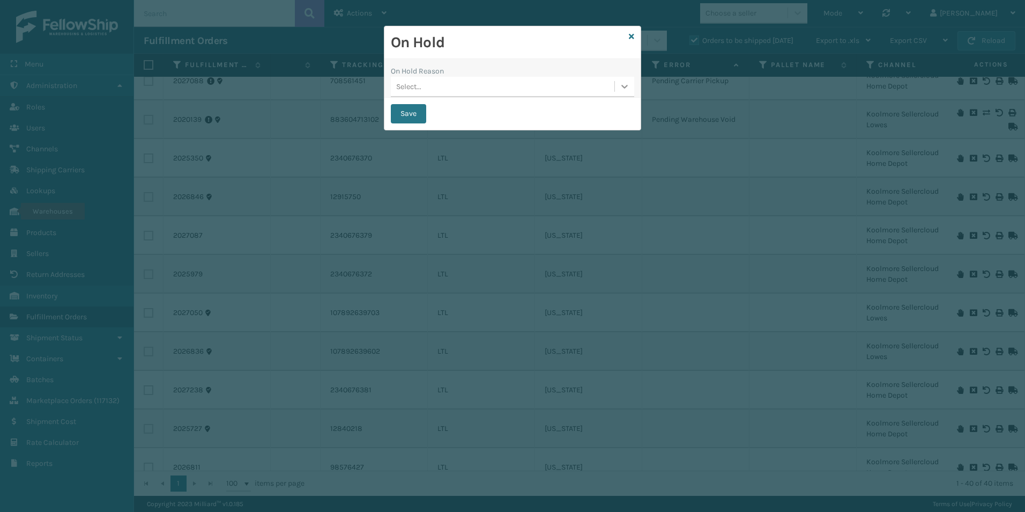
click at [626, 90] on icon at bounding box center [624, 86] width 11 height 11
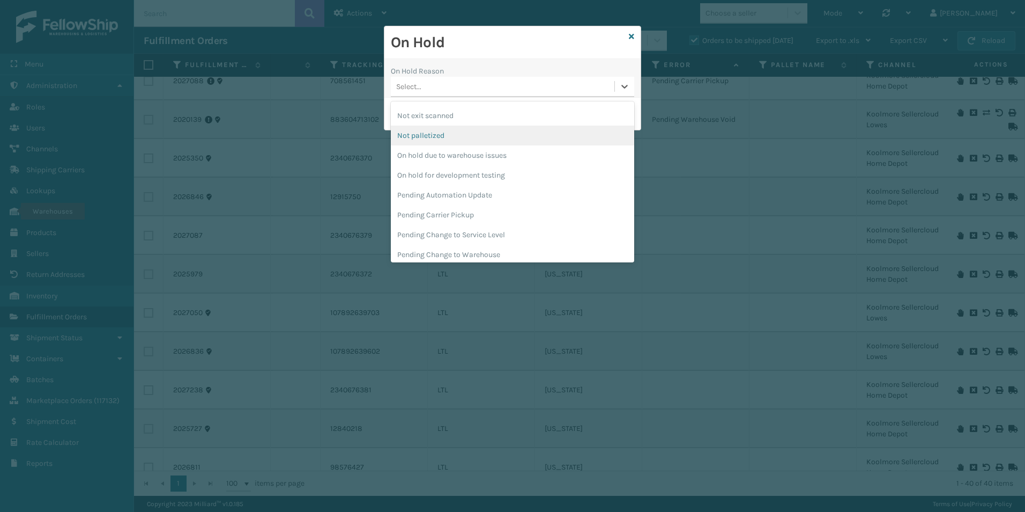
scroll to position [339, 0]
click at [452, 147] on div "Pending Carrier Pickup" at bounding box center [512, 151] width 243 height 20
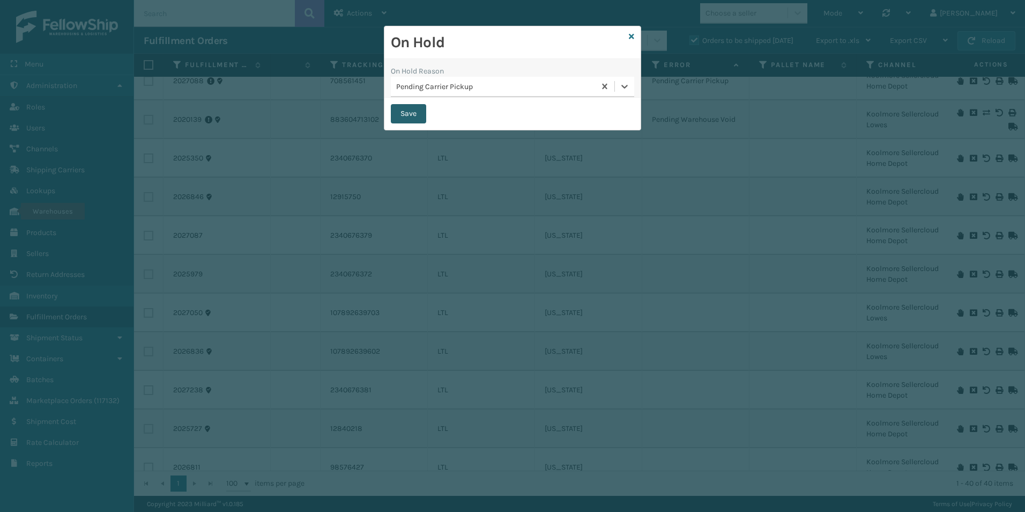
click at [404, 108] on button "Save" at bounding box center [408, 113] width 35 height 19
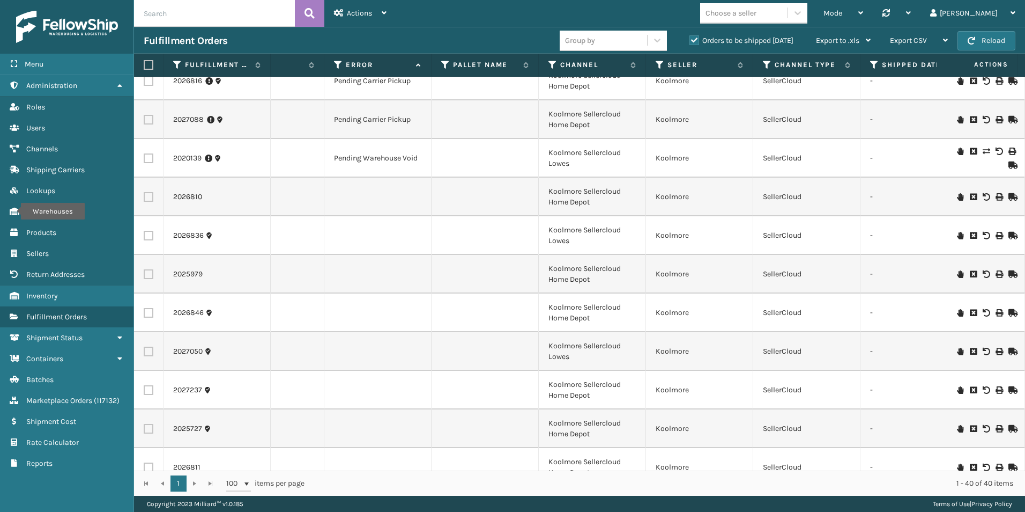
scroll to position [1019, 495]
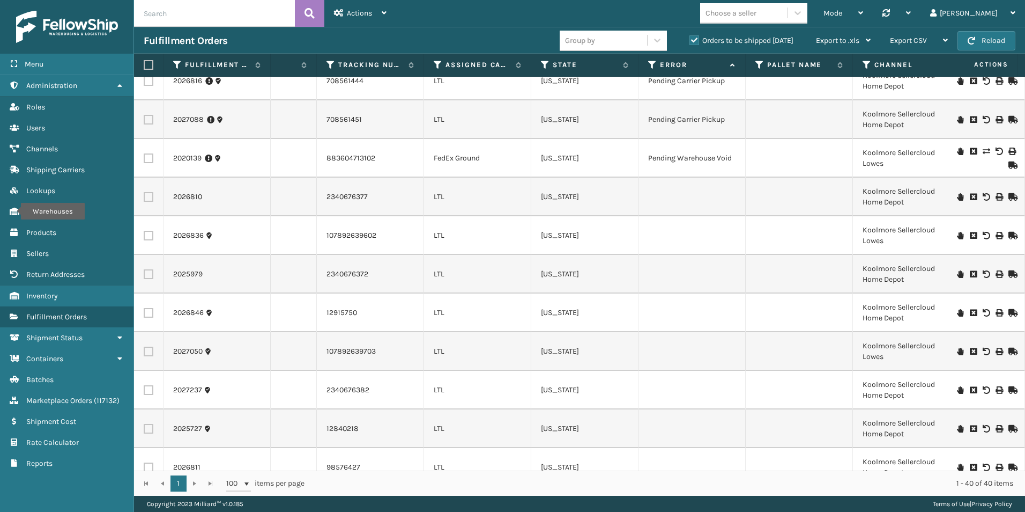
click at [957, 390] on icon at bounding box center [960, 390] width 6 height 8
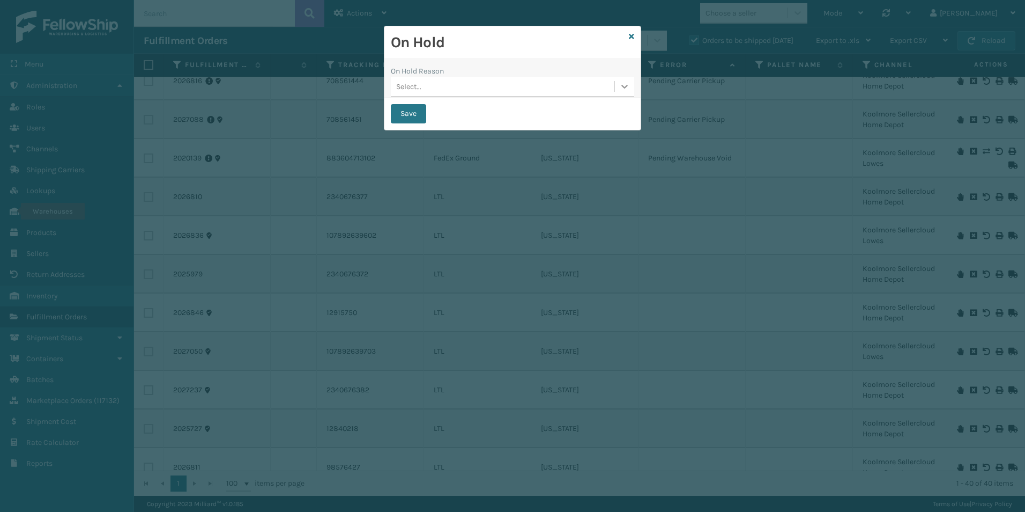
drag, startPoint x: 621, startPoint y: 89, endPoint x: 616, endPoint y: 93, distance: 6.9
click at [620, 89] on icon at bounding box center [624, 86] width 11 height 11
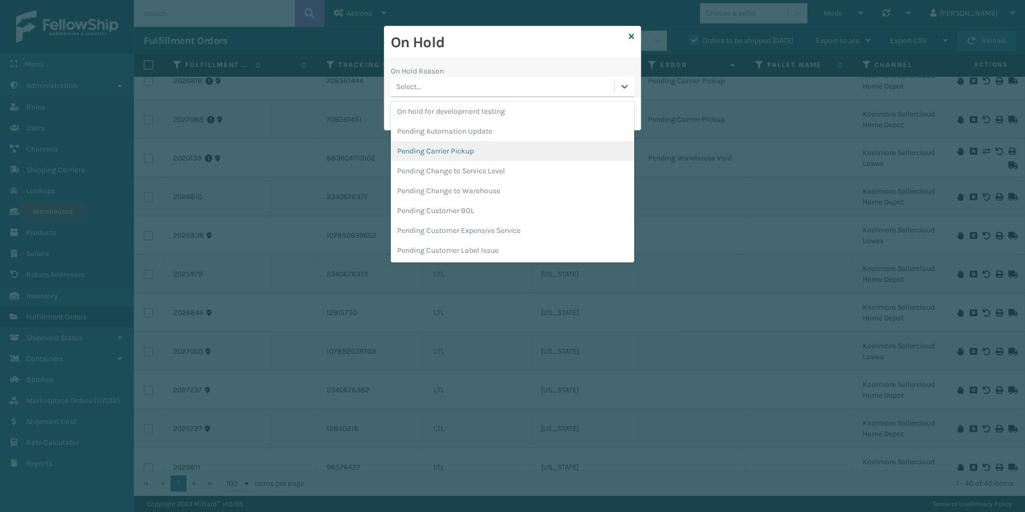
drag, startPoint x: 441, startPoint y: 206, endPoint x: 449, endPoint y: 147, distance: 59.5
click at [449, 147] on div "Amazon API error Calculating ship by date Carrier API error Carrier mapping err…" at bounding box center [512, 181] width 243 height 161
click at [449, 147] on div "Pending Carrier Pickup" at bounding box center [512, 151] width 243 height 20
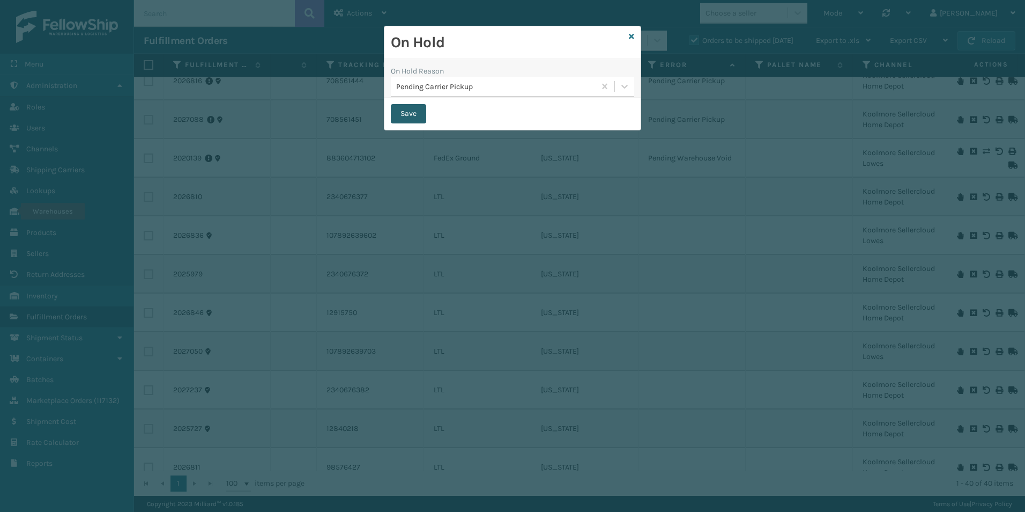
click at [412, 107] on button "Save" at bounding box center [408, 113] width 35 height 19
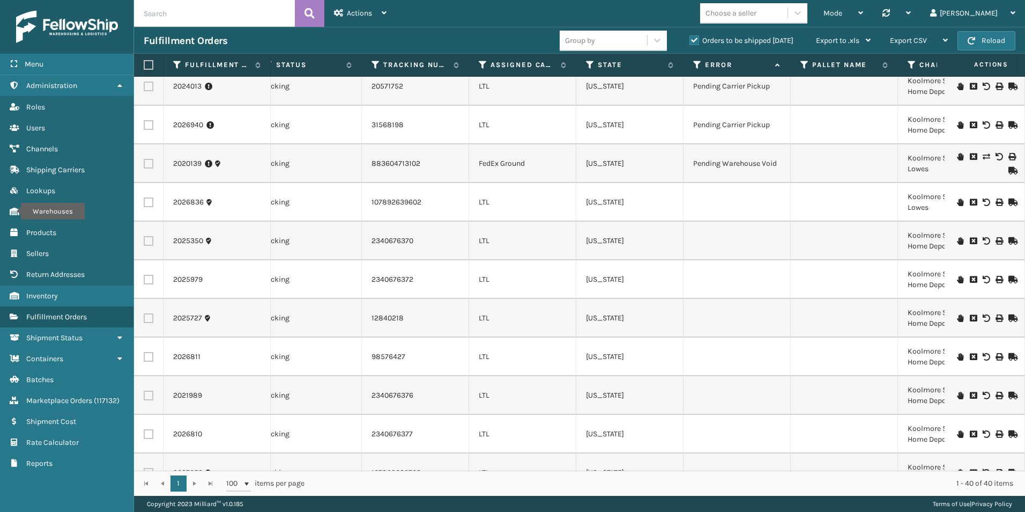
scroll to position [1052, 355]
click at [957, 242] on icon at bounding box center [960, 242] width 6 height 8
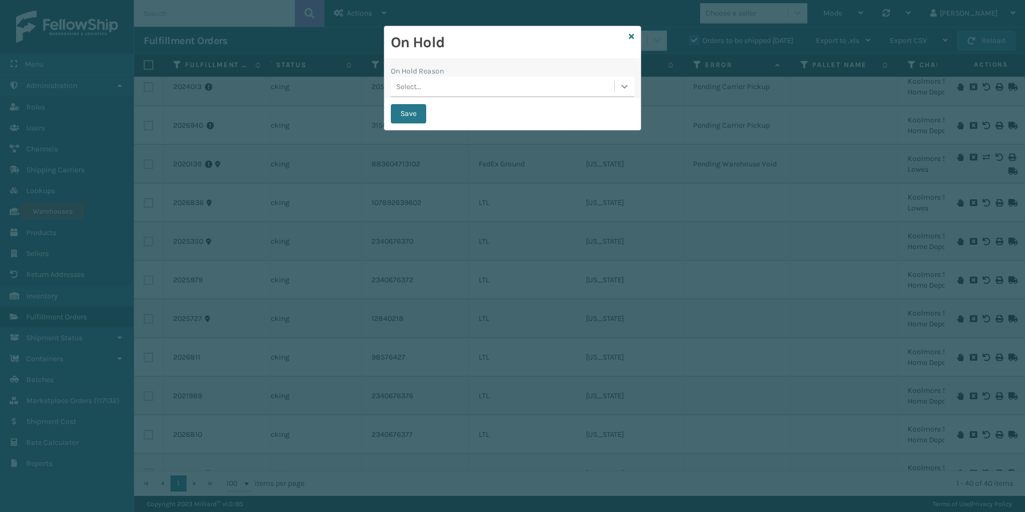
click at [618, 88] on div at bounding box center [624, 86] width 19 height 19
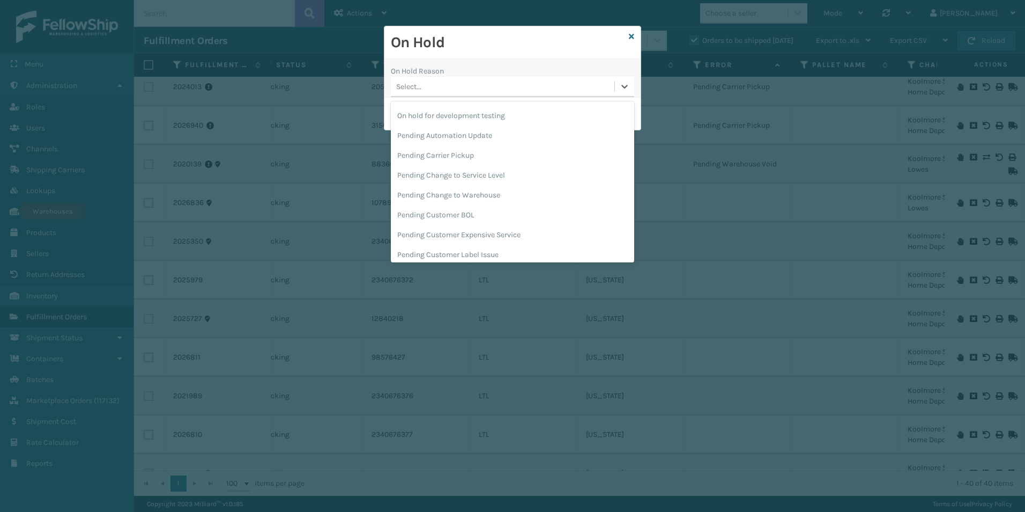
scroll to position [339, 0]
click at [436, 154] on div "Pending Carrier Pickup" at bounding box center [512, 151] width 243 height 20
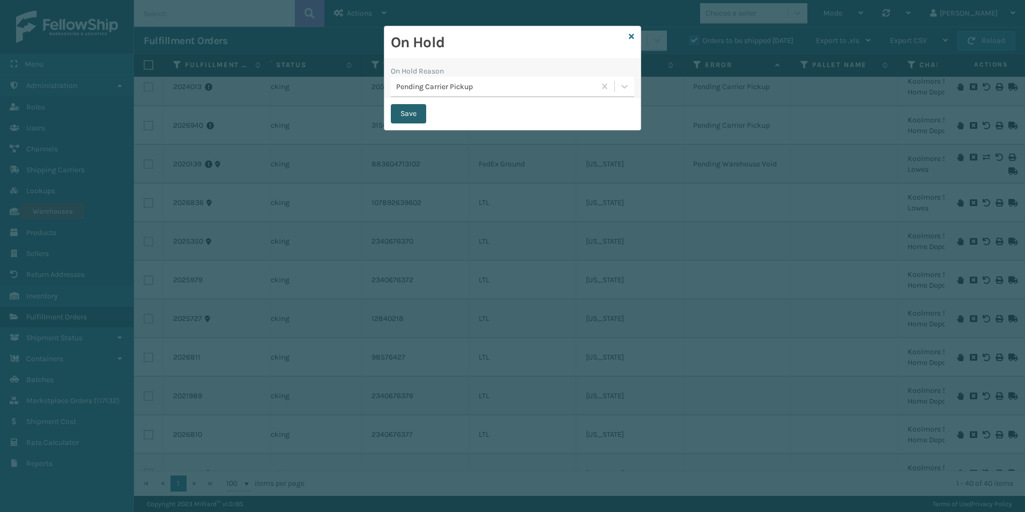
click at [402, 113] on button "Save" at bounding box center [408, 113] width 35 height 19
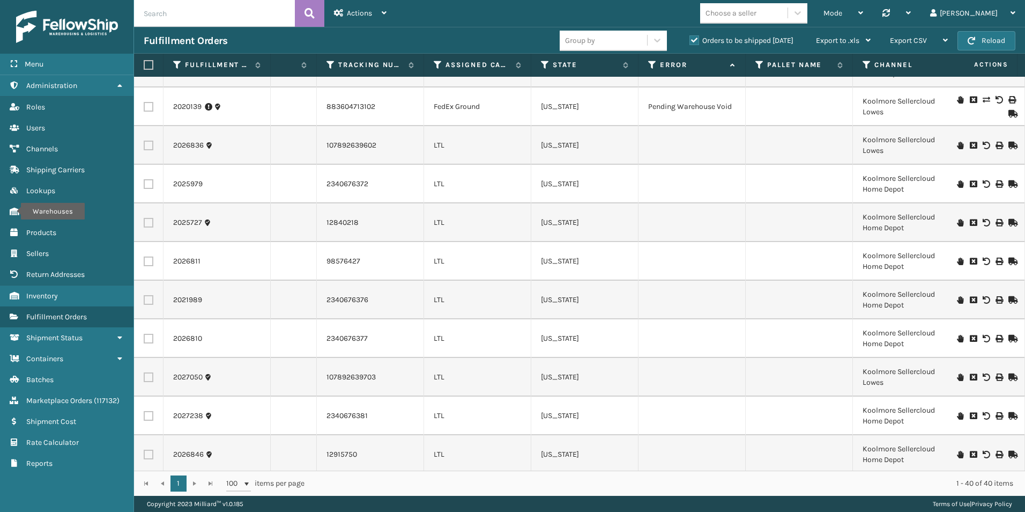
scroll to position [1159, 400]
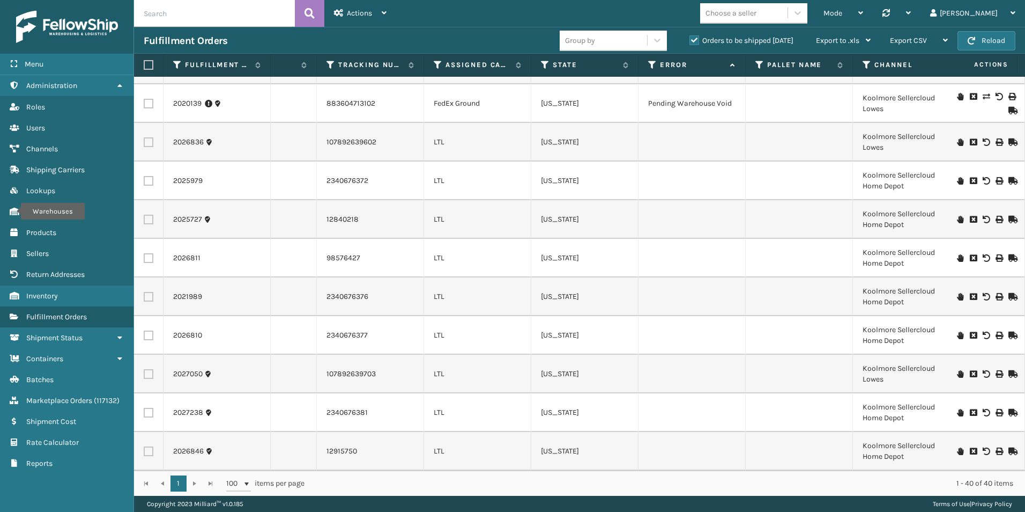
click at [957, 331] on icon at bounding box center [960, 335] width 6 height 8
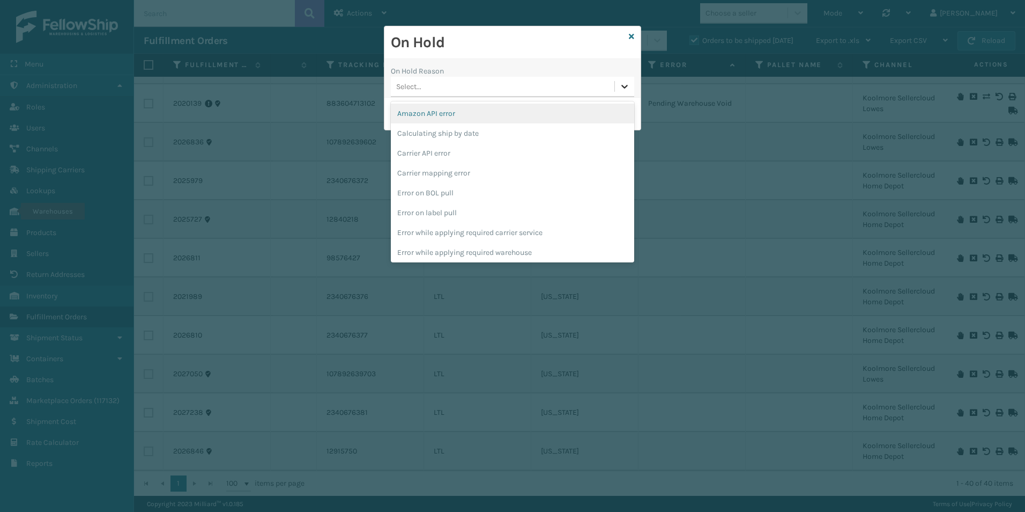
click at [619, 85] on icon at bounding box center [624, 86] width 11 height 11
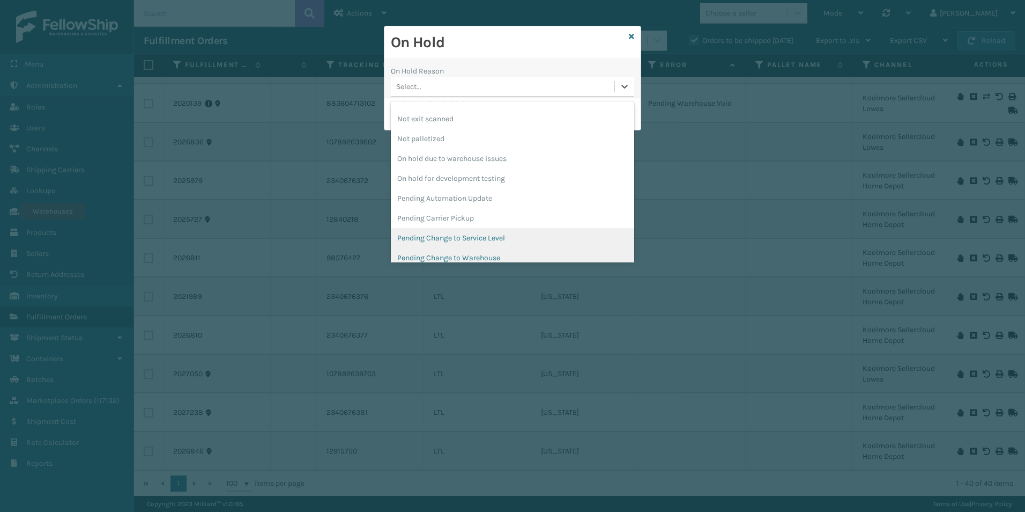
scroll to position [322, 0]
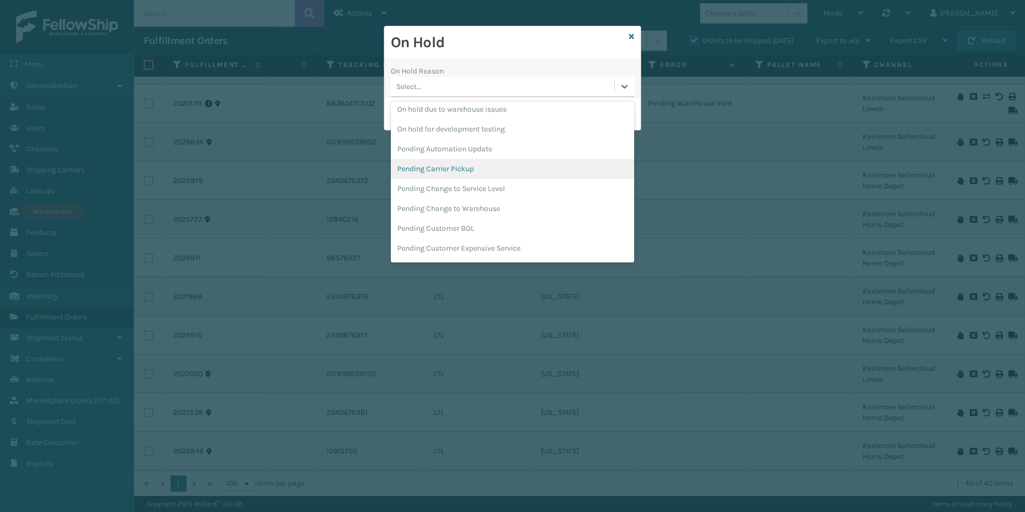
click at [438, 171] on div "Pending Carrier Pickup" at bounding box center [512, 169] width 243 height 20
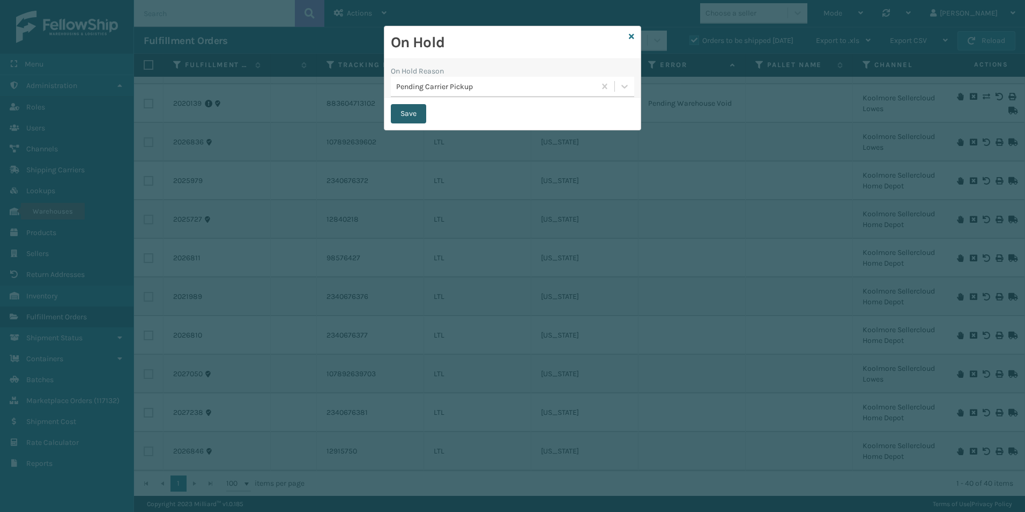
click at [404, 114] on button "Save" at bounding box center [408, 113] width 35 height 19
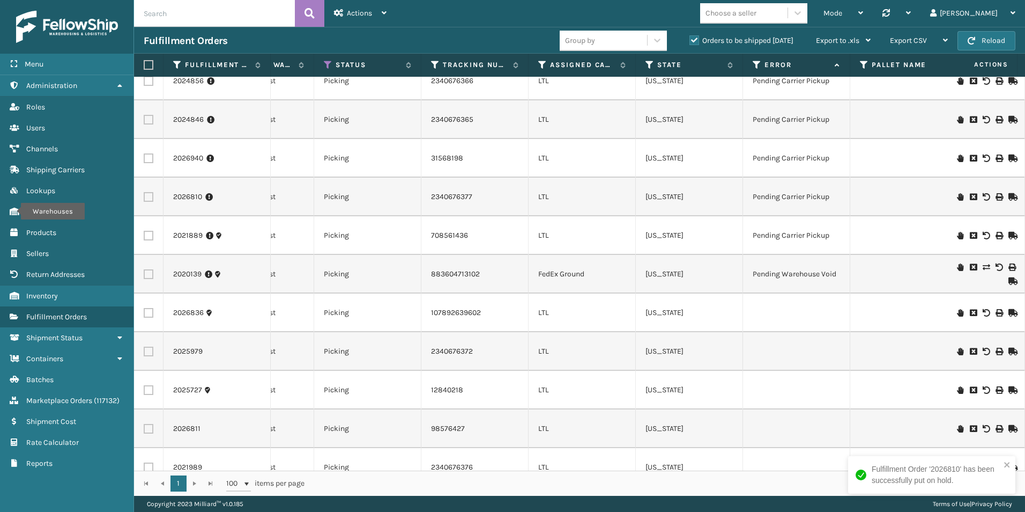
scroll to position [0, 341]
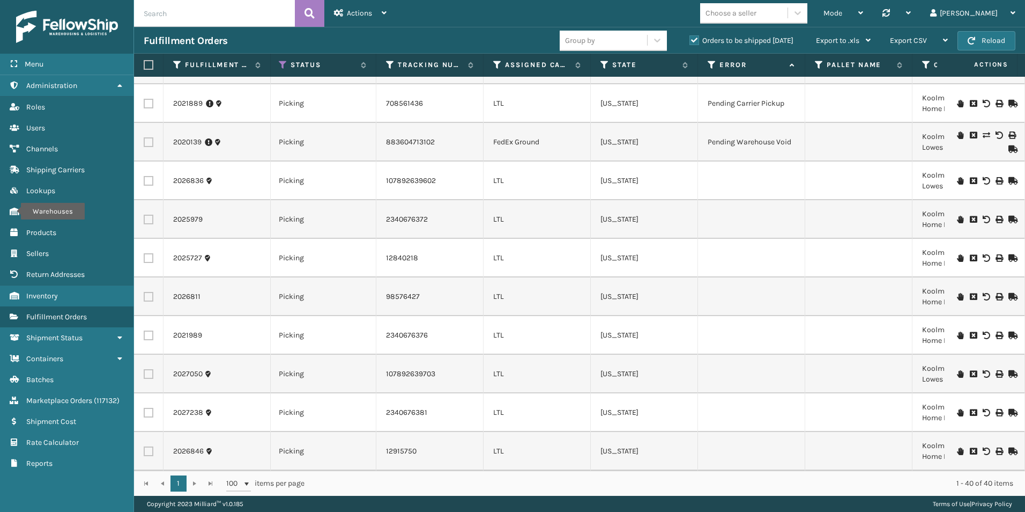
click at [957, 216] on icon at bounding box center [960, 220] width 6 height 8
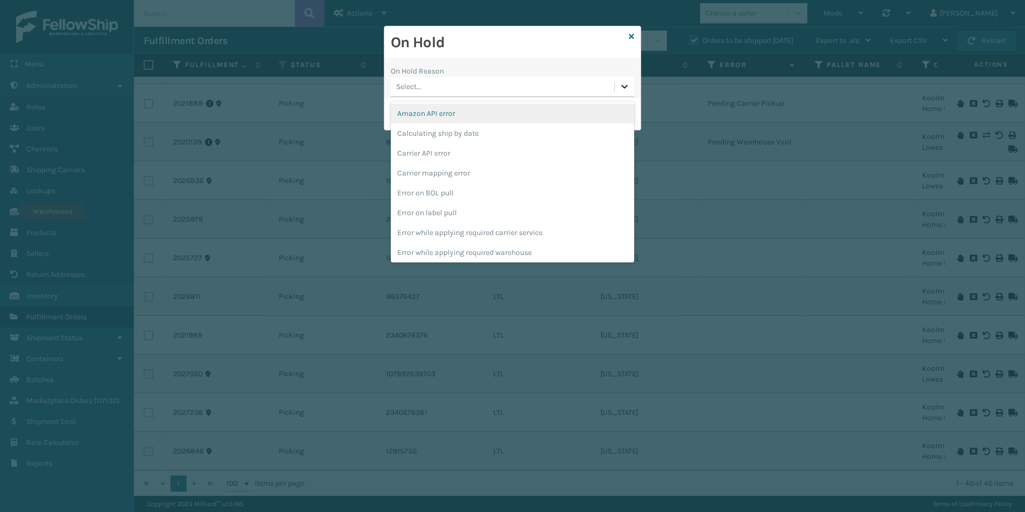
click at [621, 88] on icon at bounding box center [624, 86] width 11 height 11
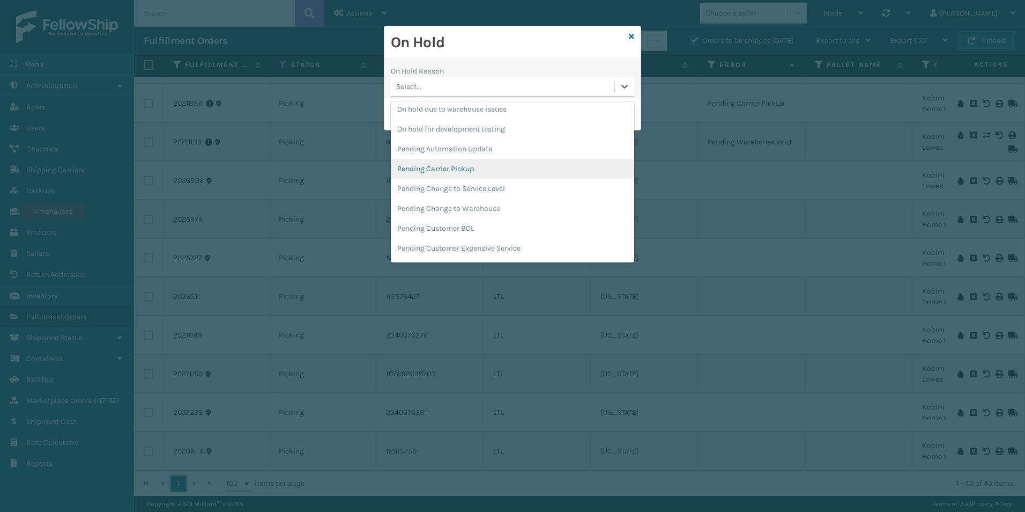
click at [440, 170] on div "Pending Carrier Pickup" at bounding box center [512, 169] width 243 height 20
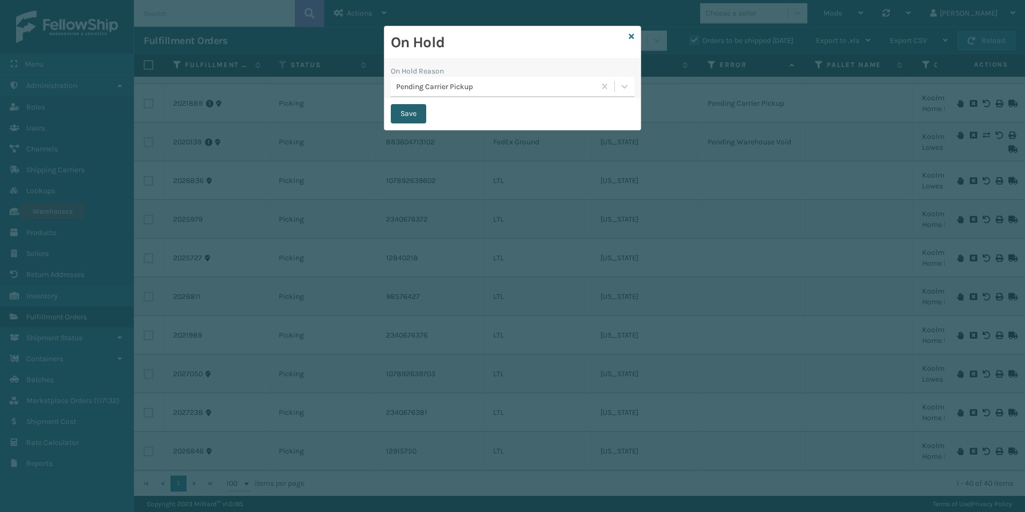
click at [407, 115] on button "Save" at bounding box center [408, 113] width 35 height 19
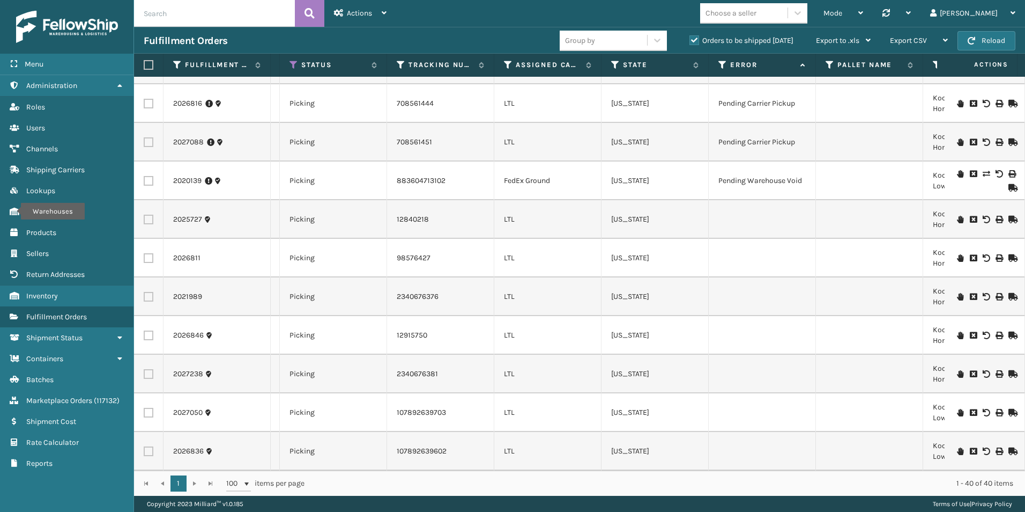
click at [957, 370] on icon at bounding box center [960, 374] width 6 height 8
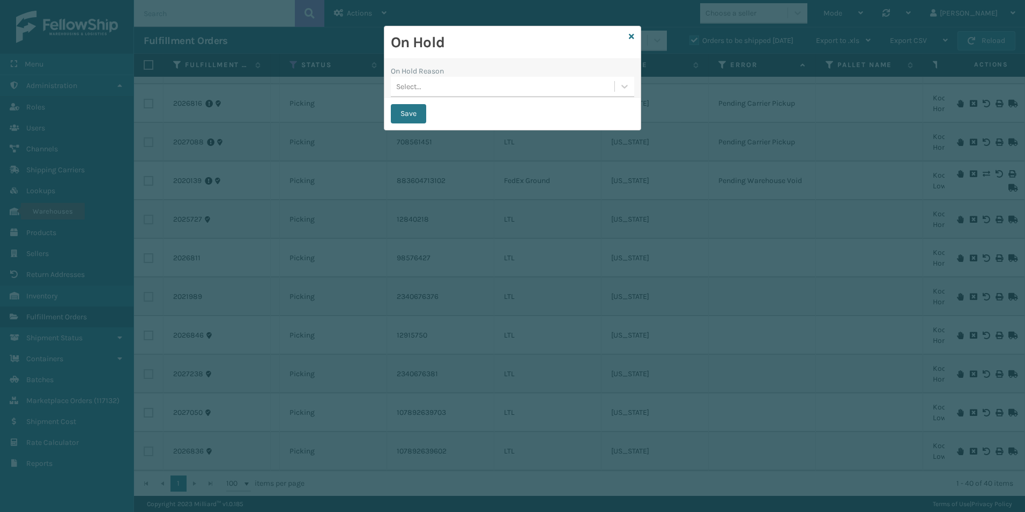
click at [616, 86] on div at bounding box center [624, 86] width 19 height 19
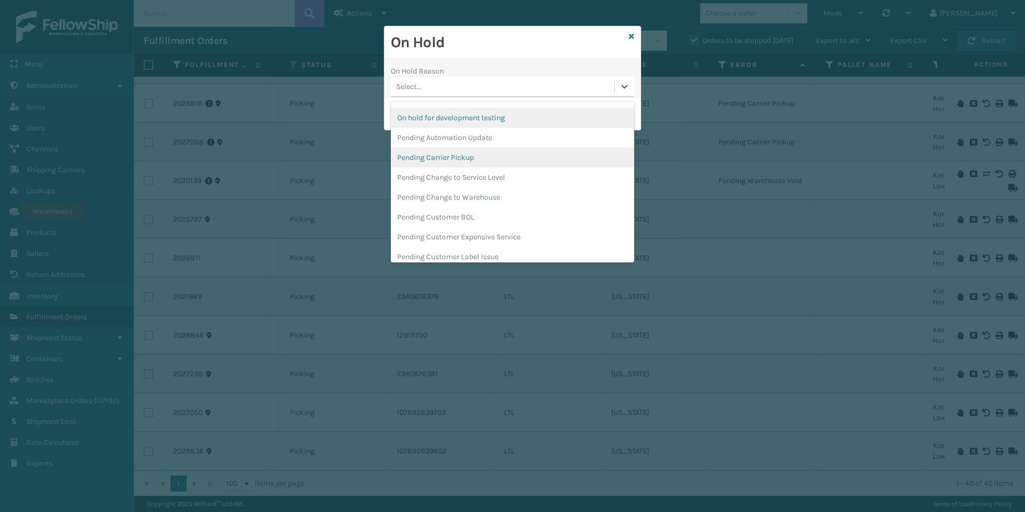
scroll to position [339, 0]
click at [446, 147] on div "Pending Carrier Pickup" at bounding box center [512, 151] width 243 height 20
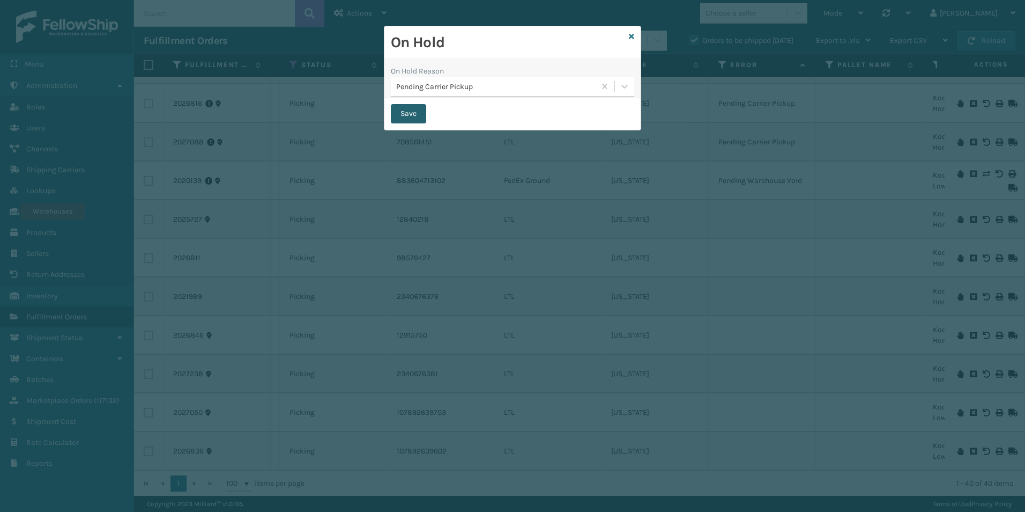
click at [407, 115] on button "Save" at bounding box center [408, 113] width 35 height 19
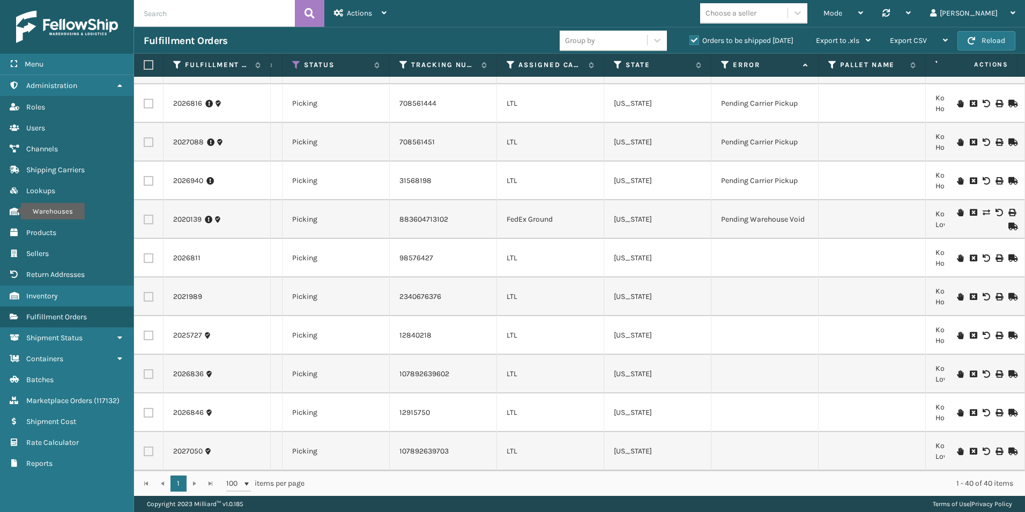
click at [954, 293] on div at bounding box center [984, 297] width 61 height 8
click at [957, 293] on icon at bounding box center [960, 297] width 6 height 8
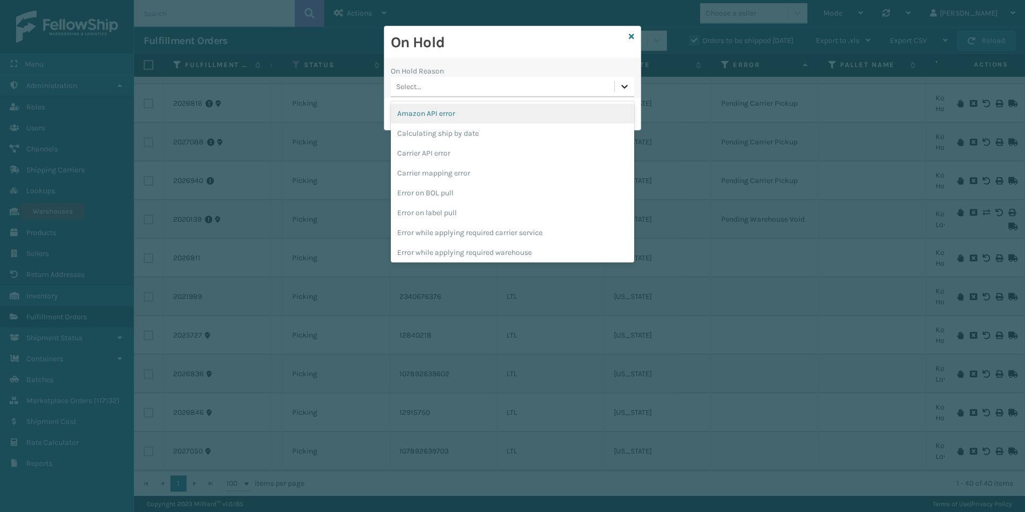
click at [622, 92] on div at bounding box center [624, 86] width 19 height 19
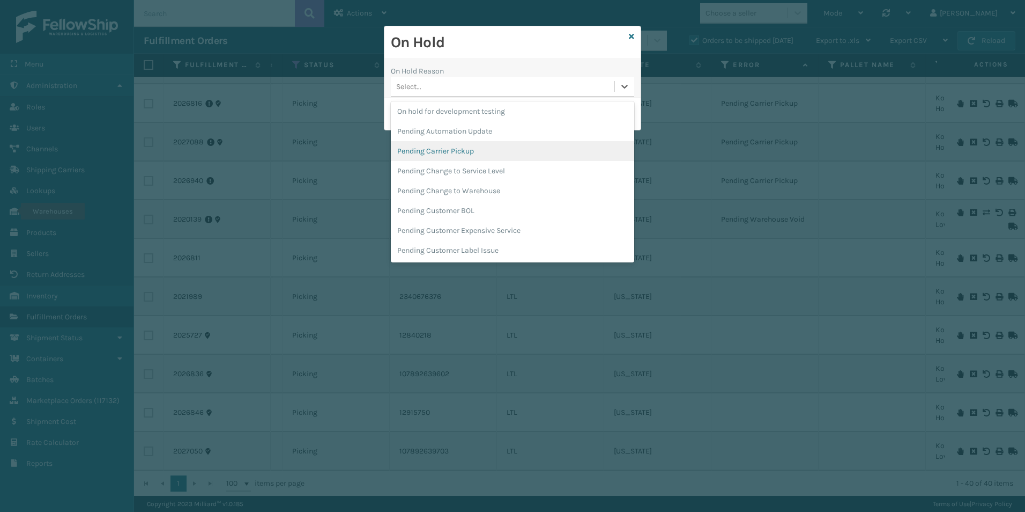
click at [452, 149] on div "Pending Carrier Pickup" at bounding box center [512, 151] width 243 height 20
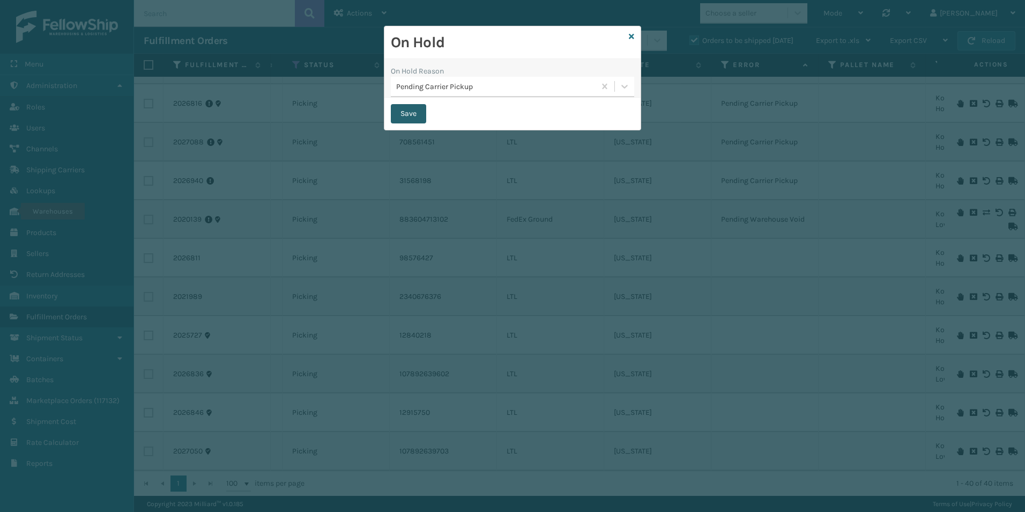
click at [413, 113] on button "Save" at bounding box center [408, 113] width 35 height 19
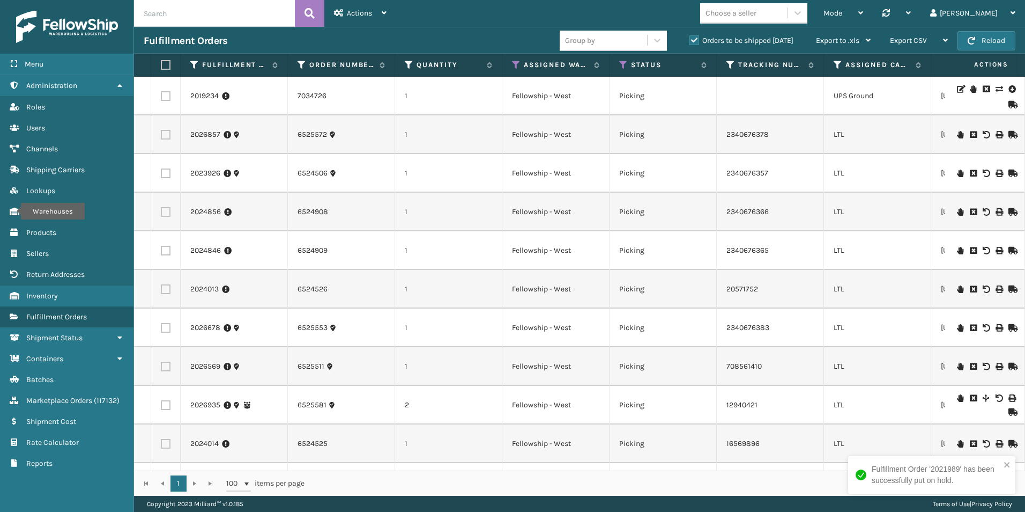
scroll to position [0, 205]
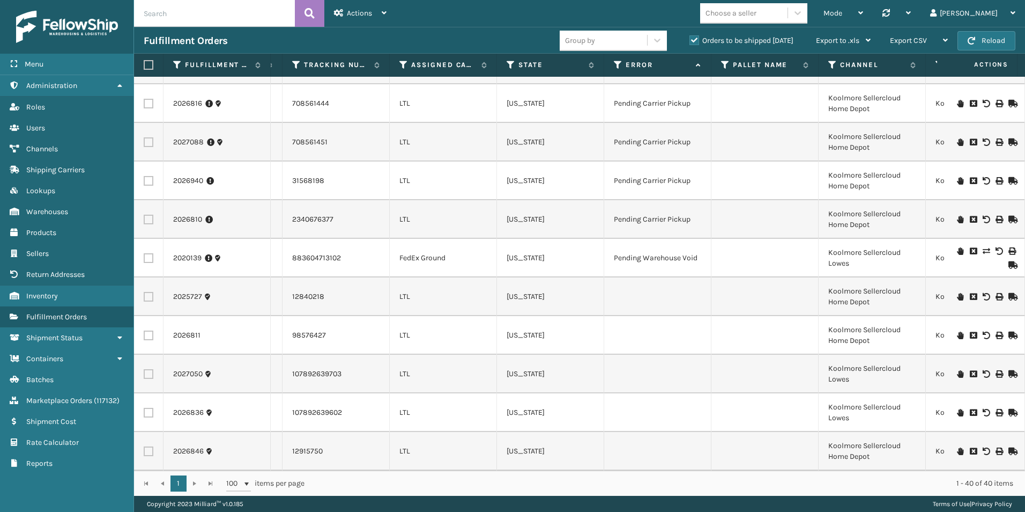
click at [957, 293] on icon at bounding box center [960, 297] width 6 height 8
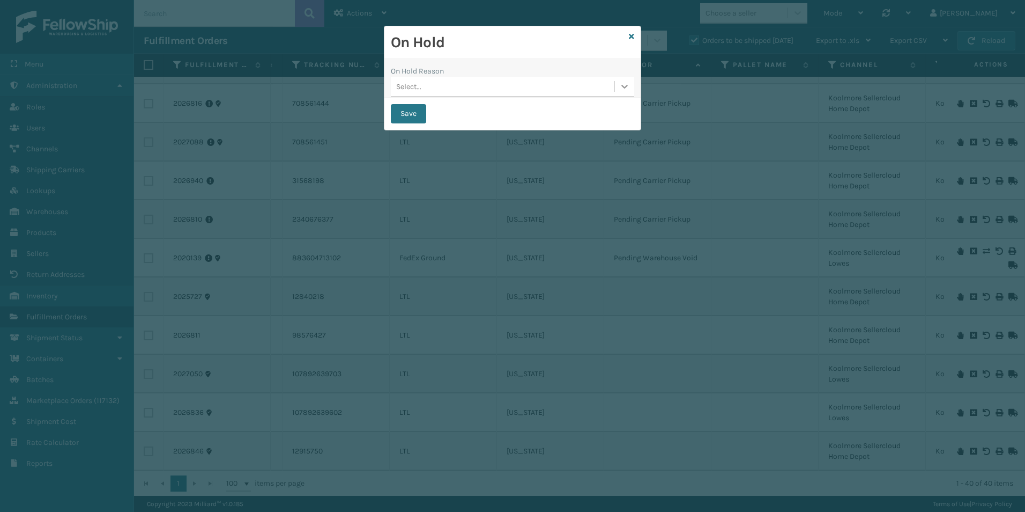
click at [625, 88] on icon at bounding box center [624, 86] width 11 height 11
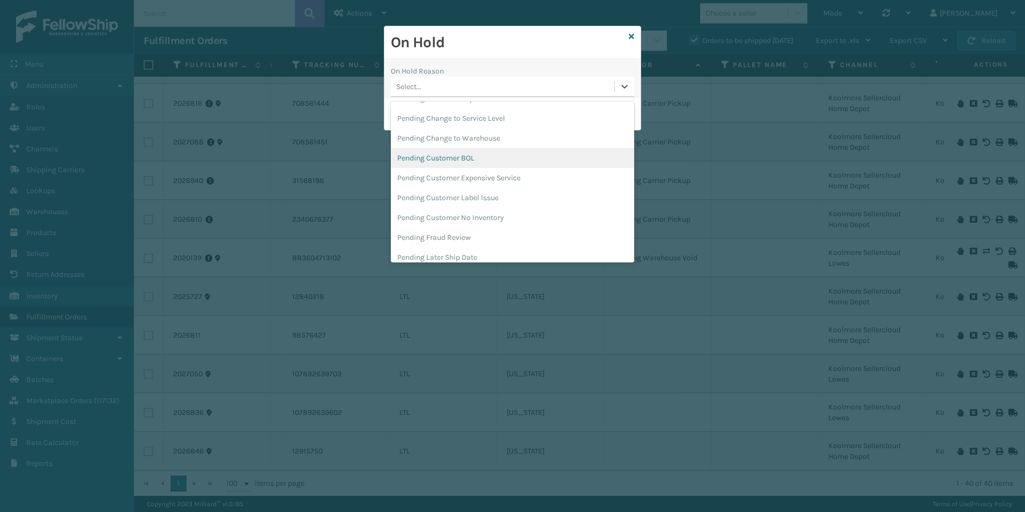
click at [466, 157] on div "Pending Customer BOL" at bounding box center [512, 158] width 243 height 20
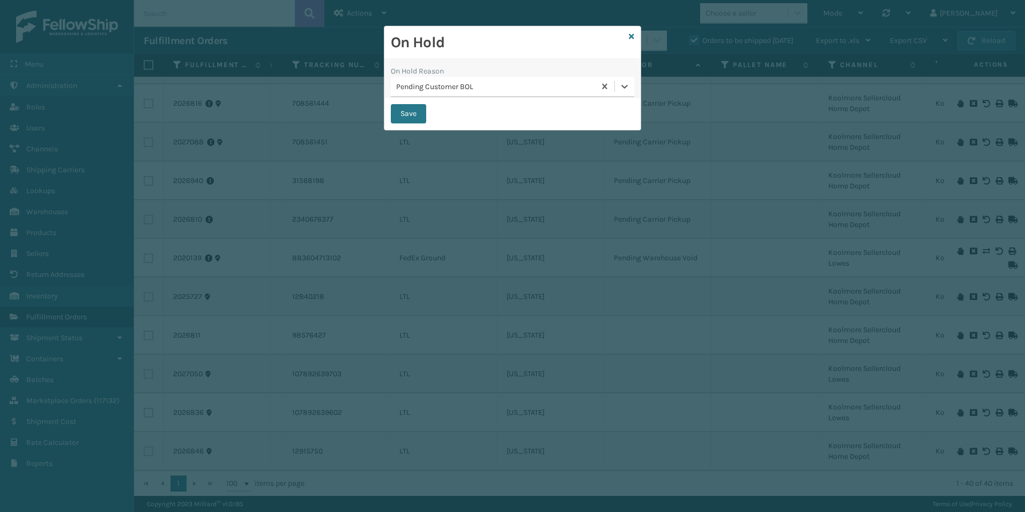
click at [501, 83] on div "Pending Customer BOL" at bounding box center [496, 86] width 200 height 11
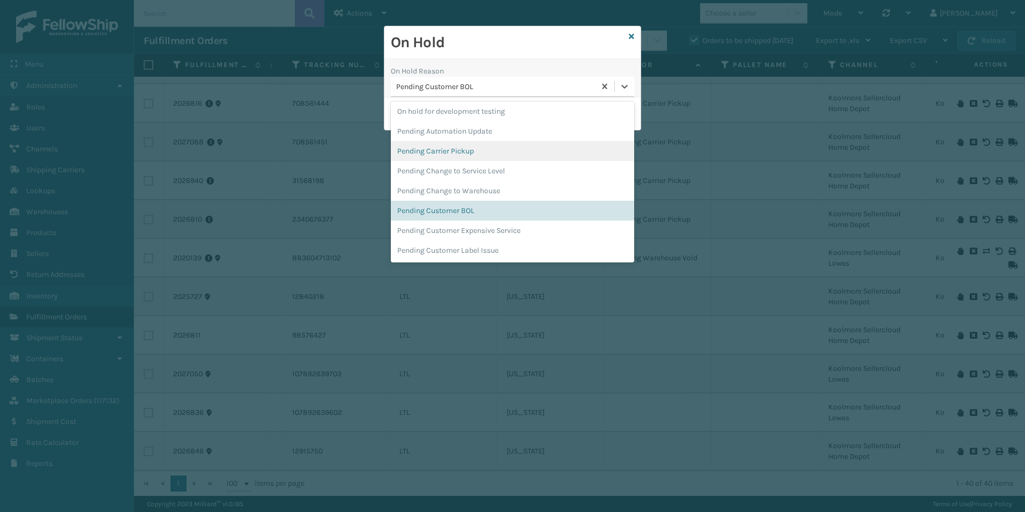
click at [472, 148] on div "Pending Carrier Pickup" at bounding box center [512, 151] width 243 height 20
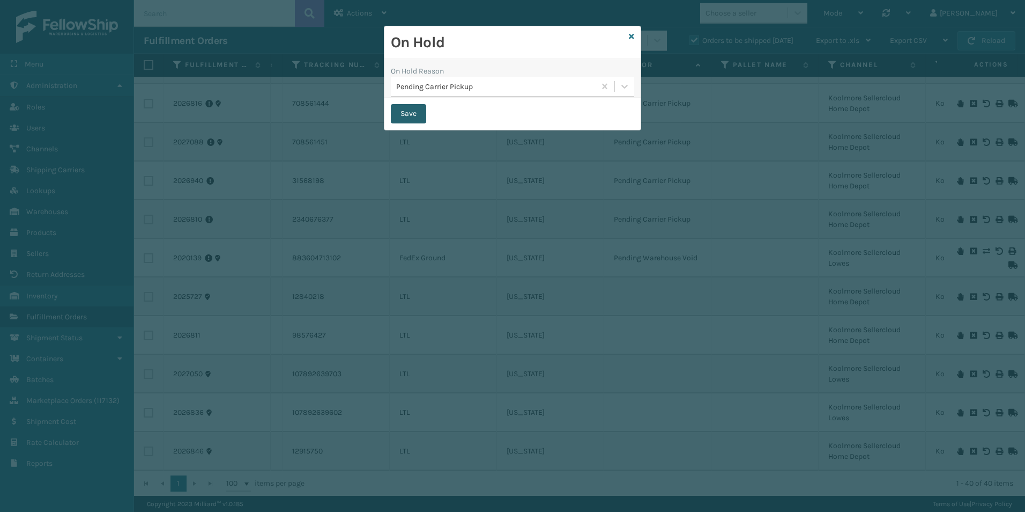
click at [409, 112] on button "Save" at bounding box center [408, 113] width 35 height 19
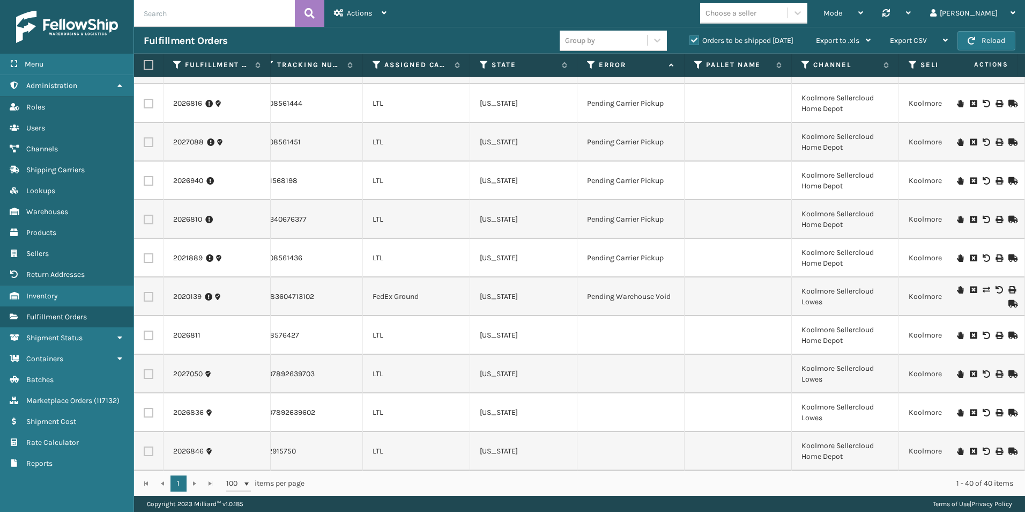
click at [957, 331] on icon at bounding box center [960, 335] width 6 height 8
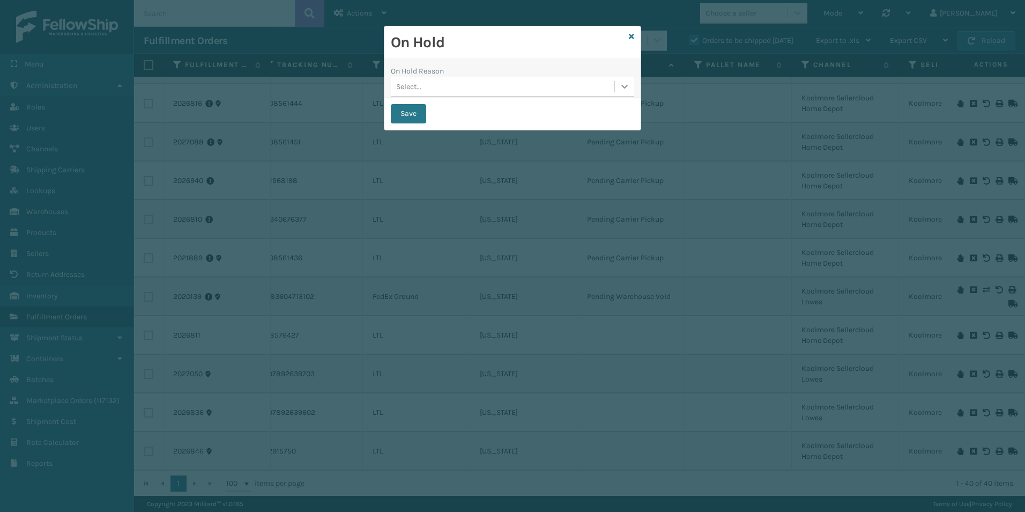
click at [618, 86] on div at bounding box center [624, 86] width 19 height 19
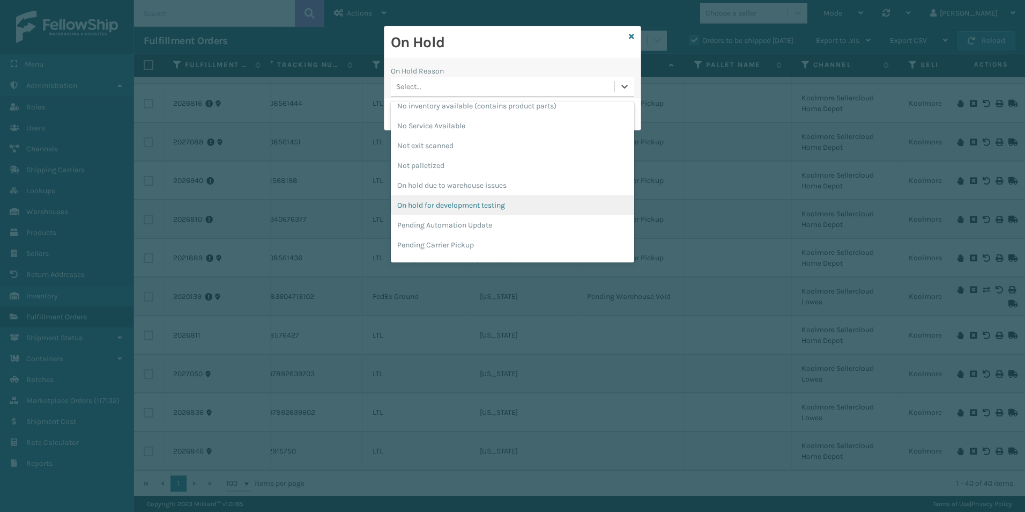
scroll to position [339, 0]
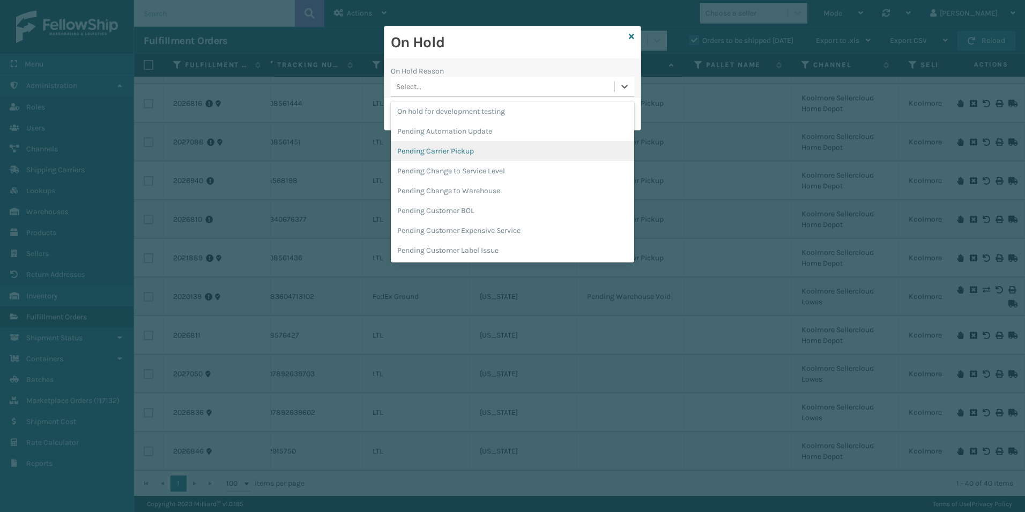
click at [446, 152] on div "Pending Carrier Pickup" at bounding box center [512, 151] width 243 height 20
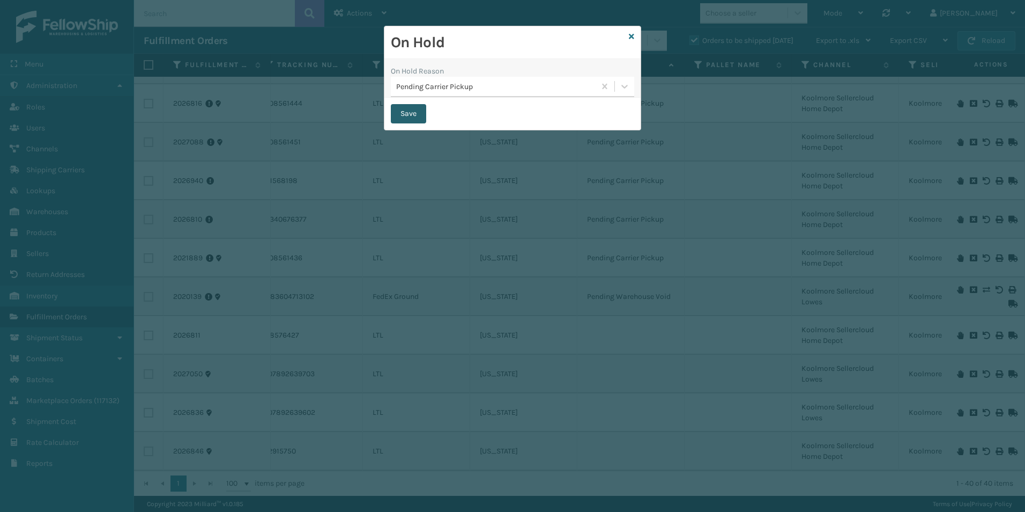
click at [408, 109] on button "Save" at bounding box center [408, 113] width 35 height 19
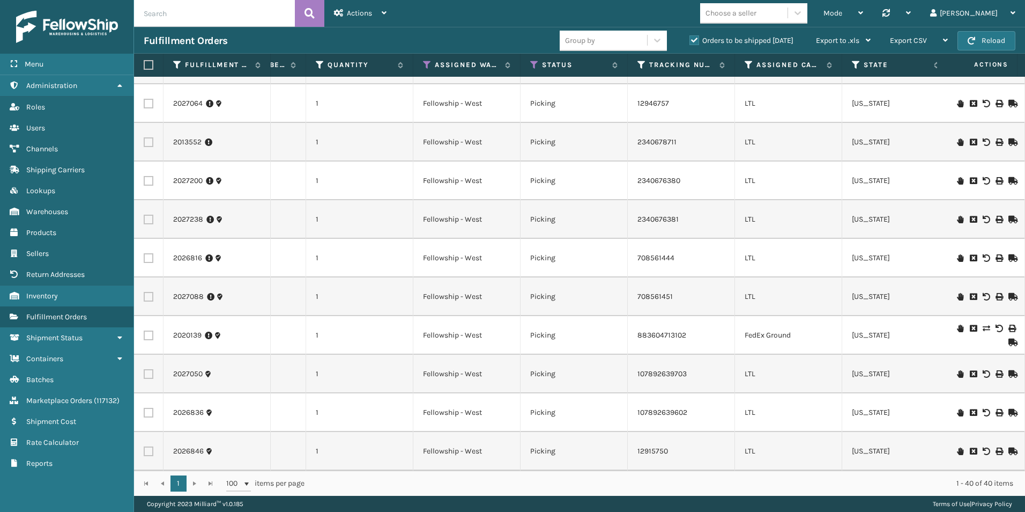
scroll to position [0, 69]
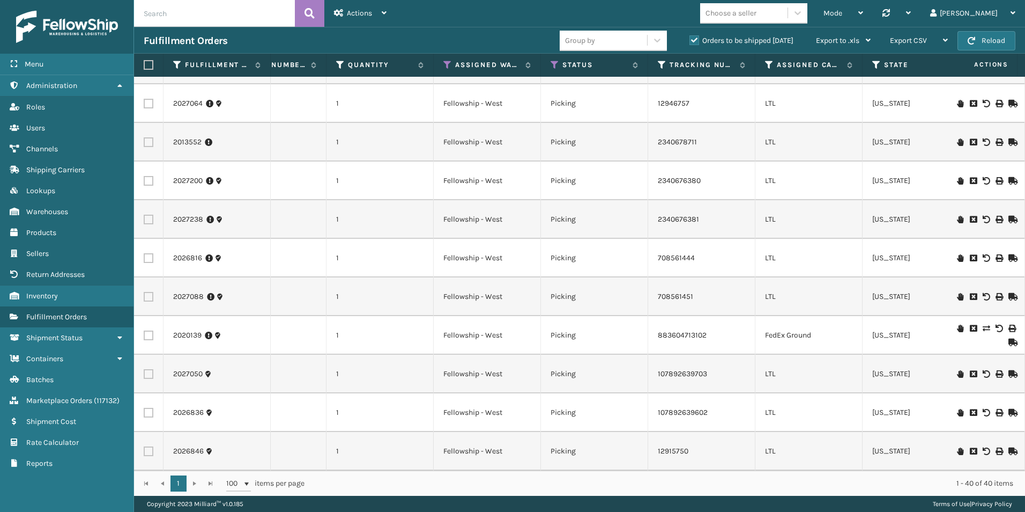
click at [957, 447] on icon at bounding box center [960, 451] width 6 height 8
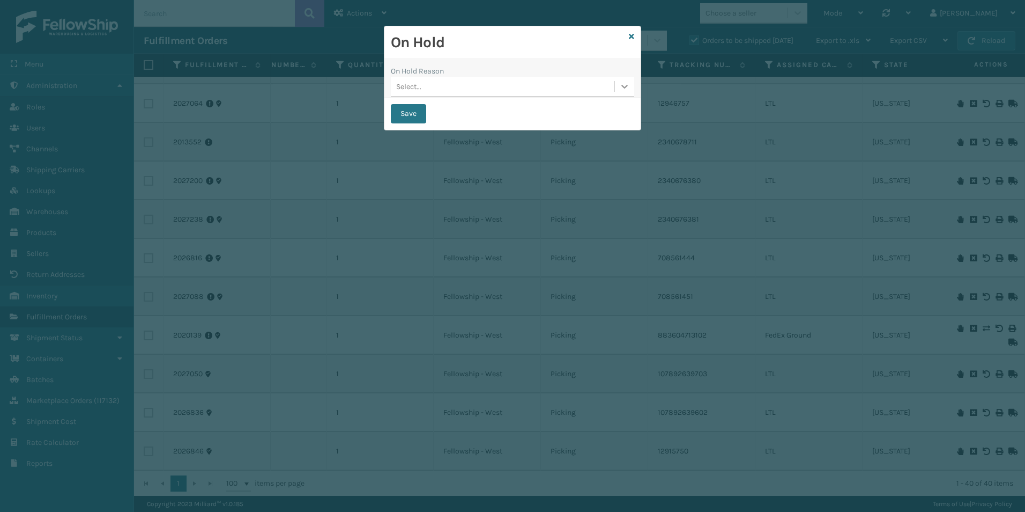
click at [623, 92] on div at bounding box center [624, 86] width 19 height 19
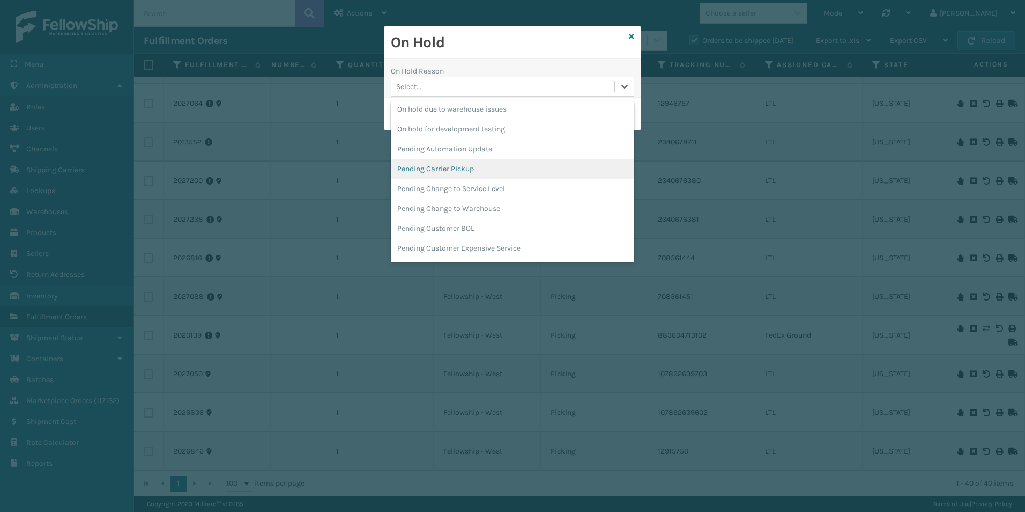
click at [463, 164] on div "Pending Carrier Pickup" at bounding box center [512, 169] width 243 height 20
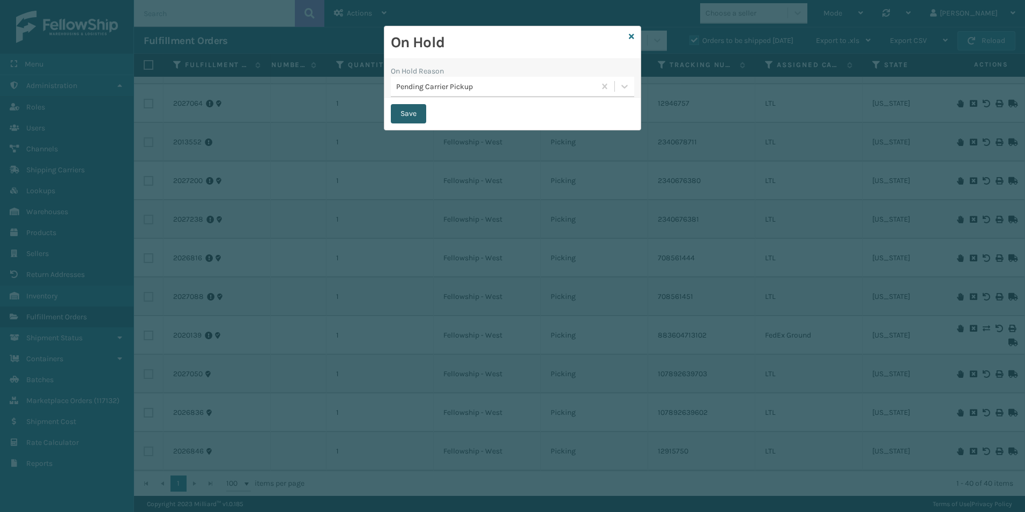
click at [409, 113] on button "Save" at bounding box center [408, 113] width 35 height 19
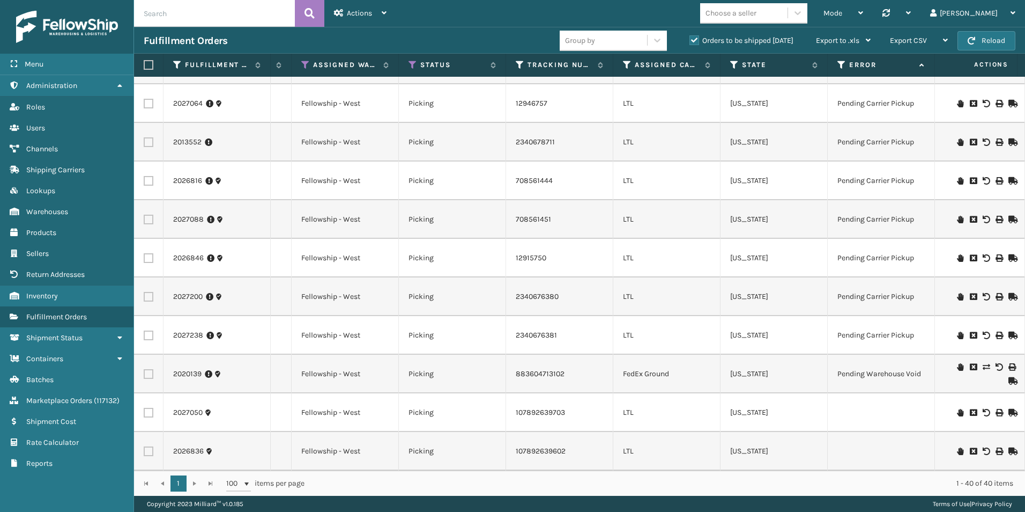
click at [957, 409] on icon at bounding box center [960, 413] width 6 height 8
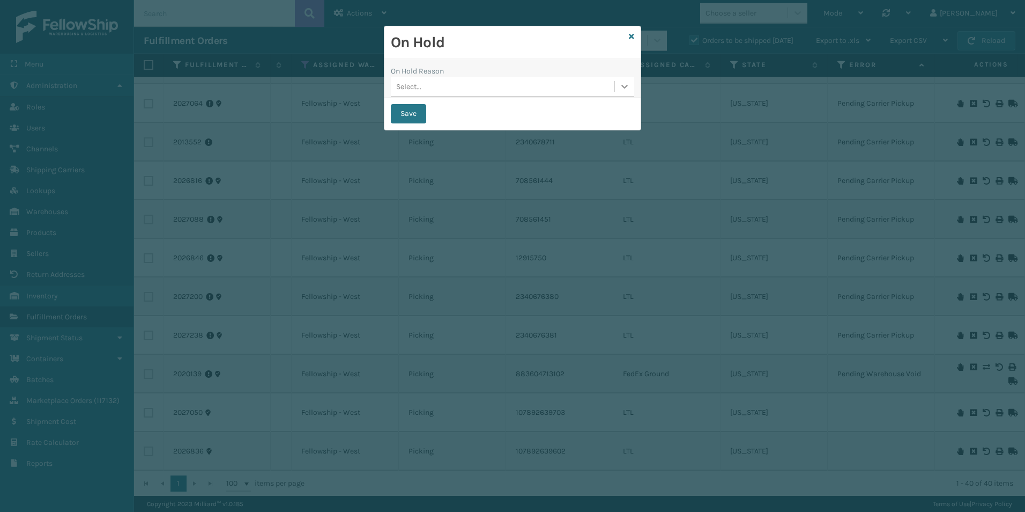
click at [620, 88] on icon at bounding box center [624, 86] width 11 height 11
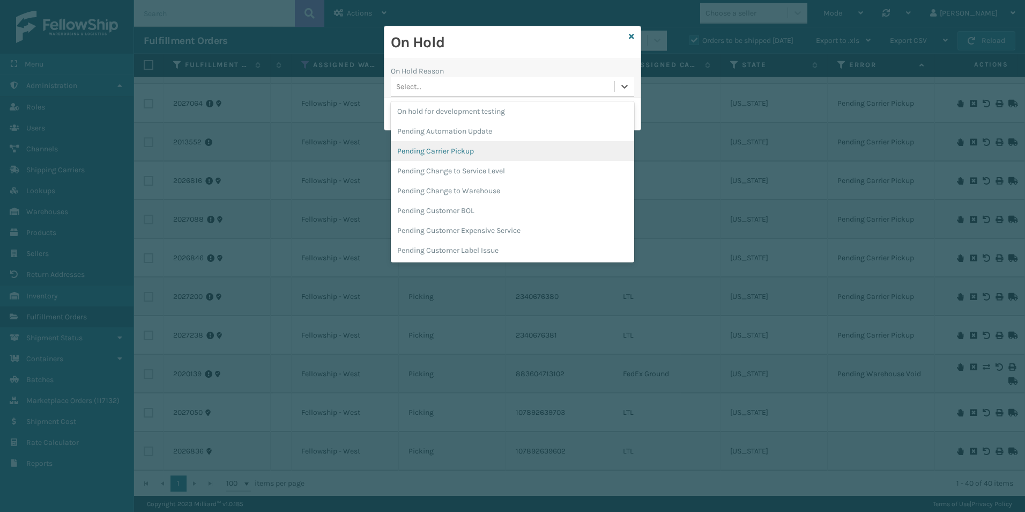
click at [457, 149] on div "Pending Carrier Pickup" at bounding box center [512, 151] width 243 height 20
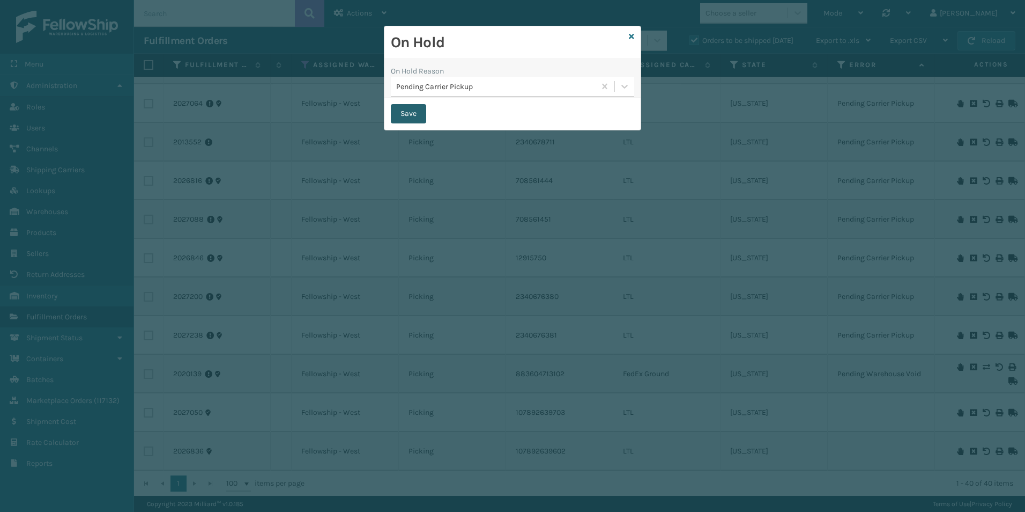
click at [402, 112] on button "Save" at bounding box center [408, 113] width 35 height 19
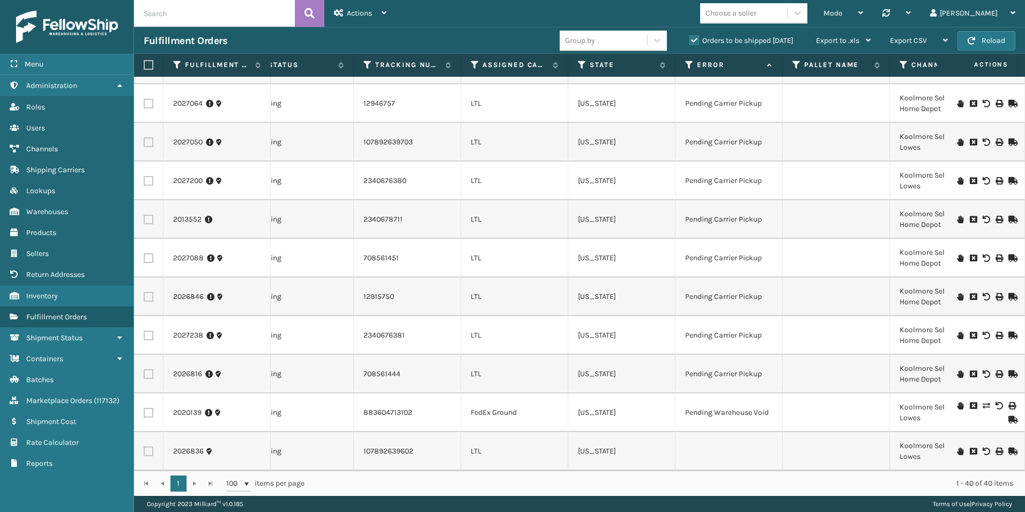
click at [957, 447] on icon at bounding box center [960, 451] width 6 height 8
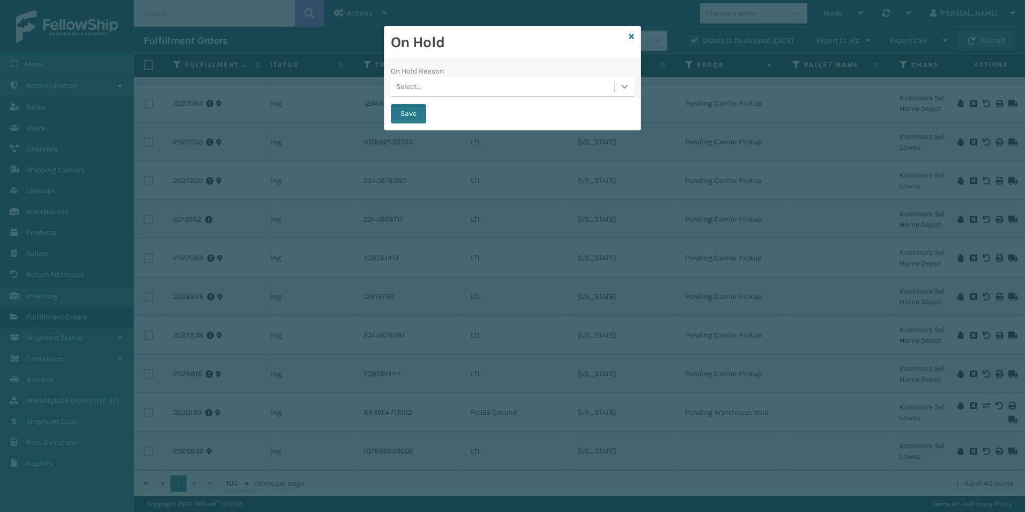
click at [621, 92] on div at bounding box center [624, 86] width 19 height 19
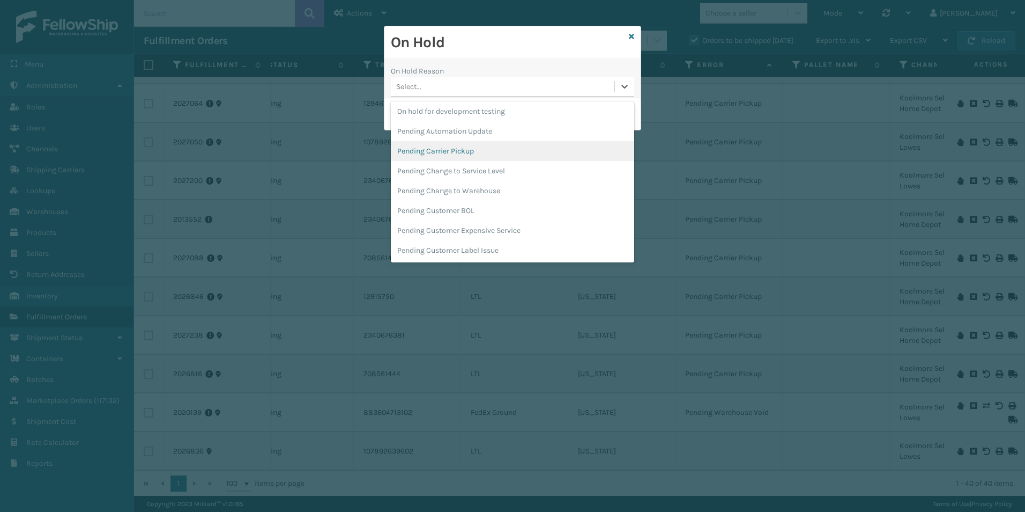
click at [464, 150] on div "Pending Carrier Pickup" at bounding box center [512, 151] width 243 height 20
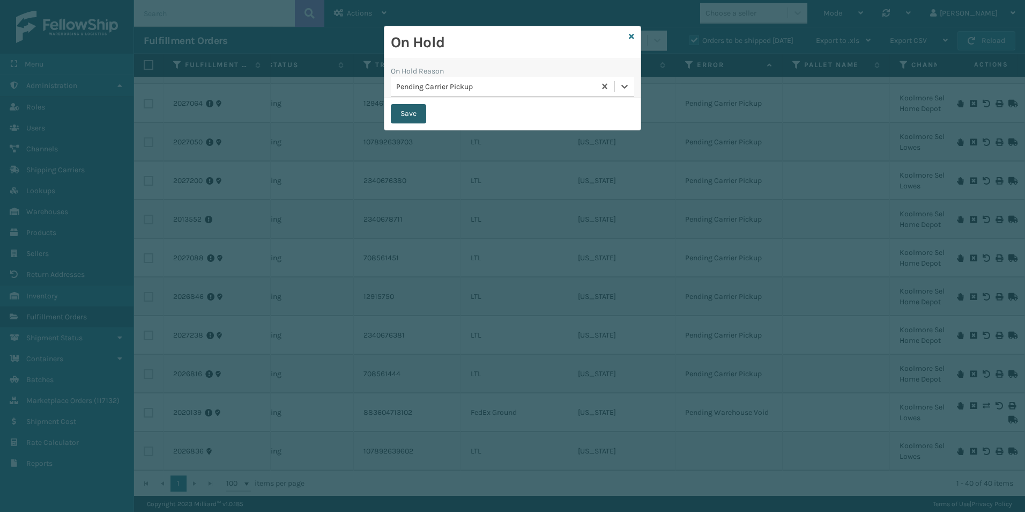
click at [405, 109] on button "Save" at bounding box center [408, 113] width 35 height 19
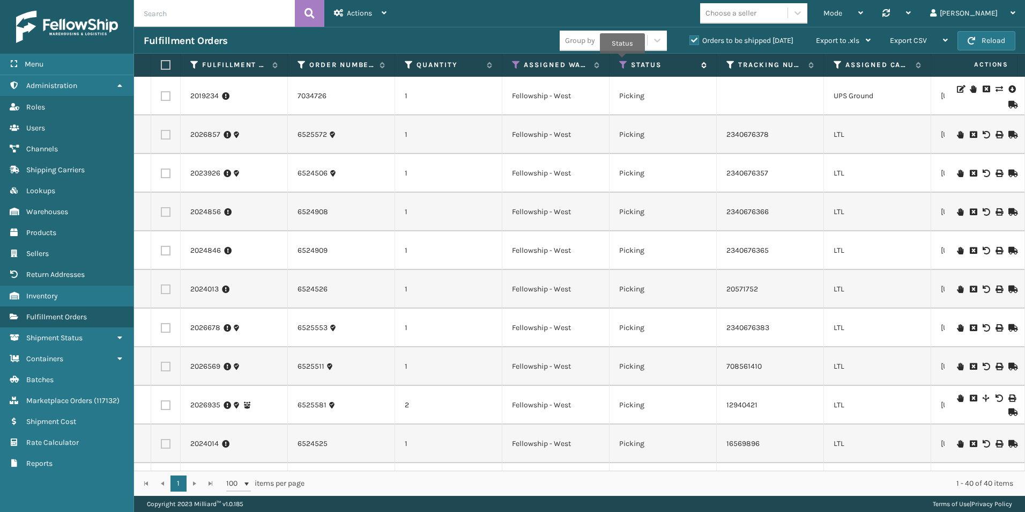
click at [623, 61] on icon at bounding box center [623, 65] width 9 height 10
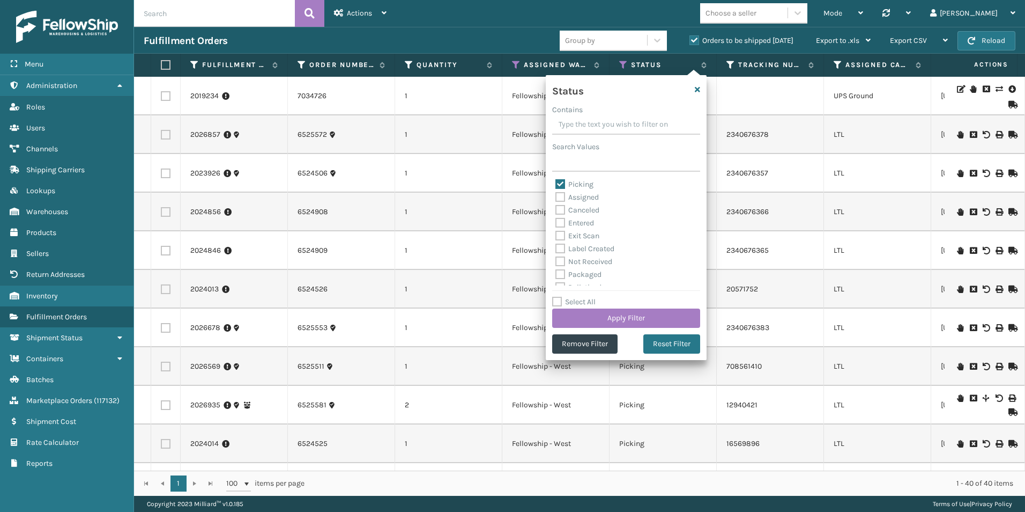
click at [562, 183] on label "Picking" at bounding box center [575, 184] width 38 height 9
click at [556, 183] on input "Picking" at bounding box center [556, 181] width 1 height 7
checkbox input "false"
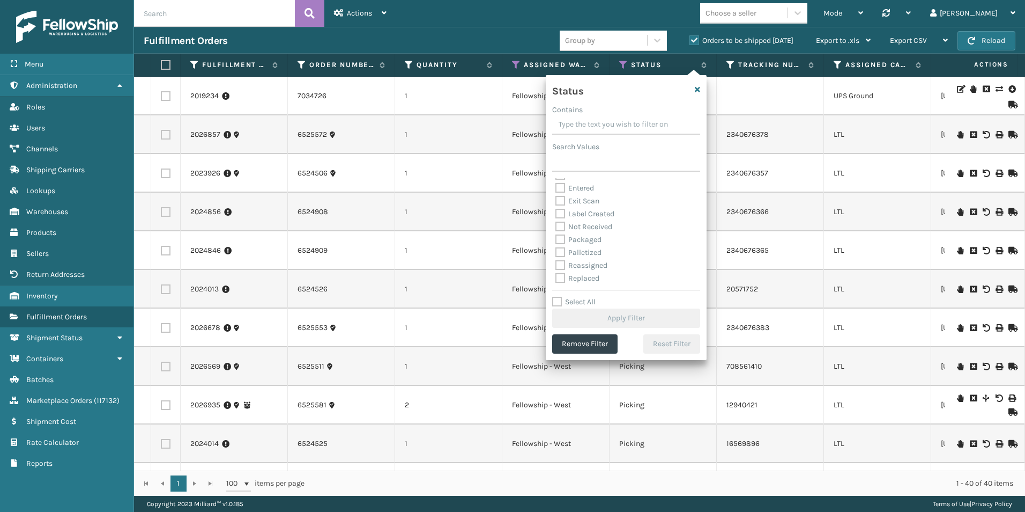
scroll to position [54, 0]
click at [559, 230] on label "Palletized" at bounding box center [579, 233] width 46 height 9
click at [556, 230] on input "Palletized" at bounding box center [556, 230] width 1 height 7
checkbox input "true"
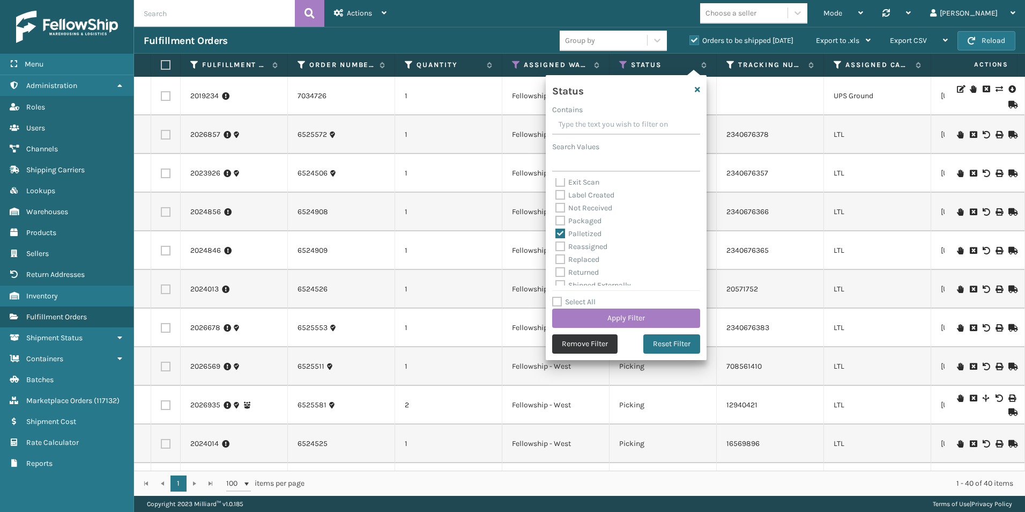
click at [601, 346] on button "Remove Filter" at bounding box center [584, 343] width 65 height 19
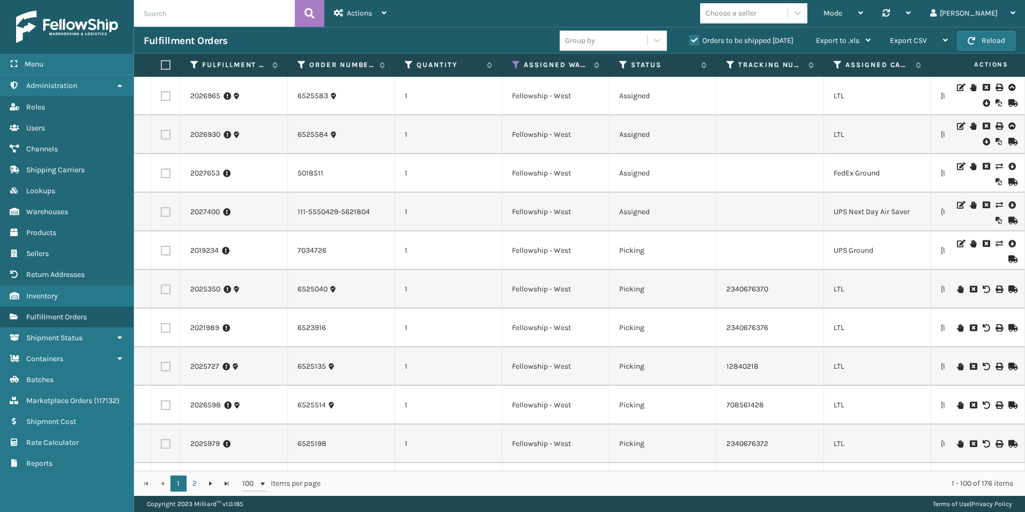
click at [693, 41] on label "Orders to be shipped [DATE]" at bounding box center [742, 40] width 104 height 9
click at [690, 41] on input "Orders to be shipped [DATE]" at bounding box center [690, 37] width 1 height 7
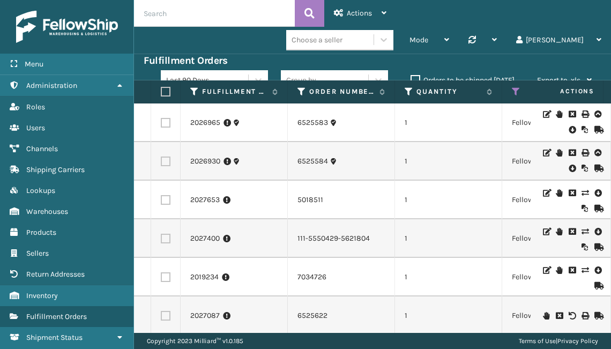
click at [167, 9] on input "text" at bounding box center [214, 13] width 161 height 27
paste input "7034726"
type input "7034726"
click at [319, 18] on button at bounding box center [309, 13] width 29 height 27
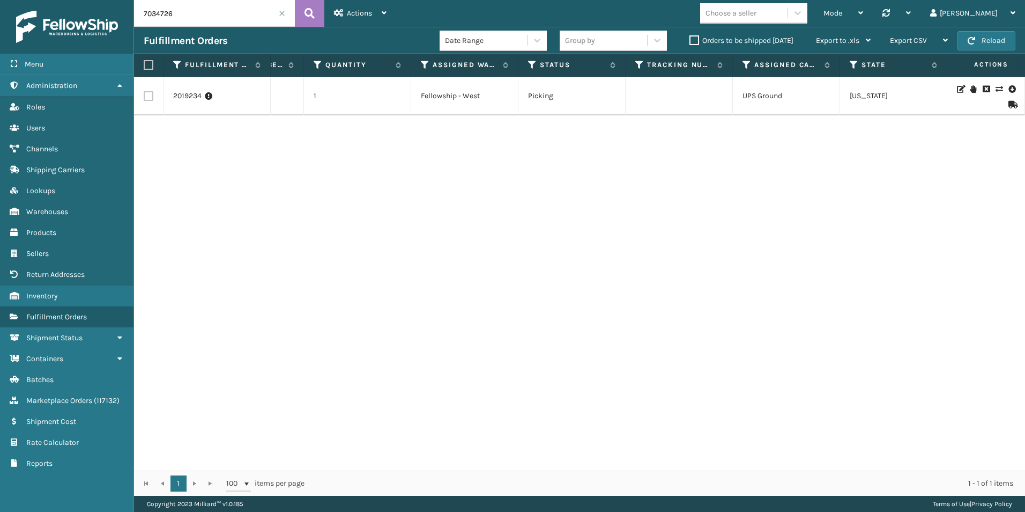
scroll to position [0, 49]
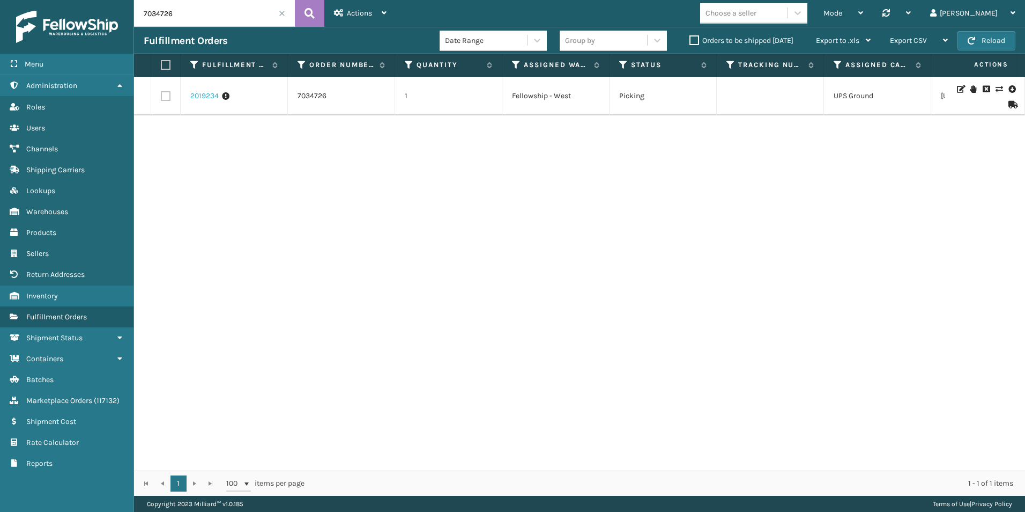
click at [193, 94] on link "2019234" at bounding box center [204, 96] width 28 height 11
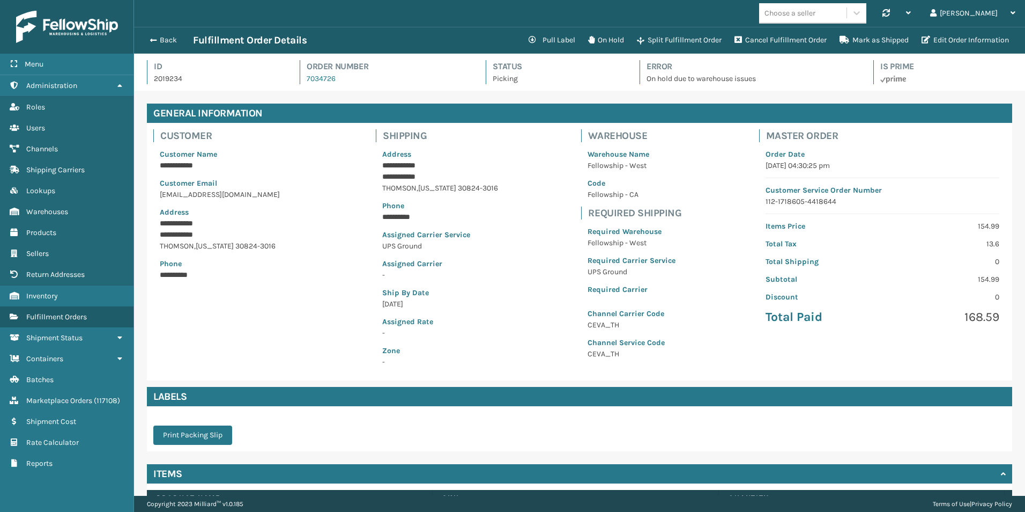
scroll to position [26, 891]
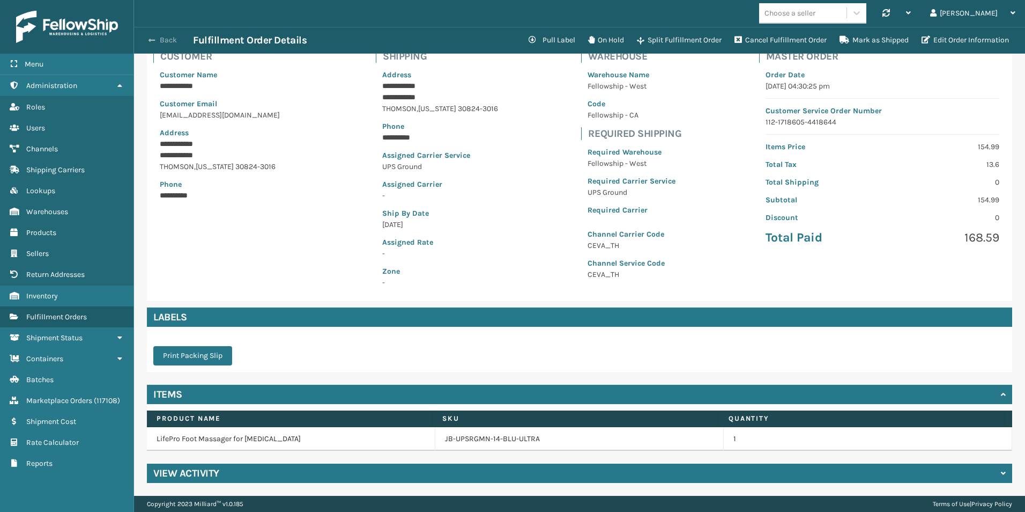
click at [154, 38] on span "button" at bounding box center [152, 40] width 6 height 8
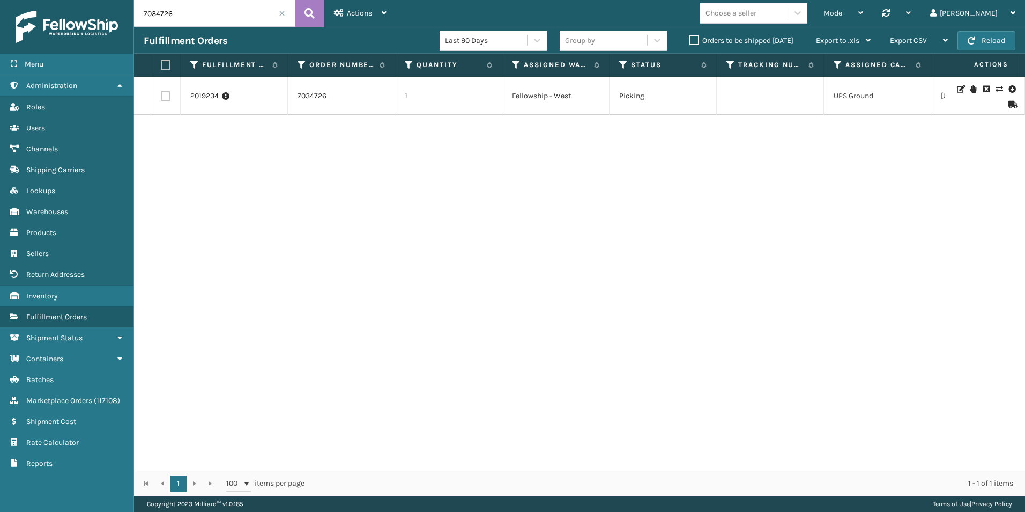
drag, startPoint x: 199, startPoint y: 15, endPoint x: 119, endPoint y: 9, distance: 80.6
click at [118, 0] on div "Menu Administration Roles Users Channels Shipping Carriers Lookups Warehouses P…" at bounding box center [512, 0] width 1025 height 0
paste input "6523487"
type input "6523487"
